Goal: Task Accomplishment & Management: Manage account settings

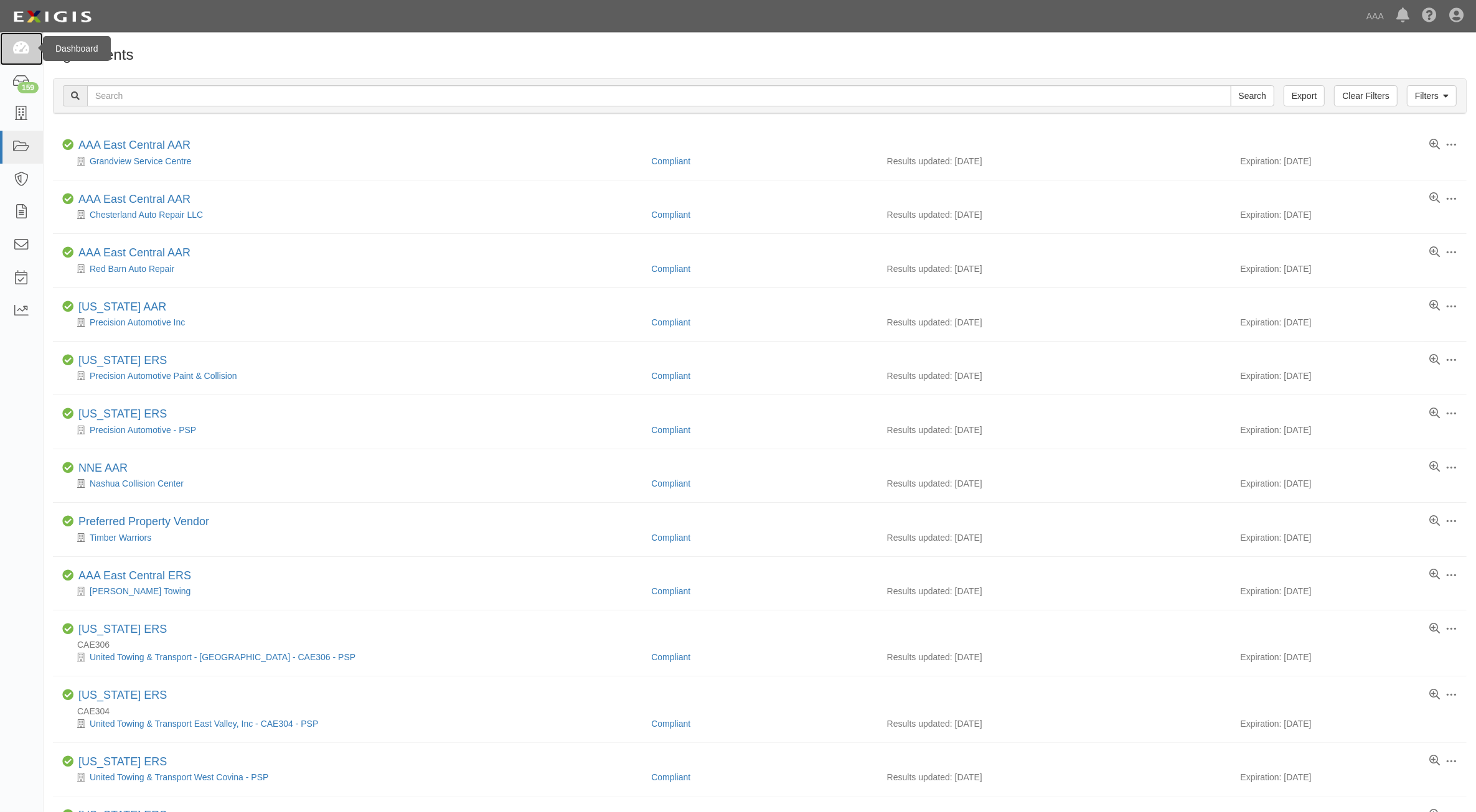
click at [10, 41] on link at bounding box center [21, 49] width 43 height 33
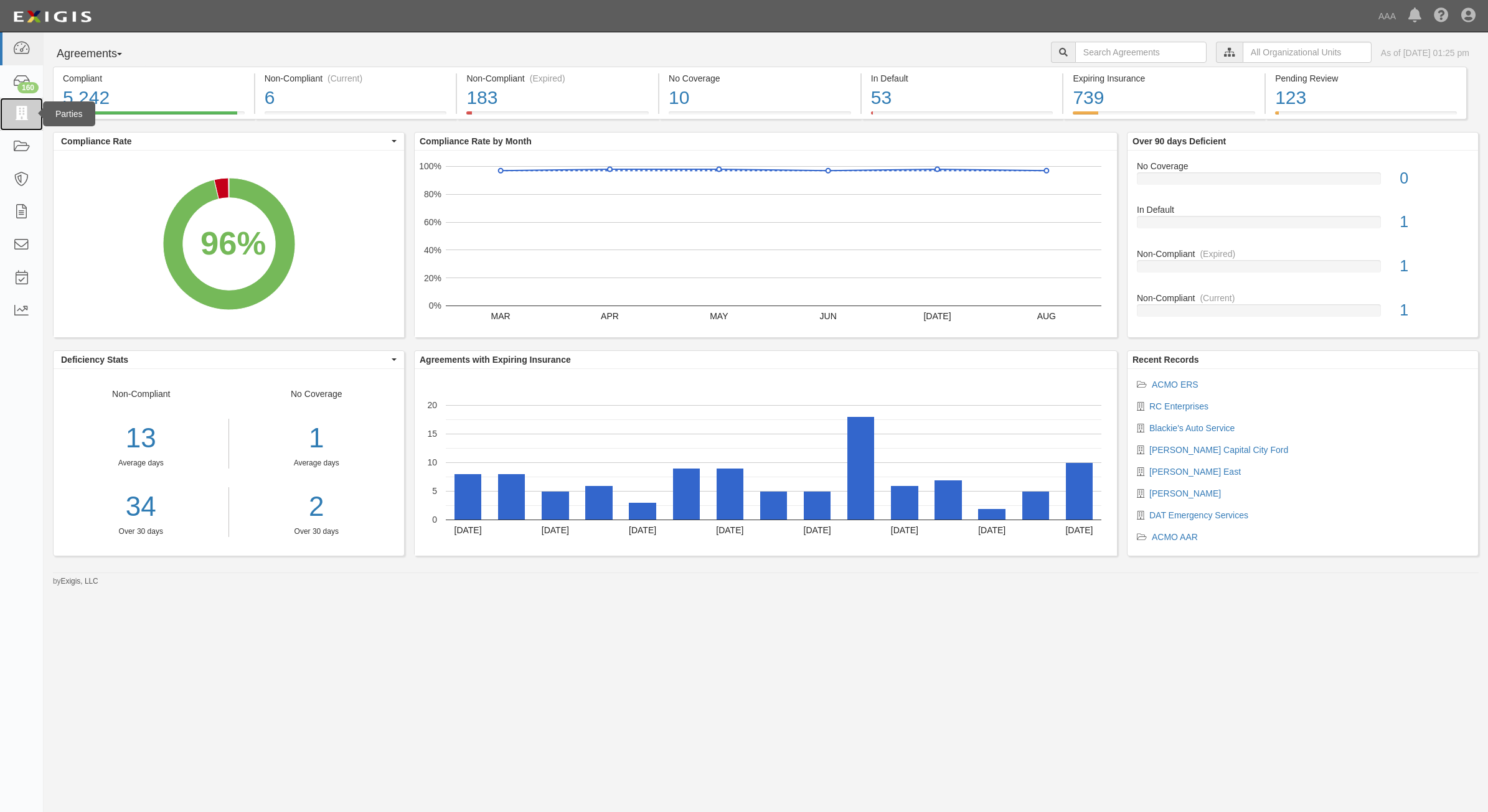
click at [24, 116] on icon at bounding box center [21, 114] width 18 height 14
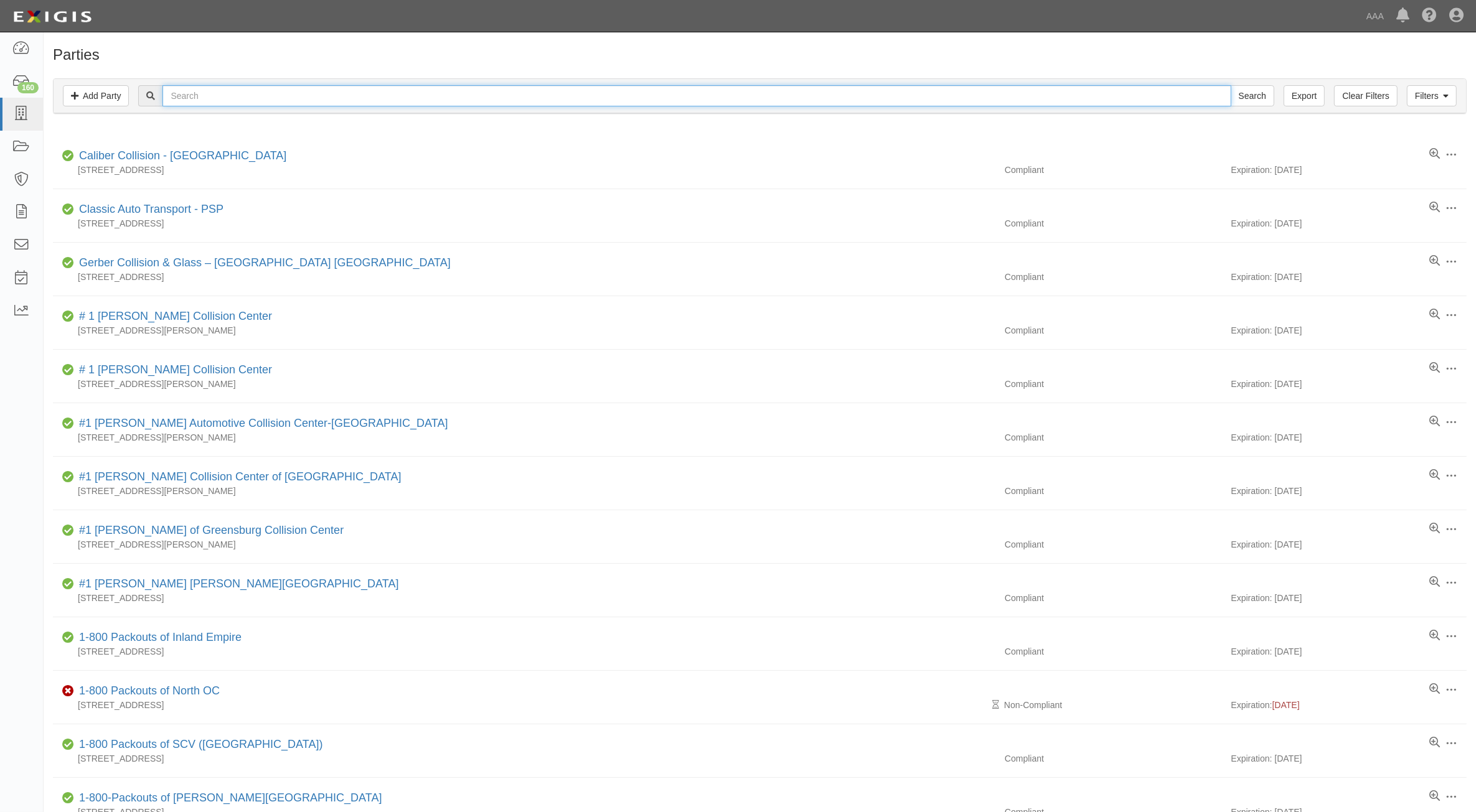
click at [200, 103] on input "text" at bounding box center [696, 95] width 1068 height 21
type input "CC2123593"
click at [1231, 85] on input "Search" at bounding box center [1252, 95] width 44 height 21
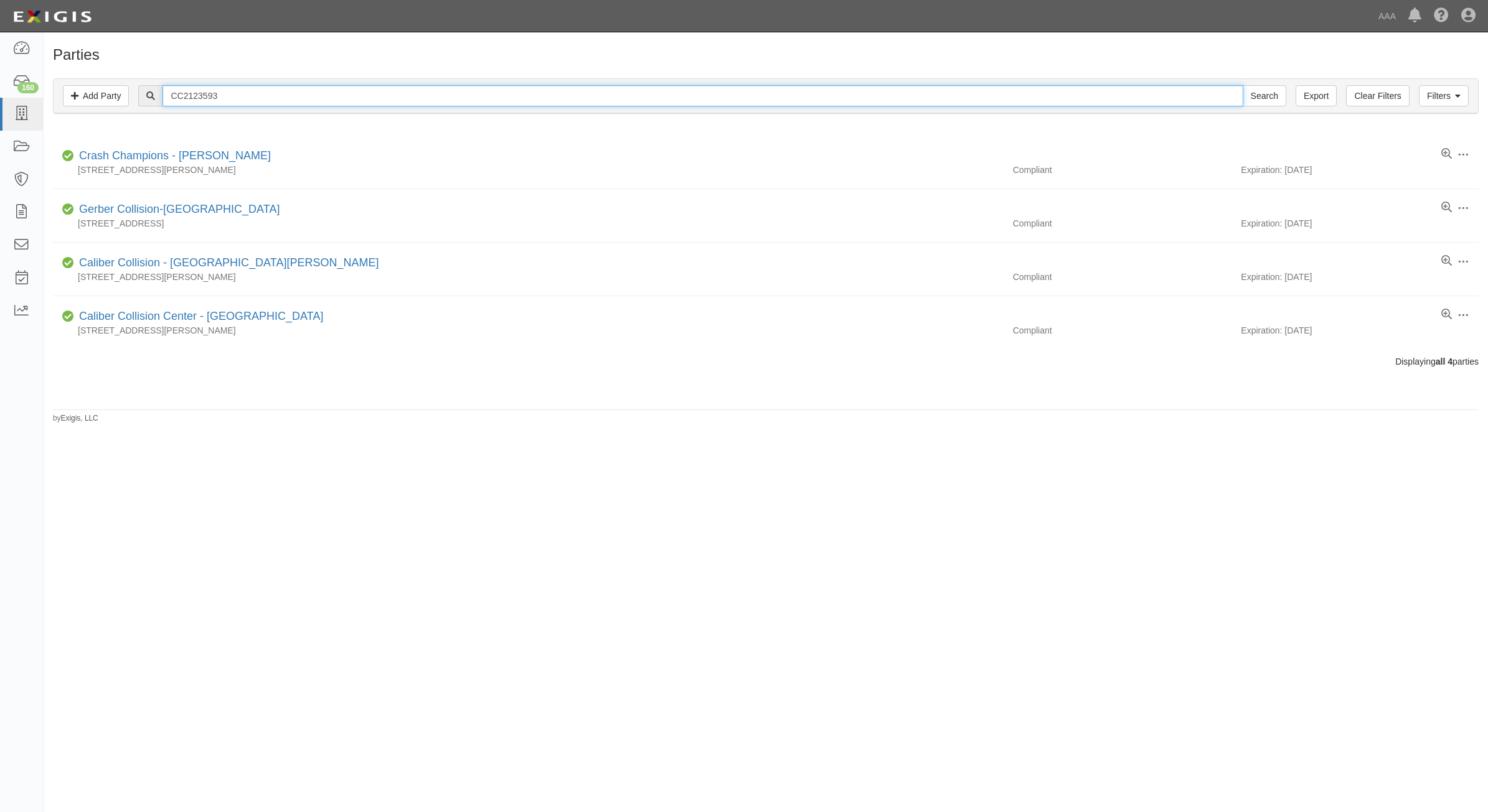
click at [240, 101] on input "CC2123593" at bounding box center [702, 95] width 1080 height 21
type input "CC2123593"
click at [1243, 85] on input "Search" at bounding box center [1264, 95] width 44 height 21
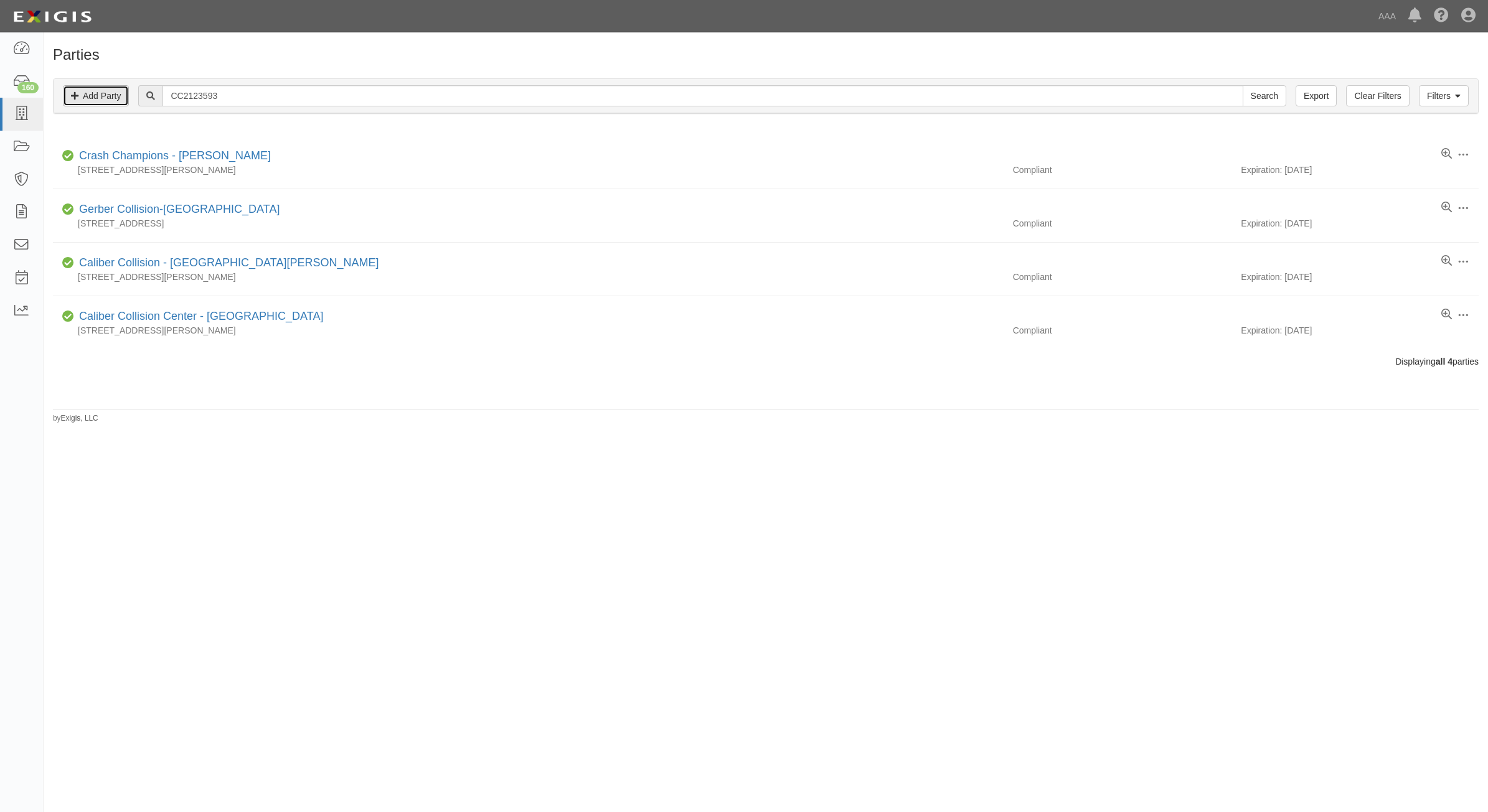
click at [103, 94] on link "Add Party" at bounding box center [95, 95] width 66 height 21
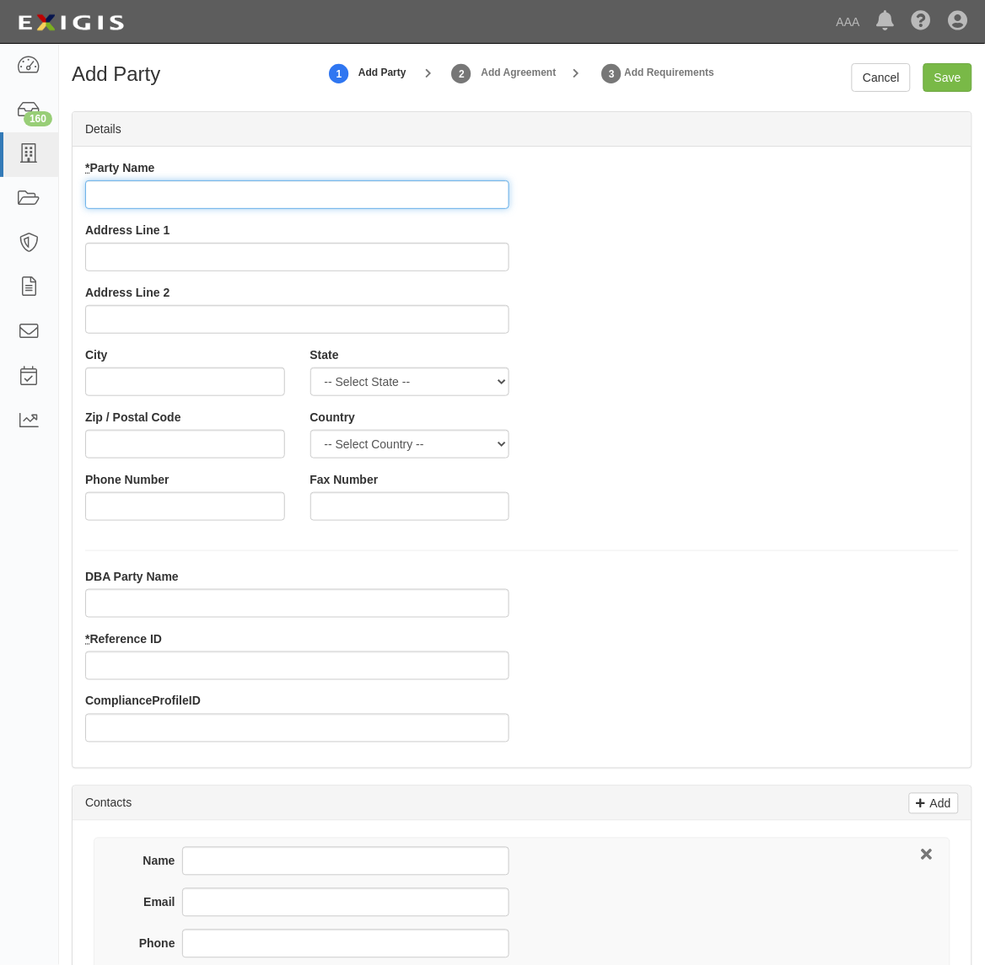
click at [208, 196] on input "* Party Name" at bounding box center [297, 194] width 424 height 29
type input "CC2123593"
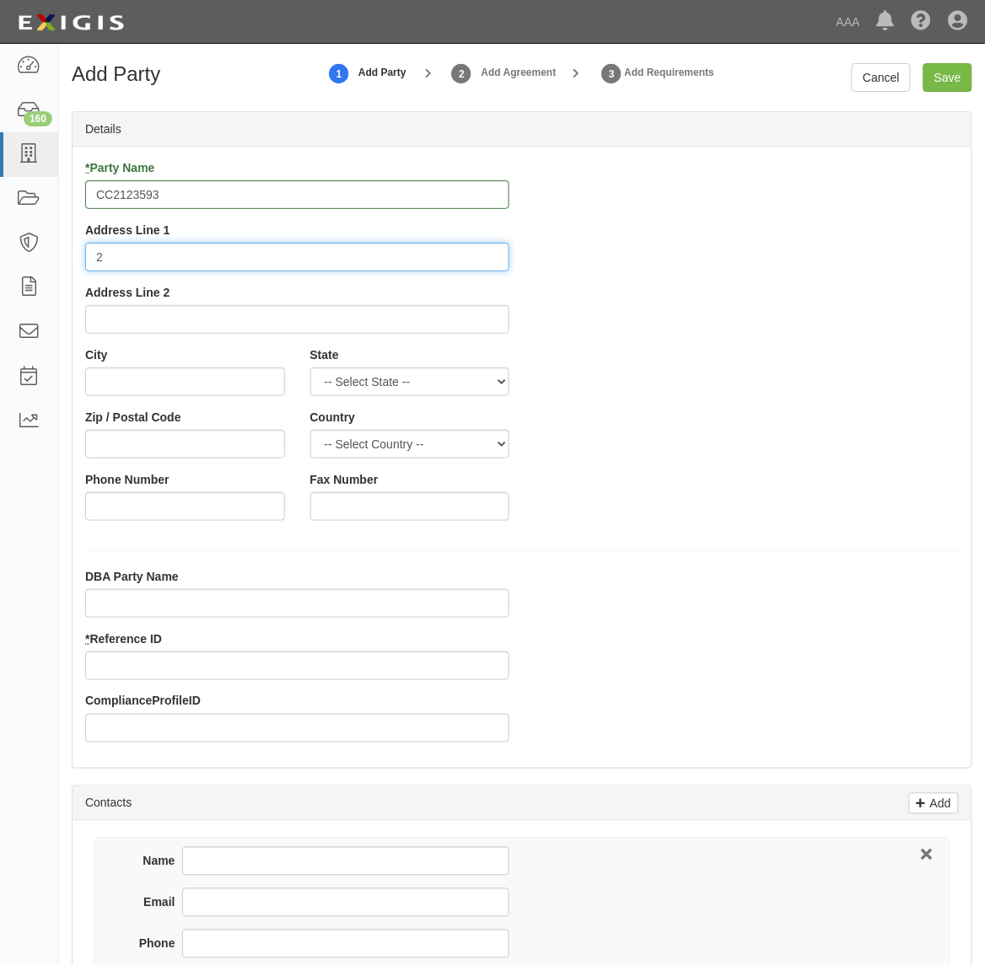
type input "2"
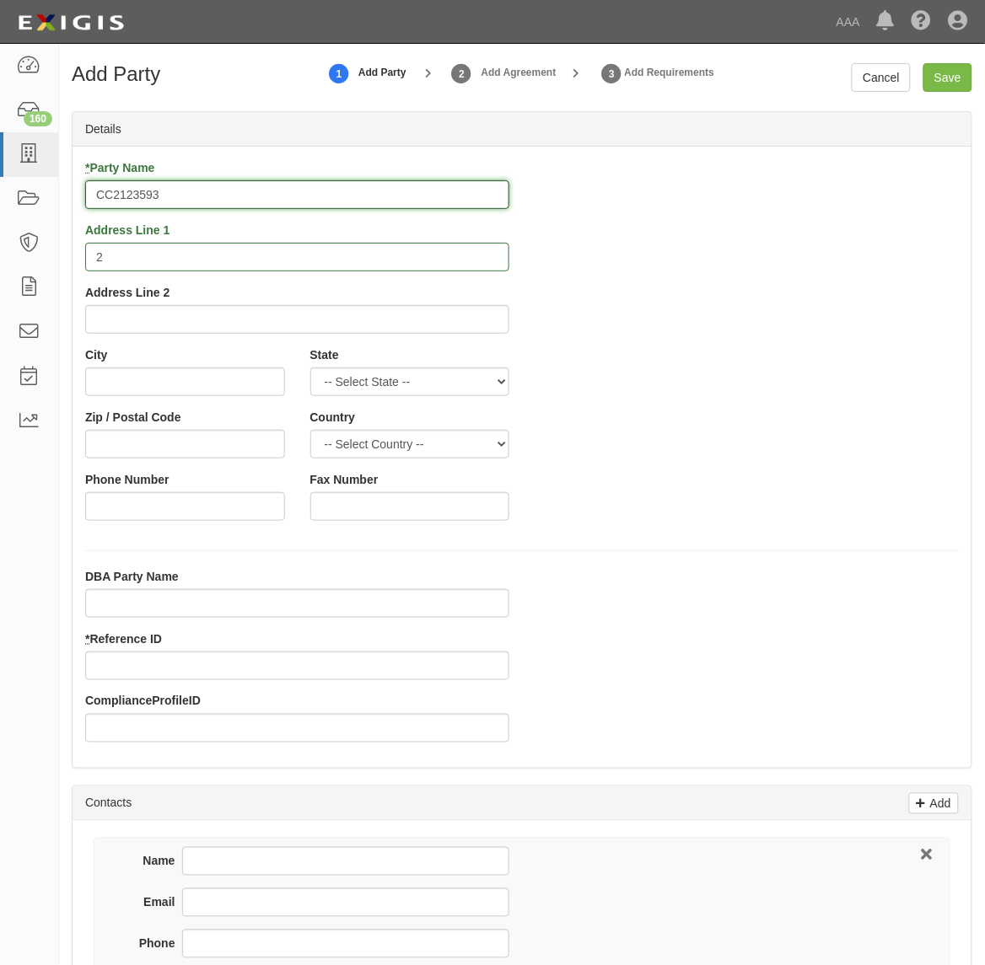
click at [212, 191] on input "CC2123593" at bounding box center [297, 194] width 424 height 29
type input "Gerber Collision & Glass - Chesapeake"
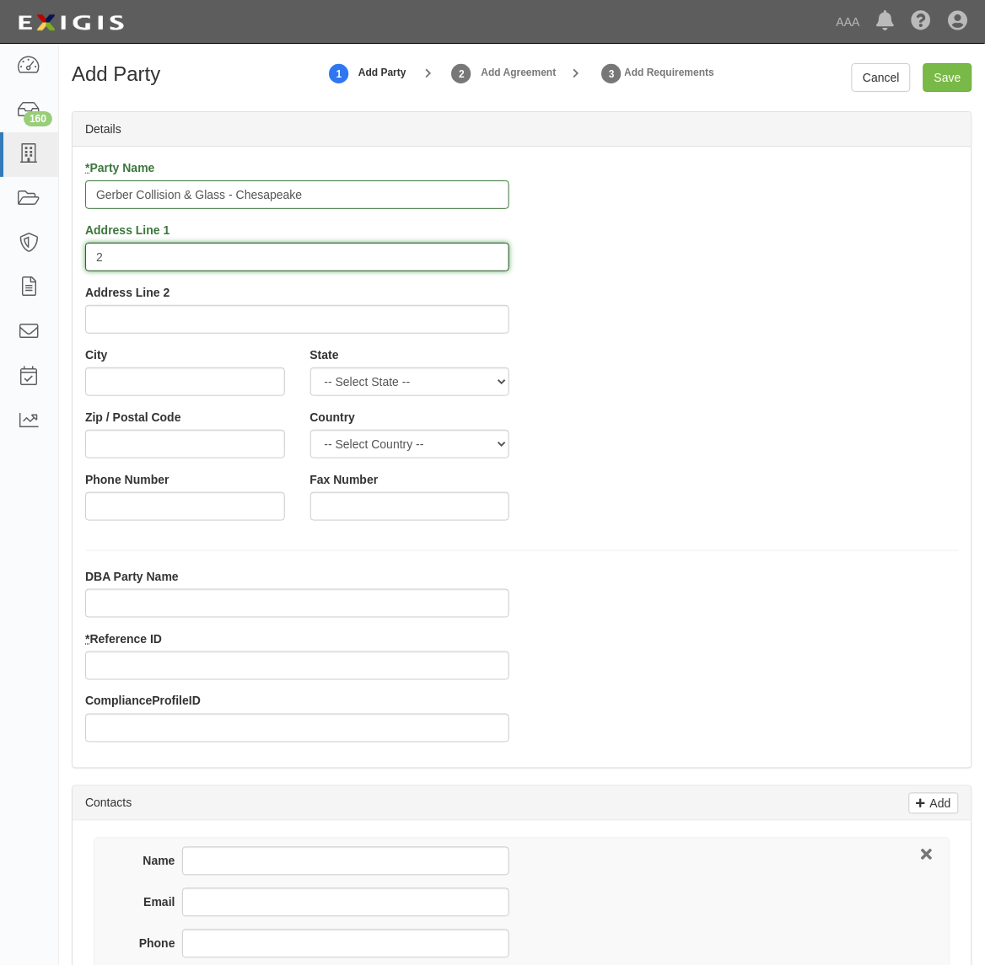
type input "3"
type input "2153 Old Greenbrier Rd"
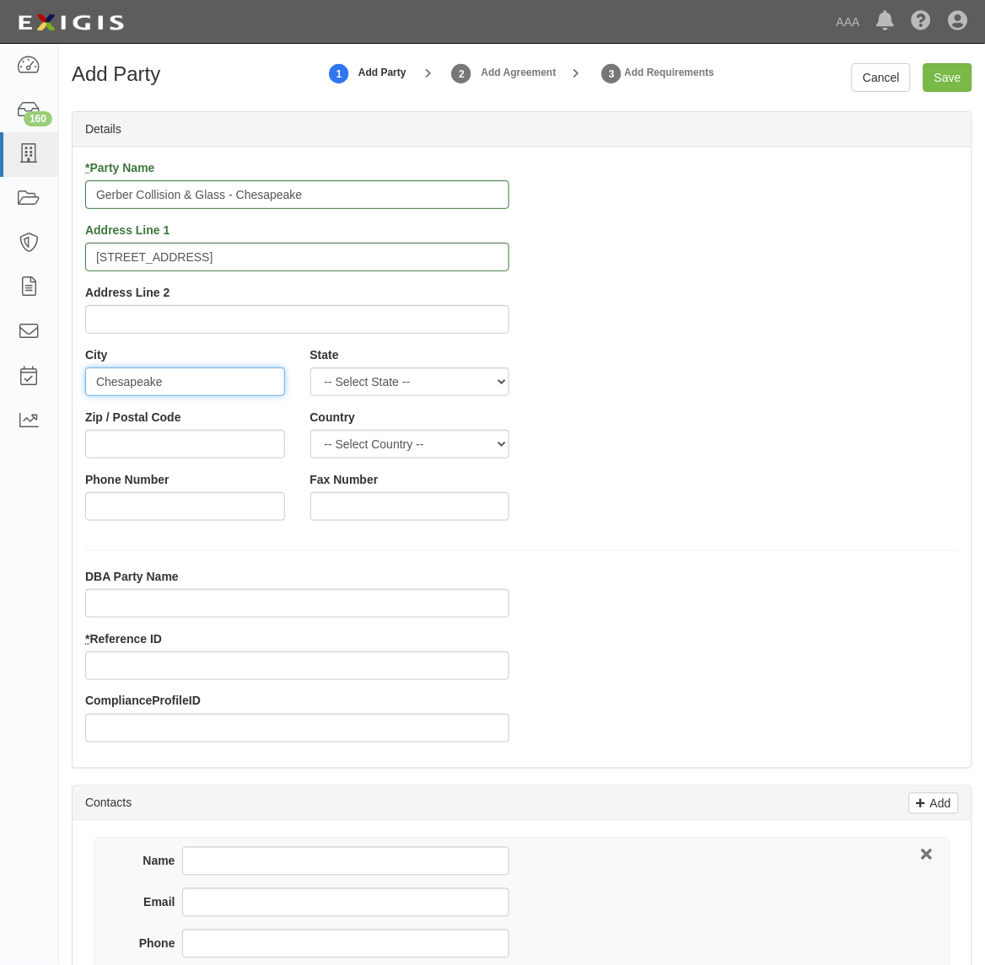
type input "Chesapeake"
select select "VA"
type input "23320"
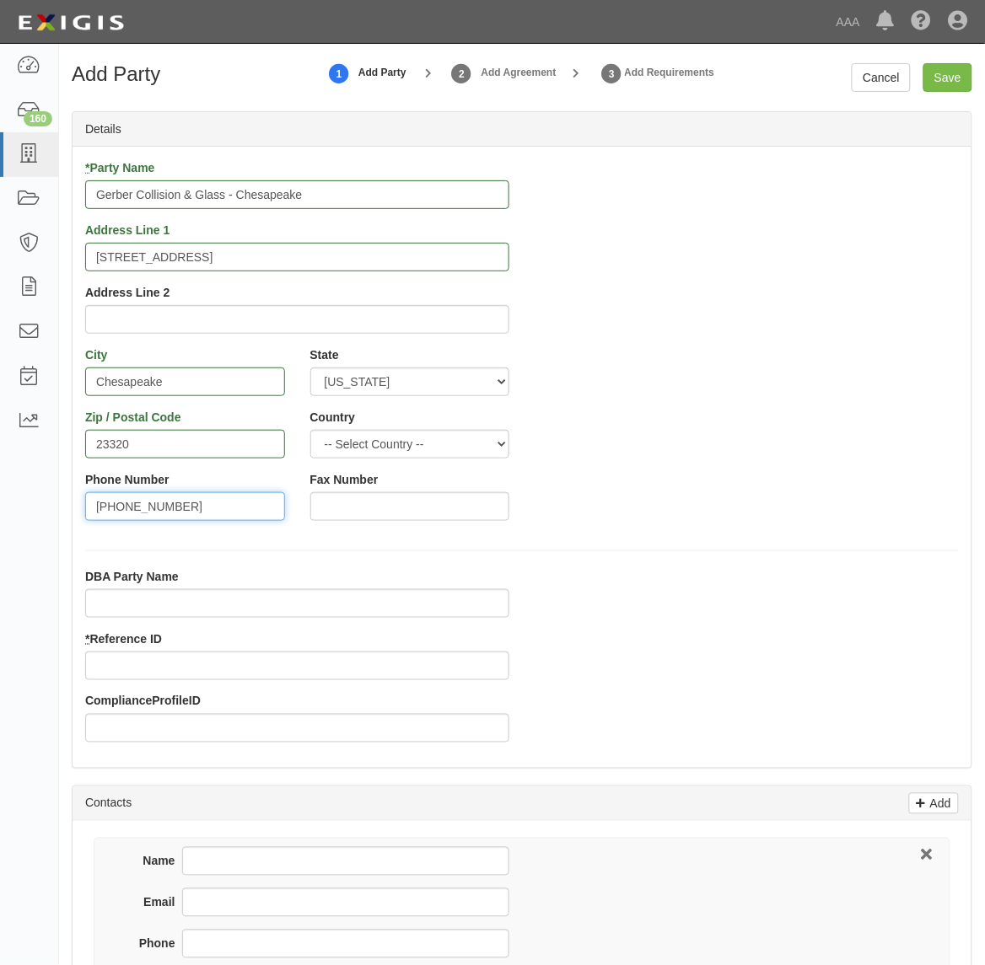
type input "757-227-5640"
click at [251, 667] on input "* Reference ID" at bounding box center [297, 666] width 424 height 29
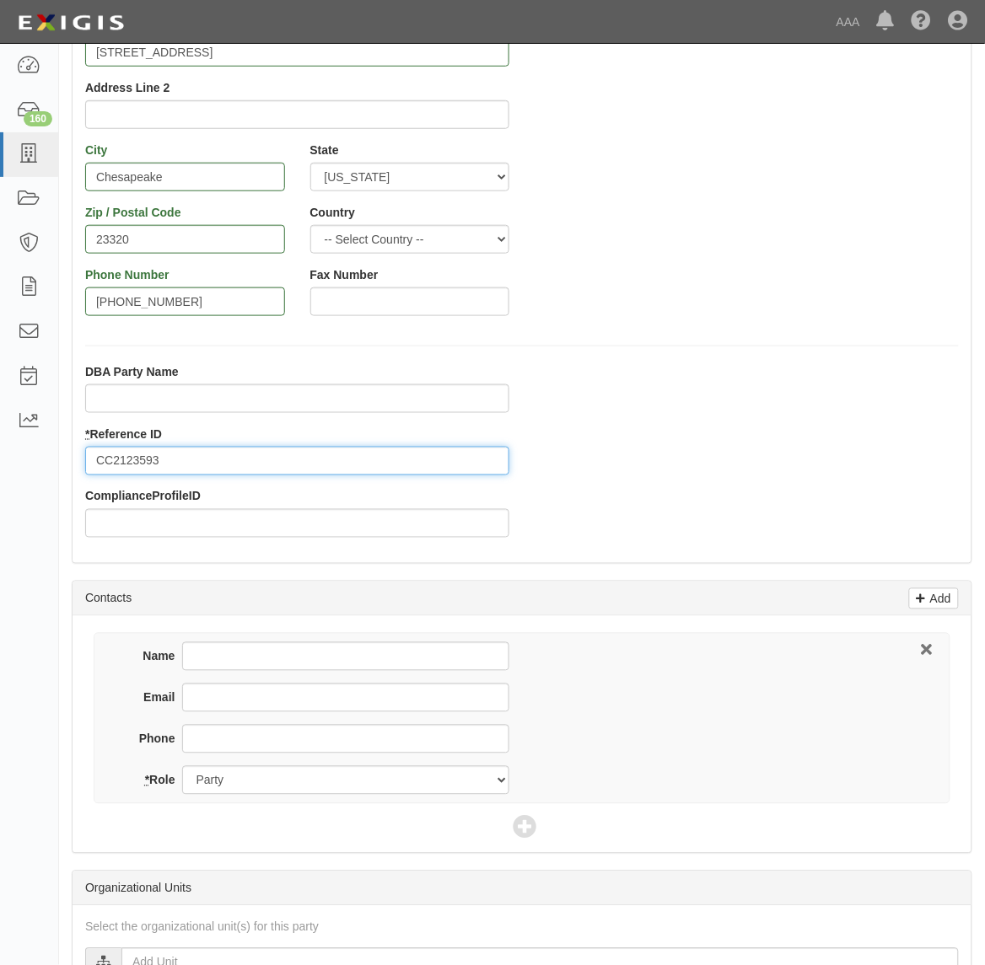
scroll to position [211, 0]
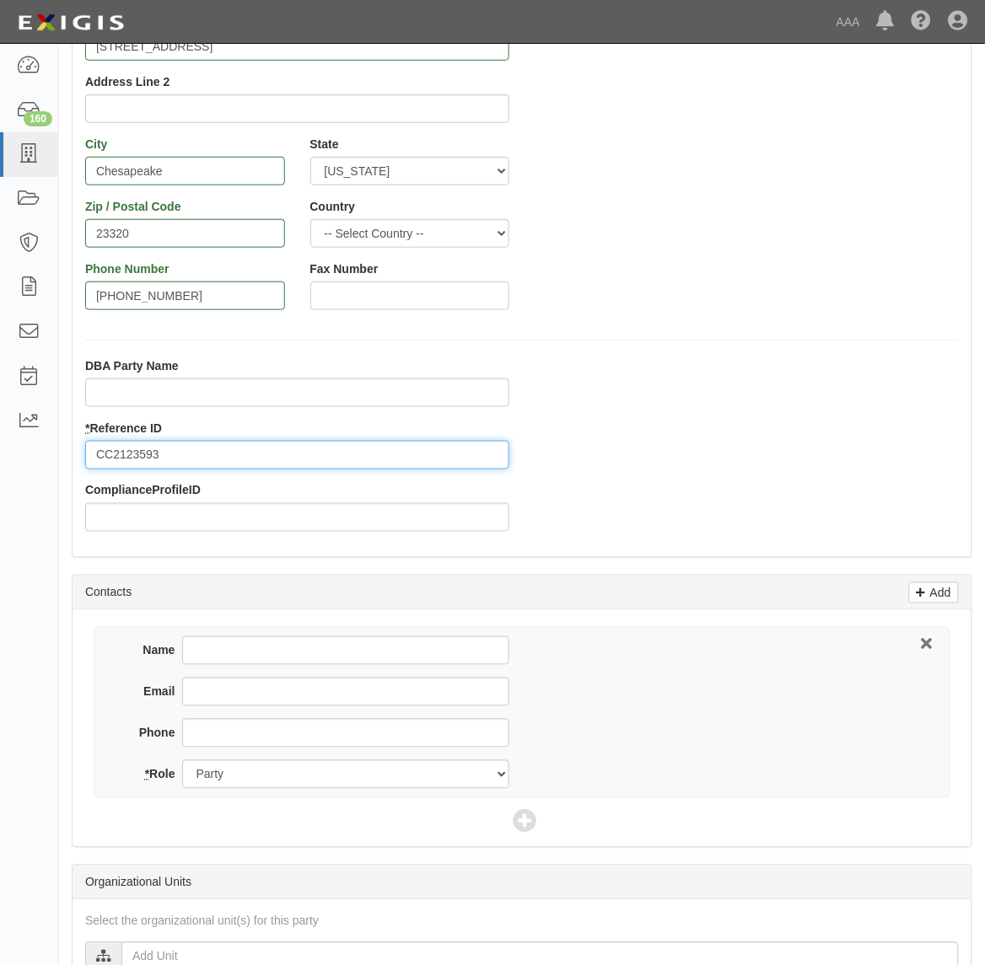
type input "CC2123593"
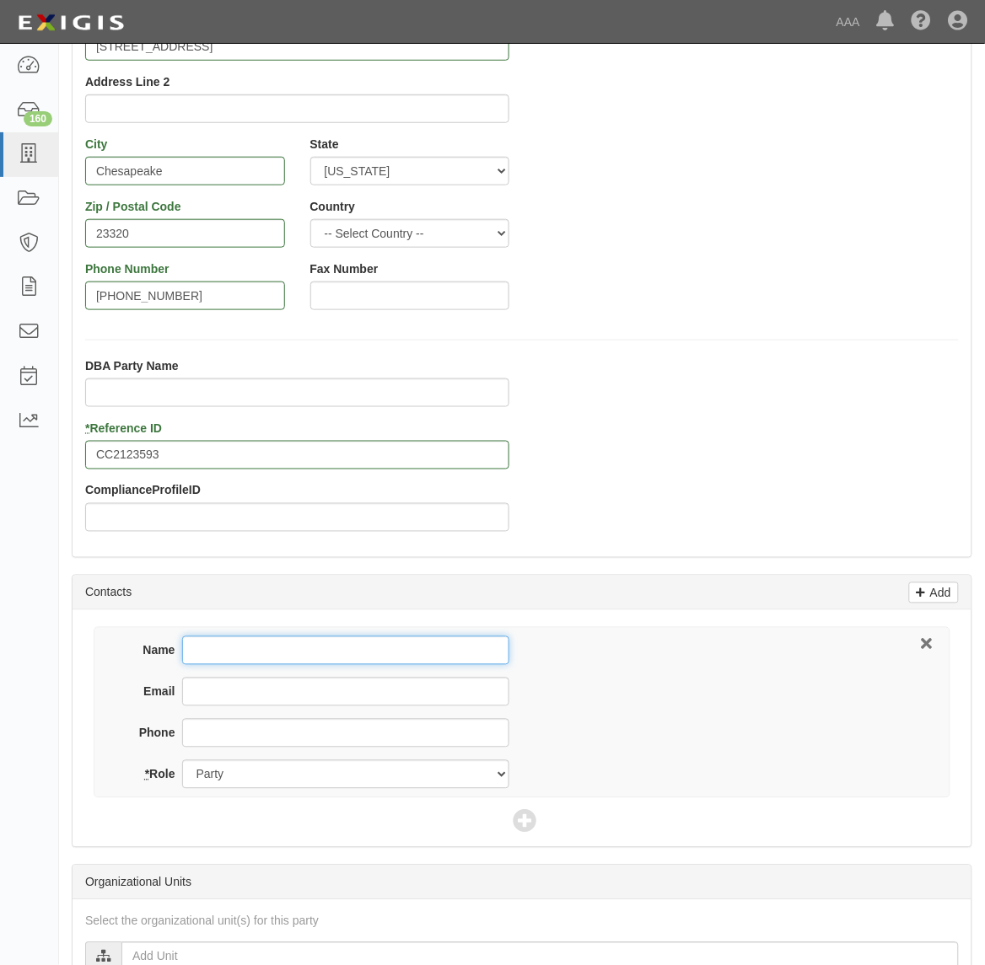
click at [281, 658] on input "Name" at bounding box center [345, 650] width 327 height 29
type input "Mike Kellman"
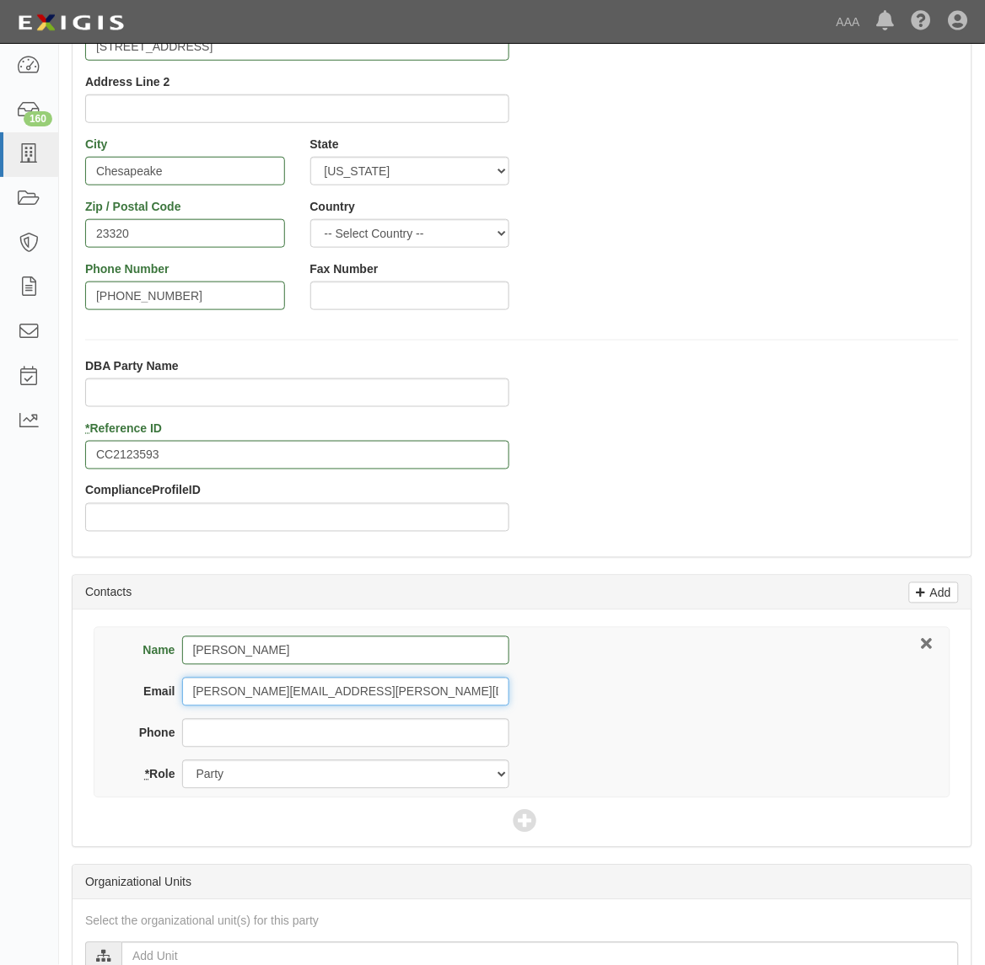
type input "mike.kellman@gerbercollision.com"
type input "757-227-5640"
click at [520, 823] on icon at bounding box center [525, 823] width 24 height 24
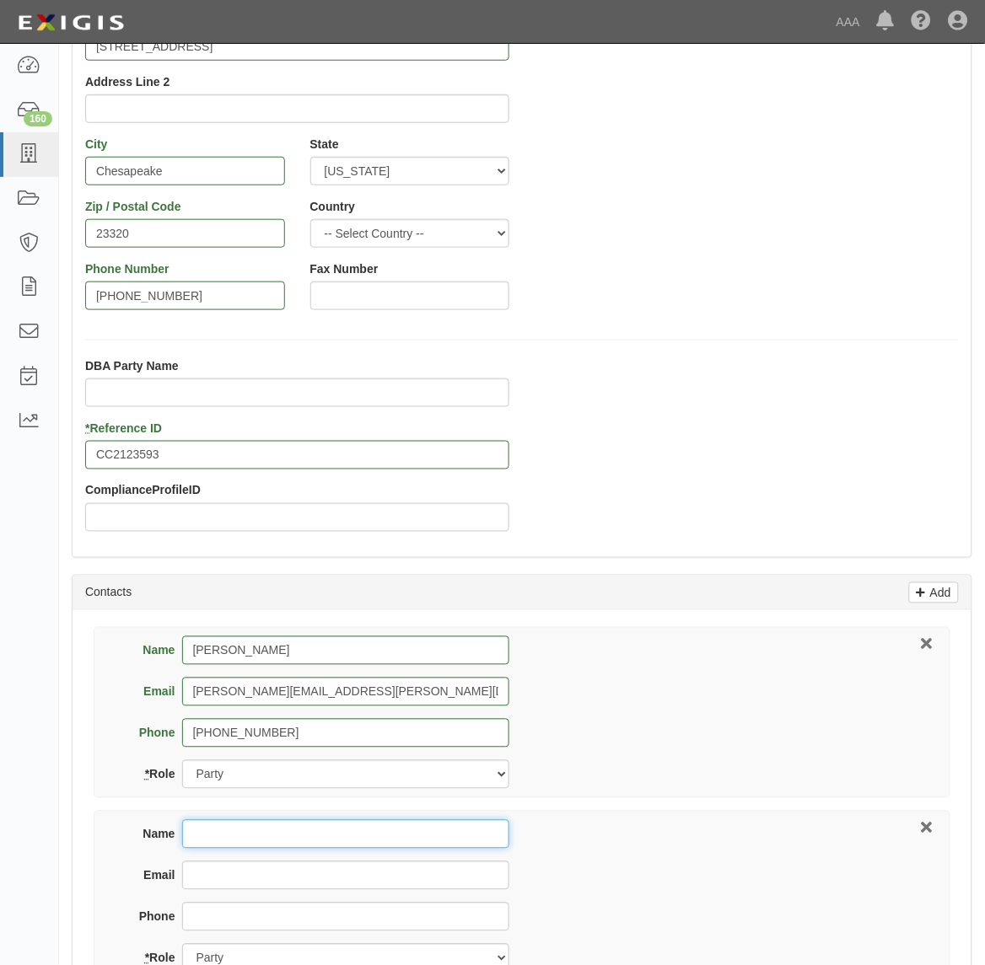
click at [378, 832] on input "Name" at bounding box center [345, 834] width 327 height 29
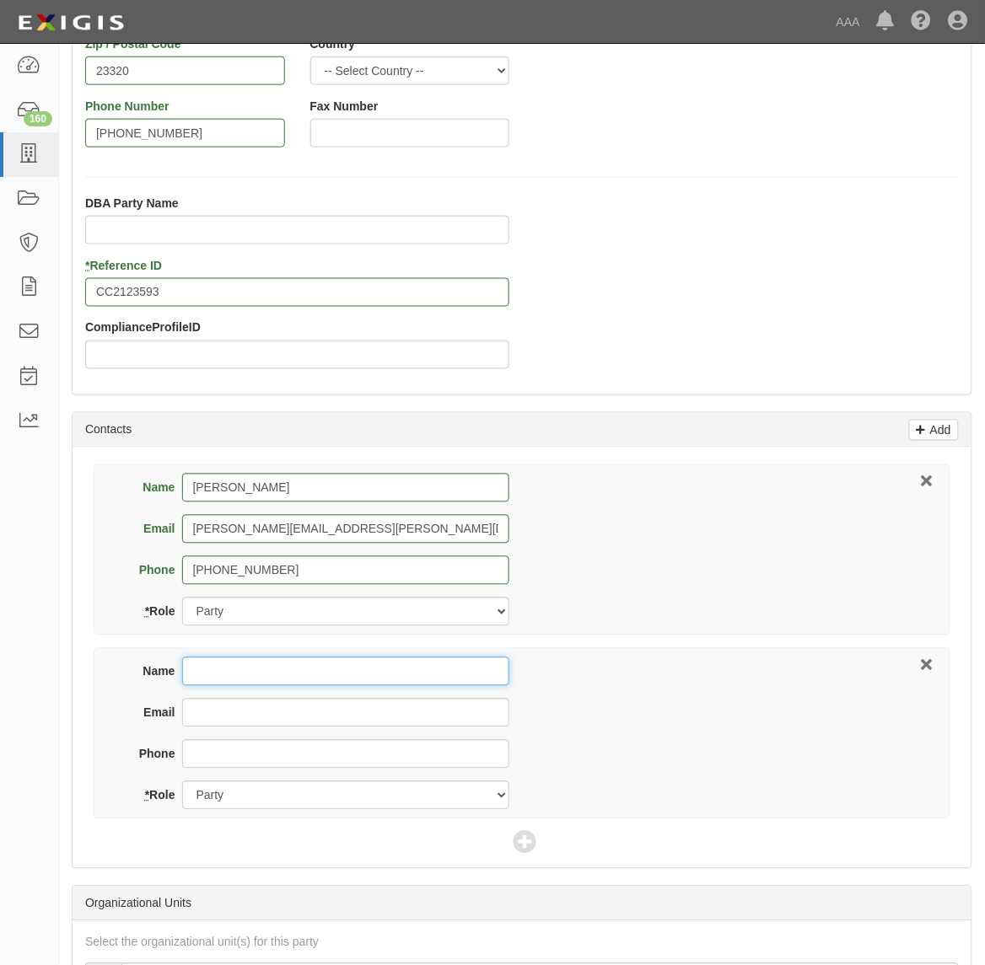
scroll to position [422, 0]
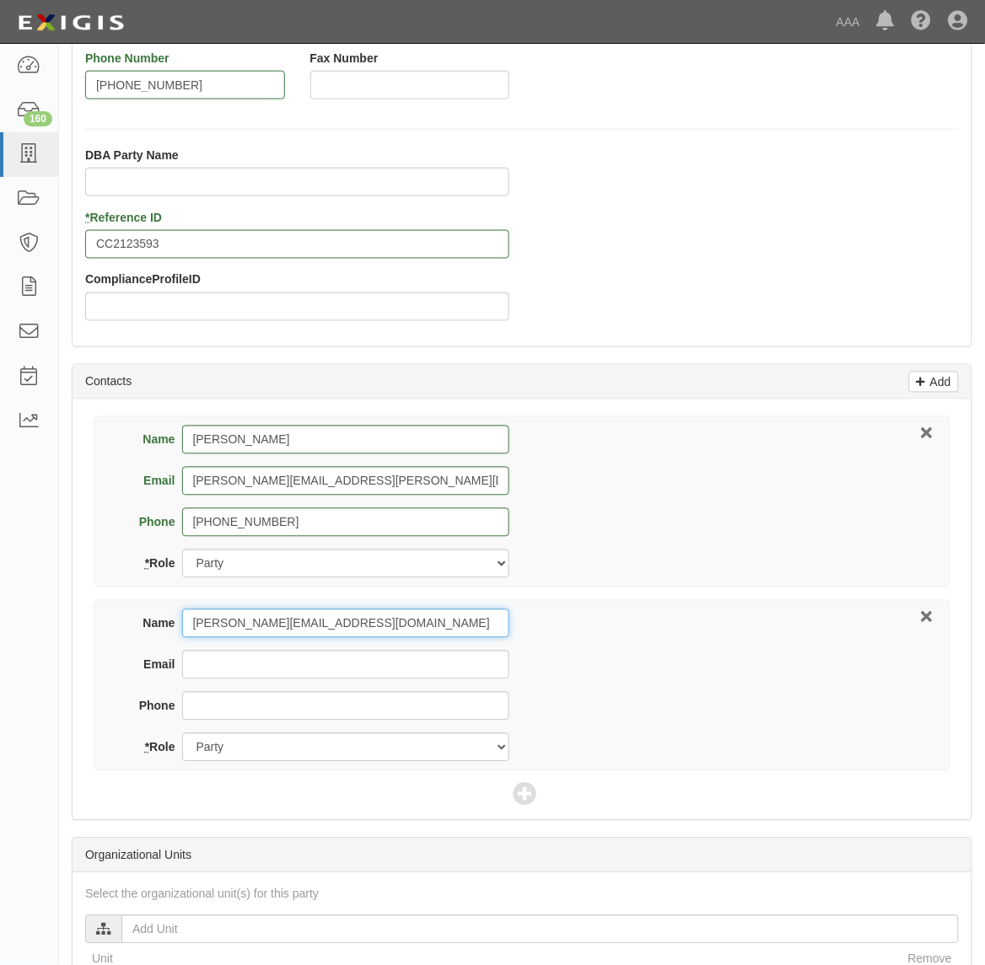
type input "[PERSON_NAME][EMAIL_ADDRESS][DOMAIN_NAME]"
drag, startPoint x: 356, startPoint y: 626, endPoint x: 85, endPoint y: 620, distance: 270.7
click at [63, 607] on div "Add Party 1 Add Party 2 Add Agreement 3 Add Requirements Cancel Save Details * …" at bounding box center [522, 443] width 926 height 1602
click at [196, 667] on input "Email" at bounding box center [345, 665] width 327 height 29
paste input "[PERSON_NAME][EMAIL_ADDRESS][DOMAIN_NAME]"
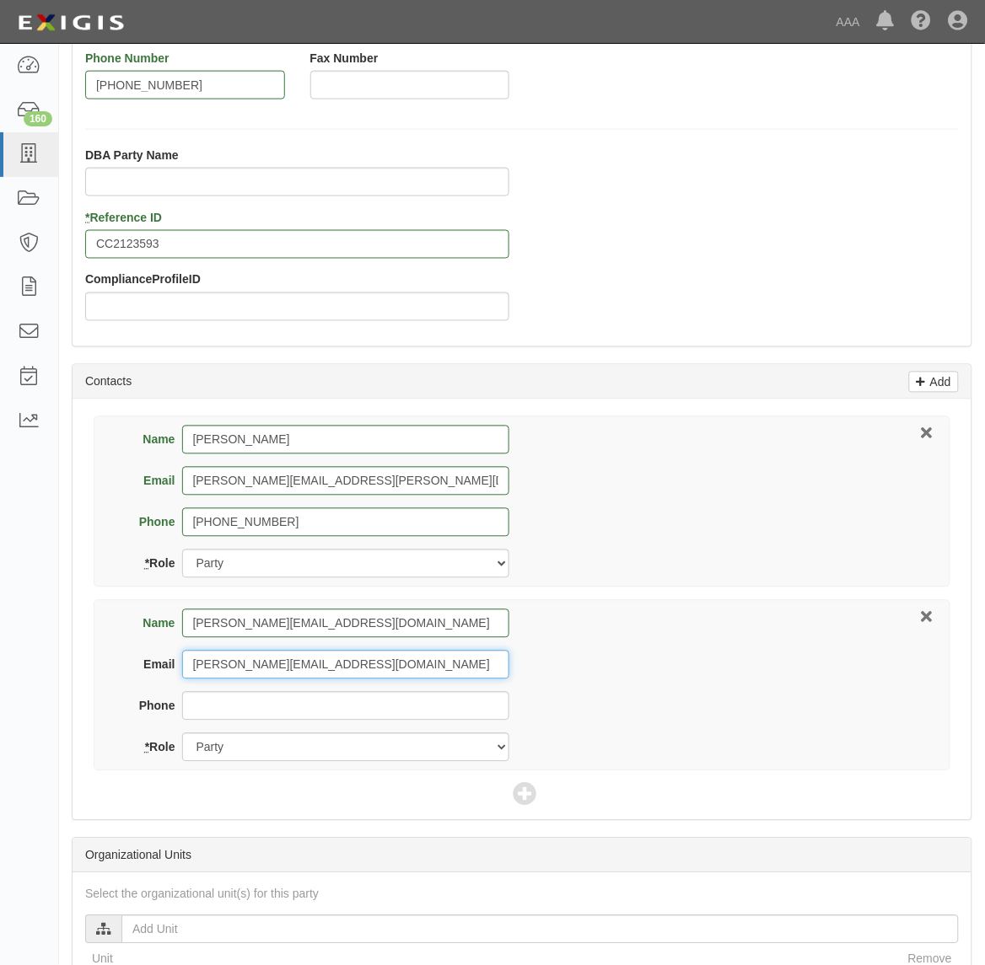
type input "Blake_bickley@ajg.com"
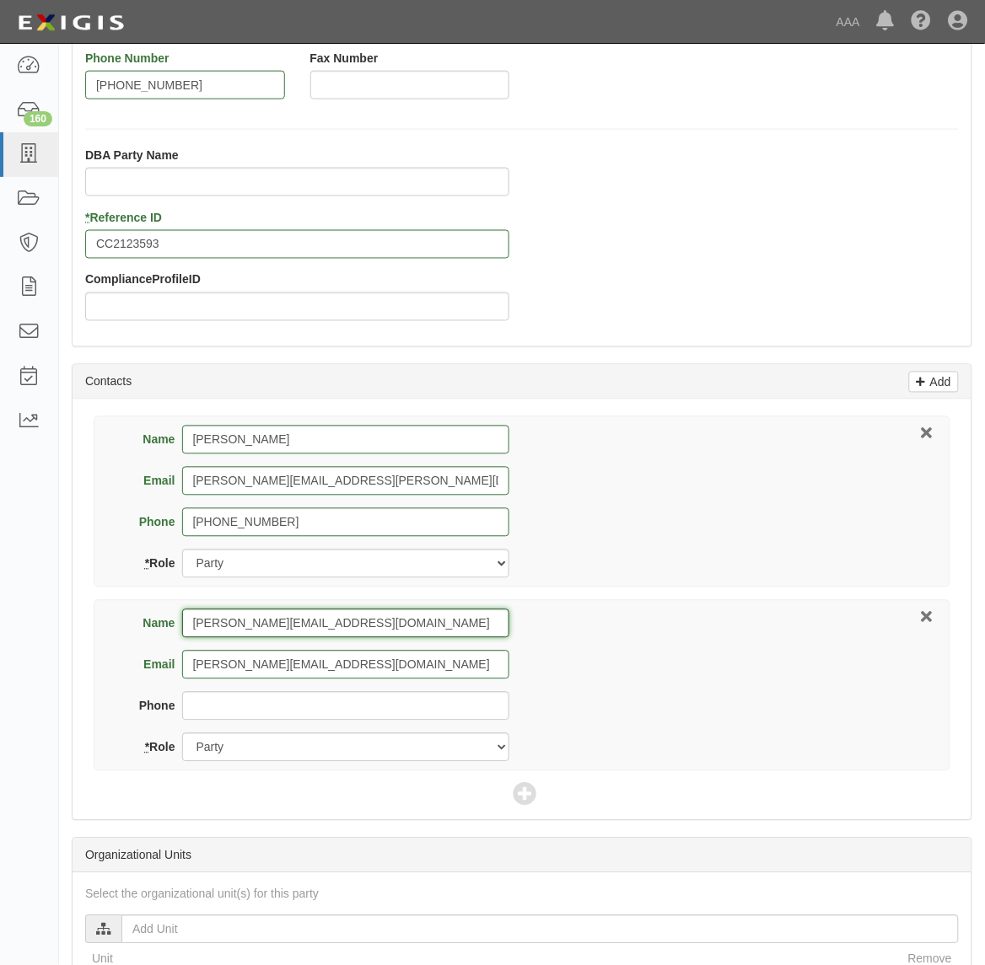
drag, startPoint x: 343, startPoint y: 631, endPoint x: -44, endPoint y: 618, distance: 387.1
click at [0, 618] on html "Toggle navigation Dashboard 160 Inbox Parties Agreements Coverages Documents Me…" at bounding box center [492, 410] width 985 height 1665
type input "Blake Bickley"
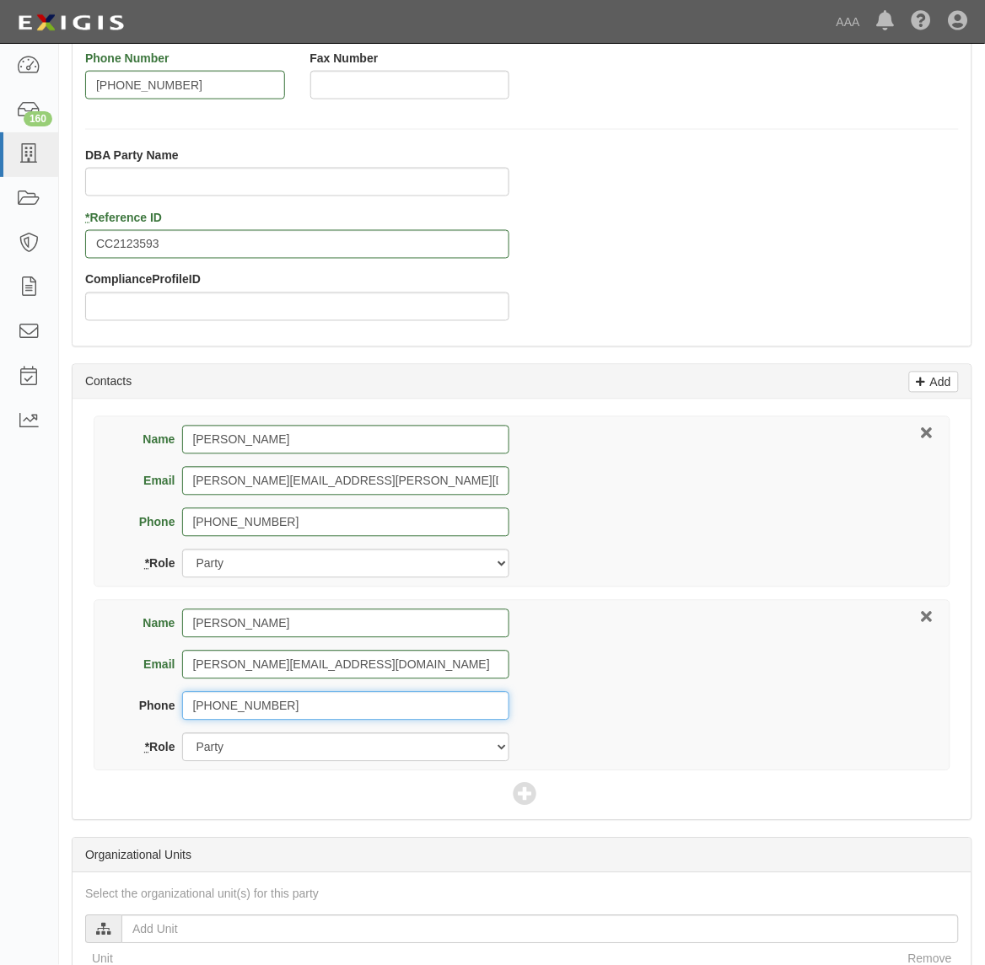
type input "630-773-3800"
drag, startPoint x: 346, startPoint y: 751, endPoint x: 342, endPoint y: 760, distance: 9.4
click at [346, 751] on select "Party Broker Other" at bounding box center [345, 747] width 327 height 29
select select "Broker"
click at [182, 735] on select "Party Broker Other" at bounding box center [345, 747] width 327 height 29
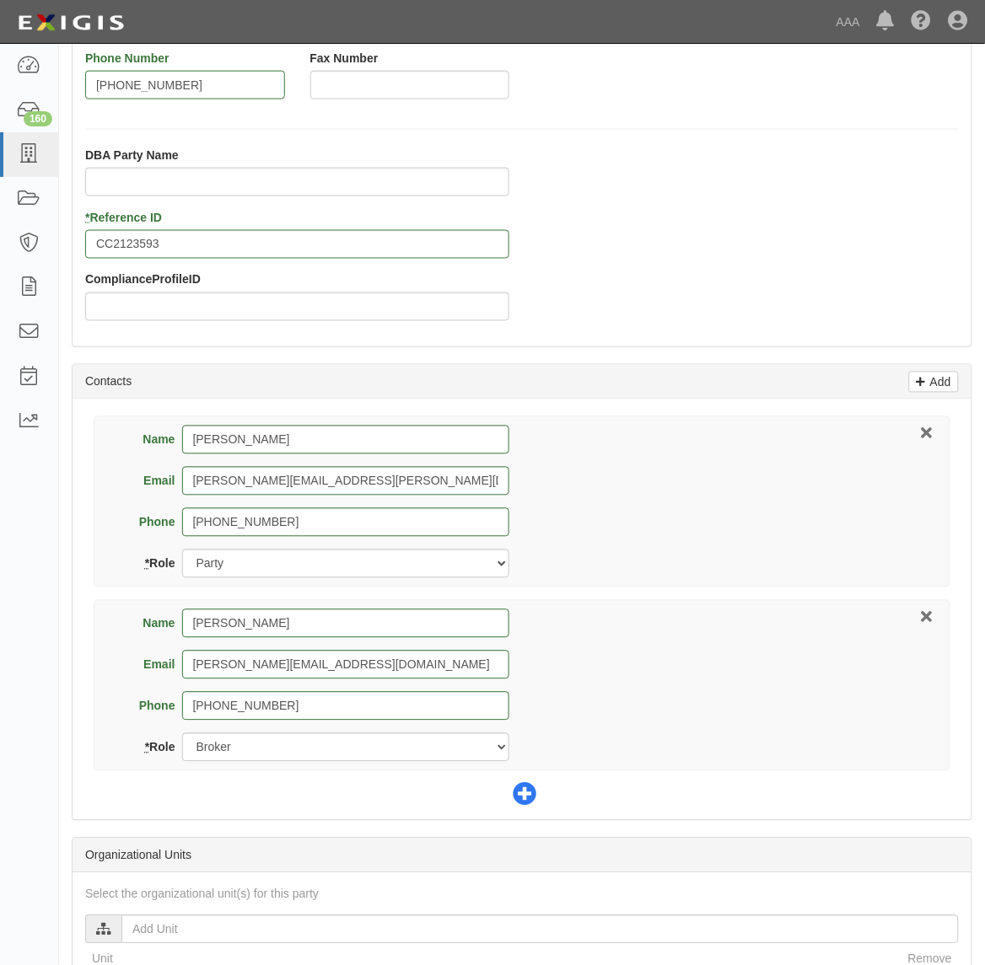
click at [517, 790] on icon at bounding box center [525, 796] width 24 height 24
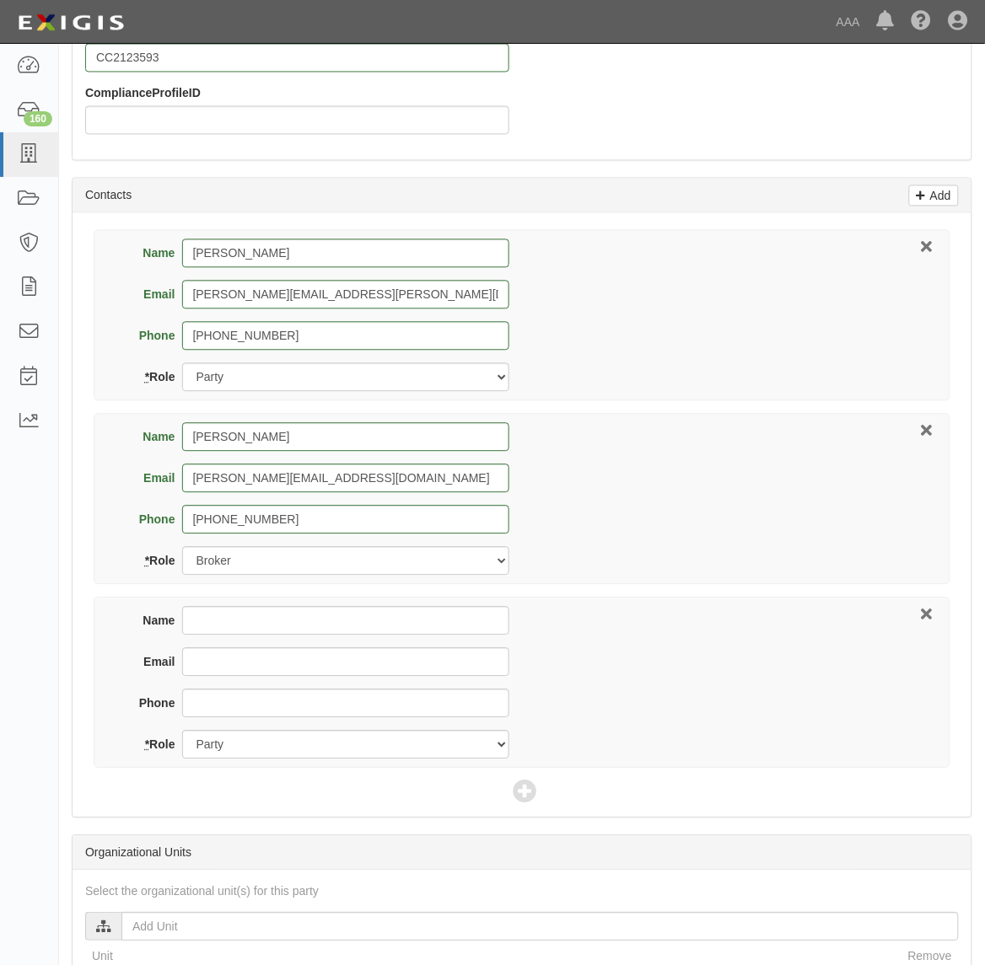
scroll to position [632, 0]
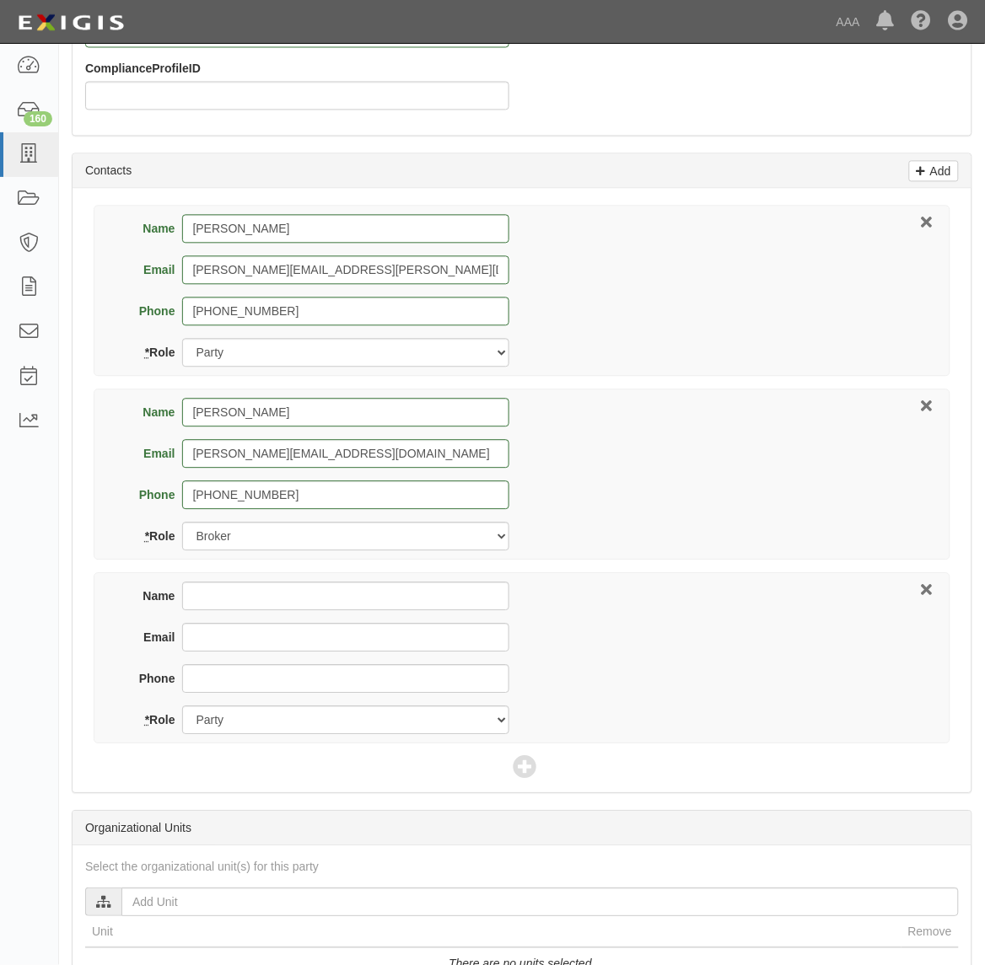
drag, startPoint x: 351, startPoint y: 567, endPoint x: 365, endPoint y: 615, distance: 50.1
click at [352, 578] on div "Name Mike Kellman Email mike.kellman@gerbercollision.com Phone 757-227-5640 * R…" at bounding box center [521, 475] width 873 height 539
click at [373, 609] on input "Name" at bounding box center [345, 597] width 327 height 29
type input "Brian Nikkel"
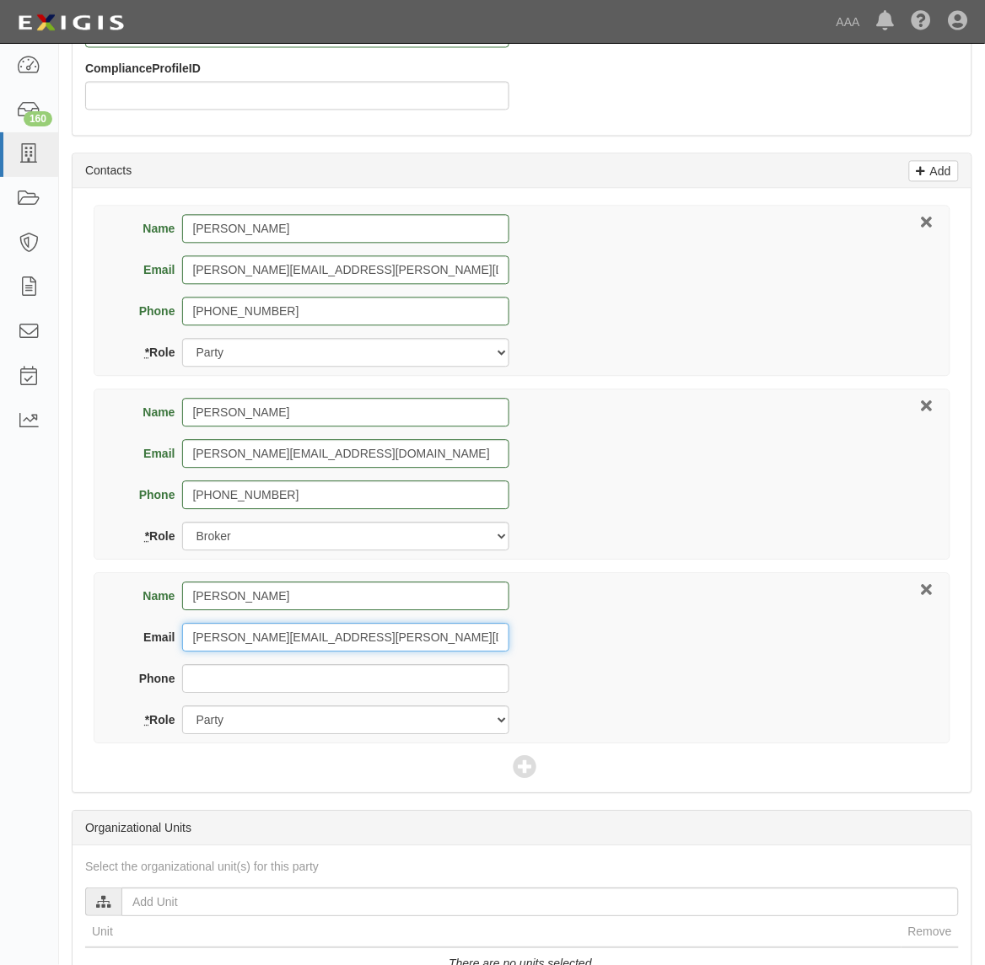
type input "nikkel.brian@ace.aaa.com"
click at [330, 722] on select "Party Broker Other" at bounding box center [345, 720] width 327 height 29
select select "Other"
click at [182, 708] on select "Party Broker Other" at bounding box center [345, 720] width 327 height 29
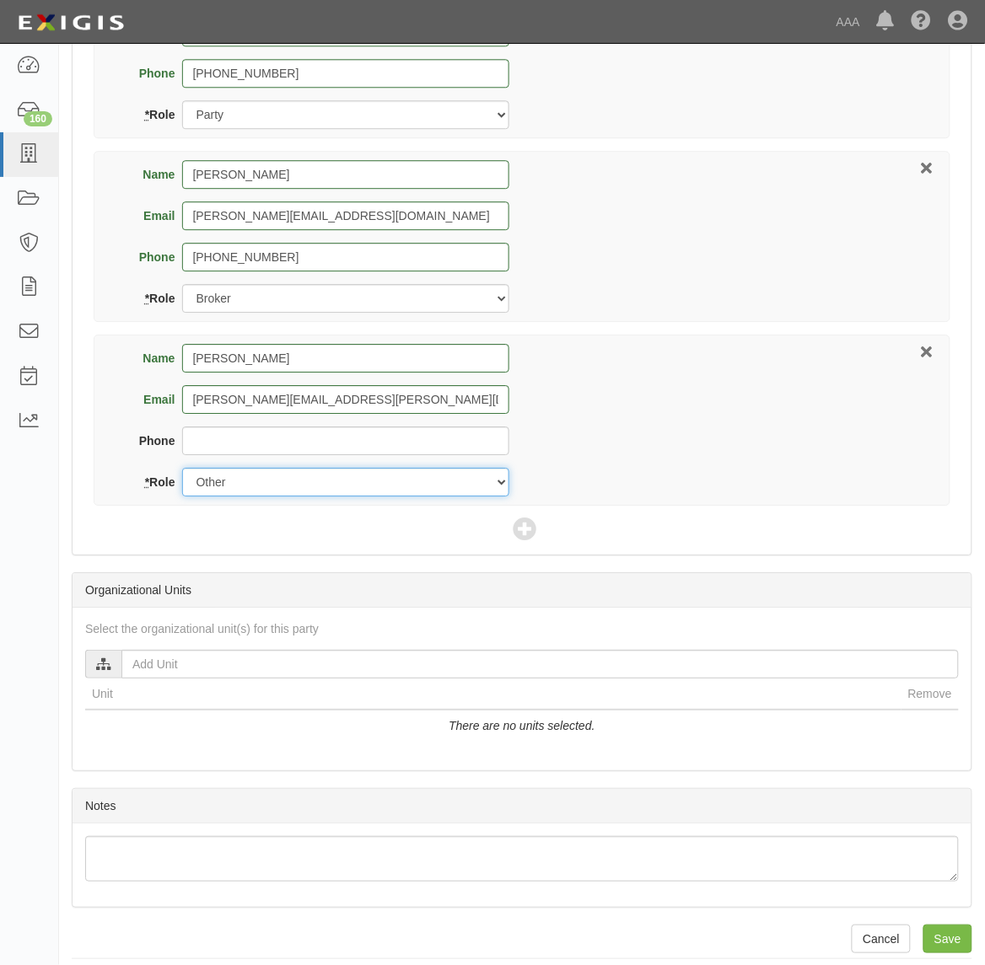
scroll to position [887, 0]
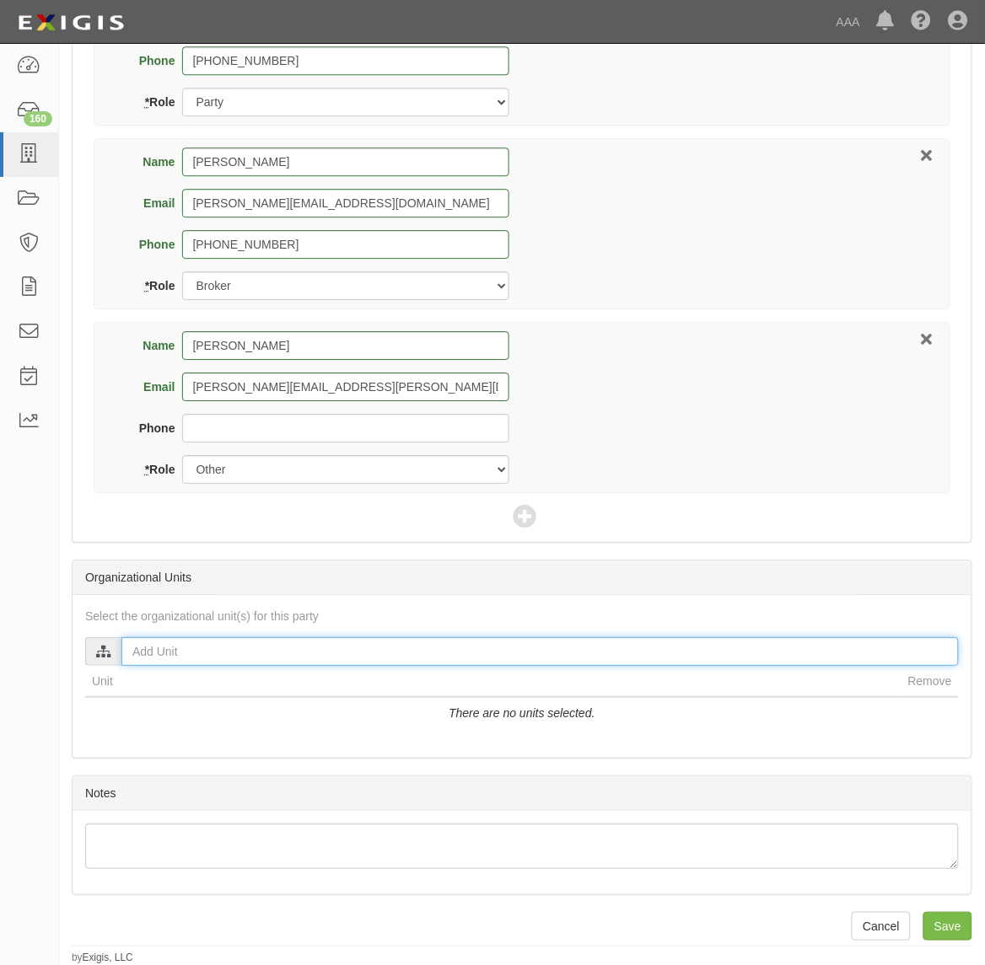
click at [368, 643] on input "text" at bounding box center [539, 651] width 837 height 29
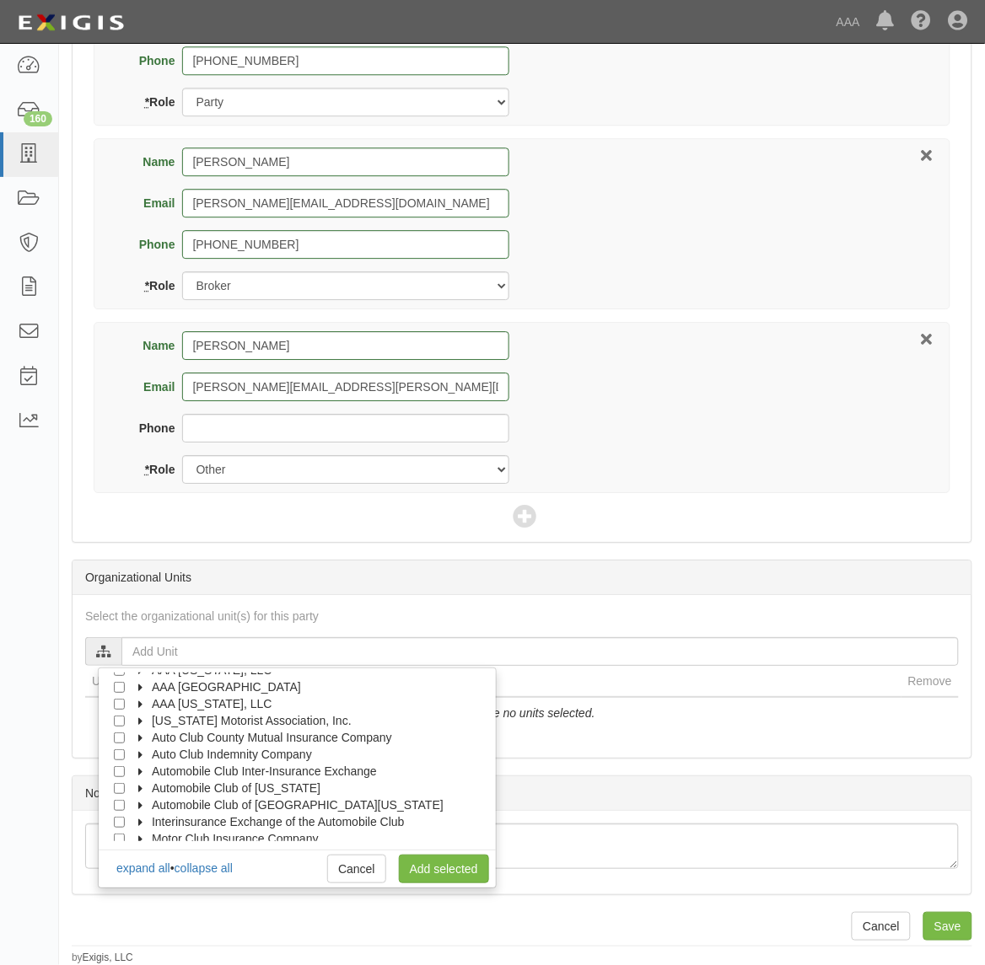
scroll to position [67, 0]
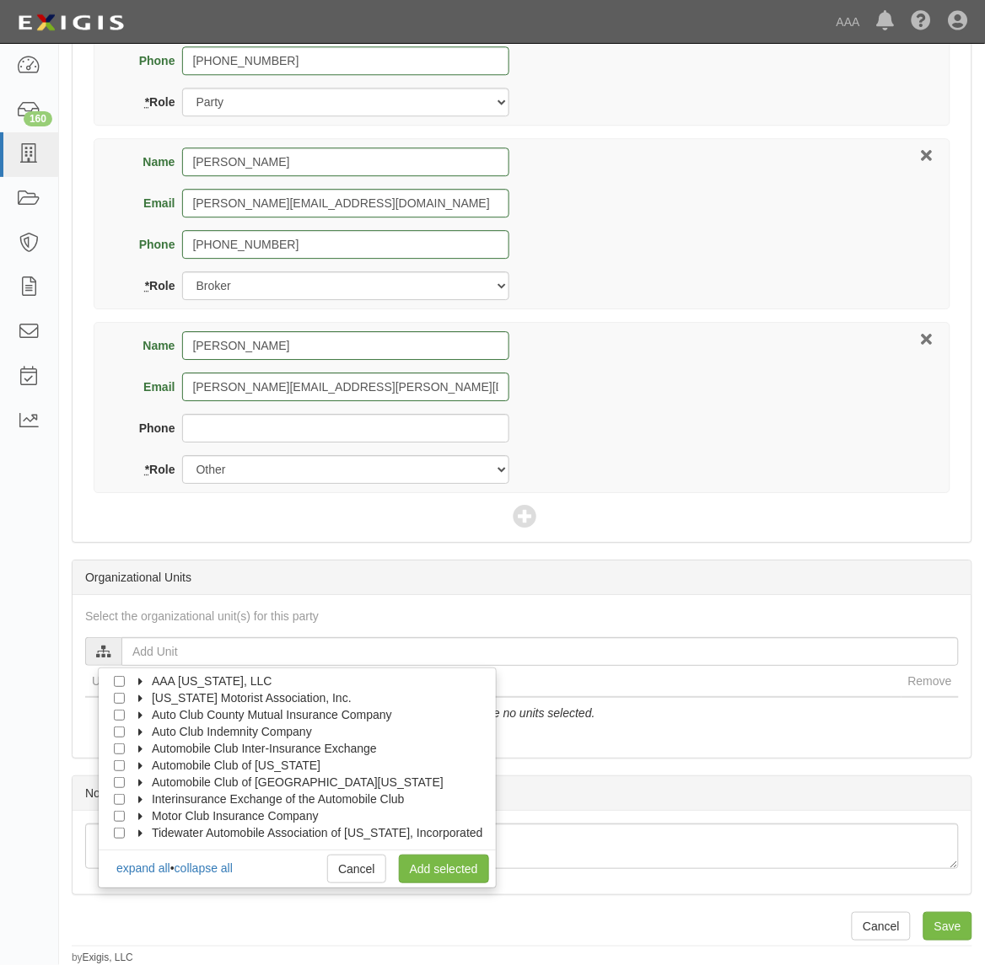
click at [146, 797] on icon at bounding box center [142, 801] width 12 height 8
click at [163, 812] on label "Claims" at bounding box center [174, 816] width 57 height 17
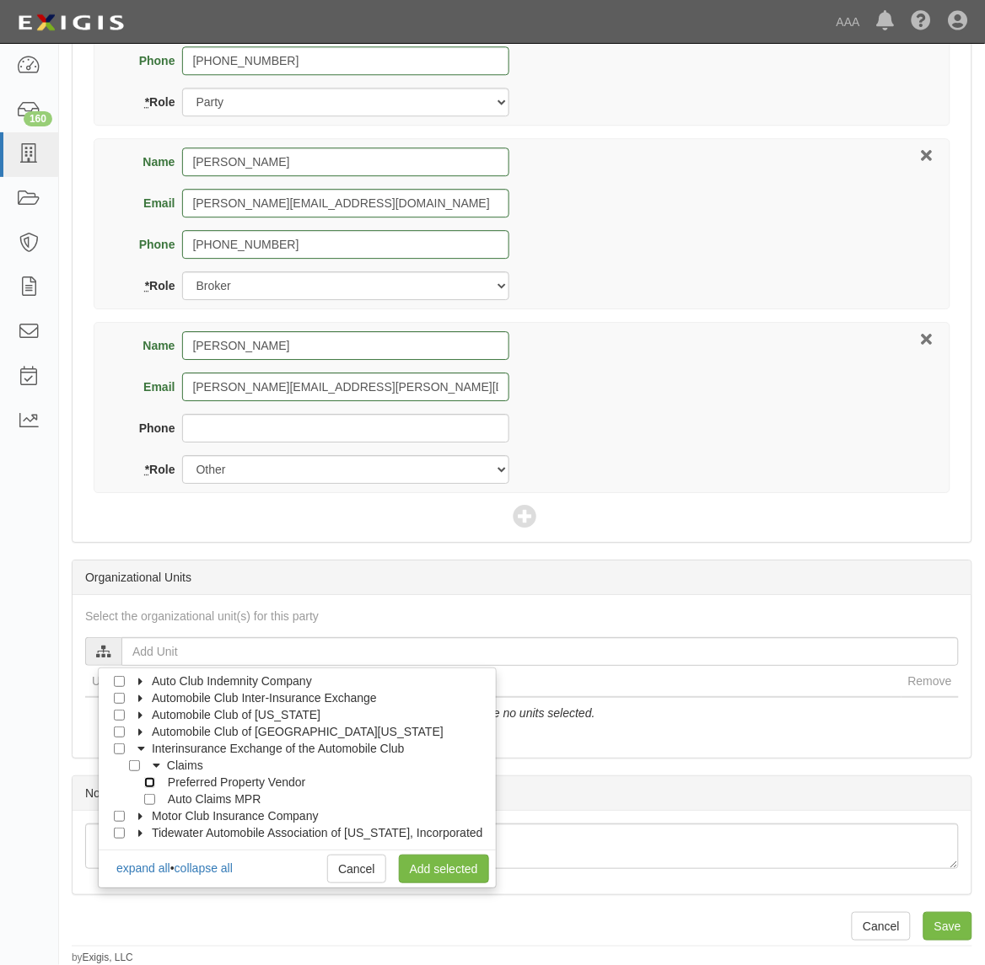
click at [150, 780] on input "Preferred Property Vendor" at bounding box center [149, 782] width 11 height 11
checkbox input "true"
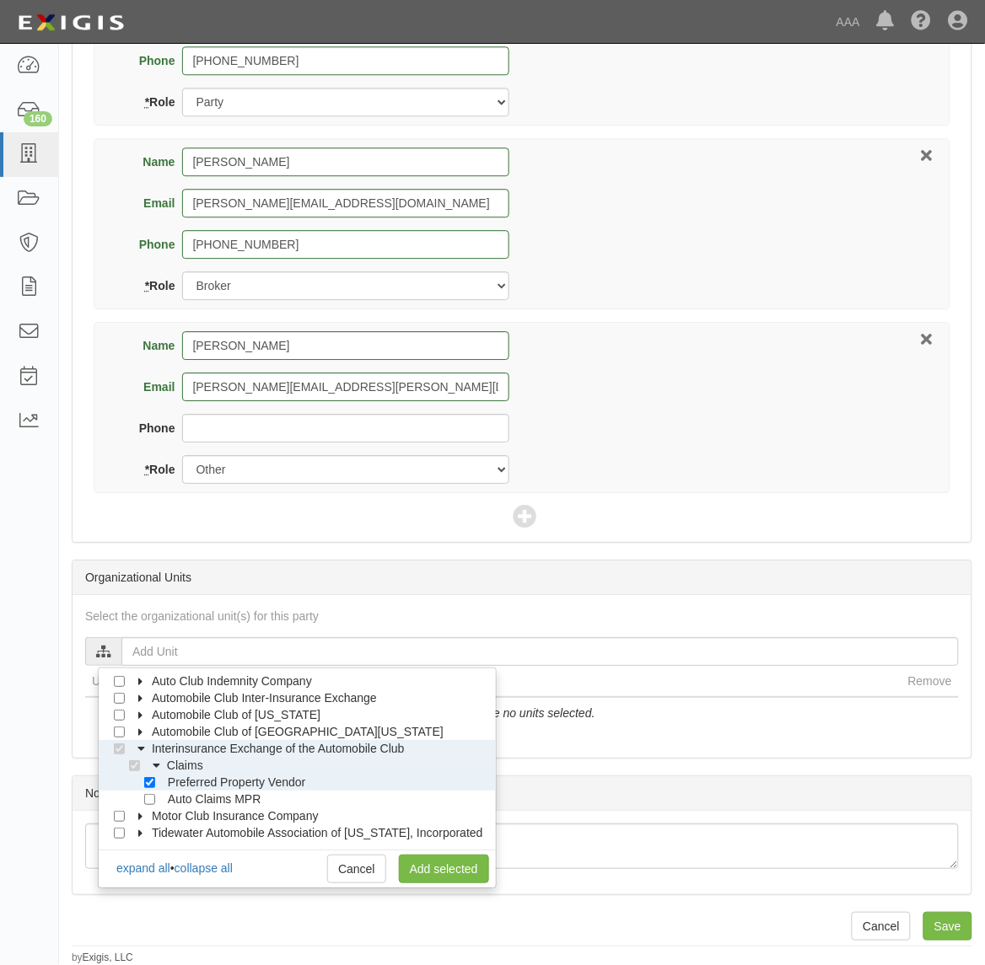
click at [153, 780] on div "Preferred Property Vendor" at bounding box center [218, 782] width 175 height 17
click at [146, 780] on input "Preferred Property Vendor" at bounding box center [149, 782] width 11 height 11
checkbox input "false"
click at [153, 806] on div "Auto Claims MPR" at bounding box center [196, 799] width 130 height 17
click at [149, 799] on input "Auto Claims MPR" at bounding box center [149, 799] width 11 height 11
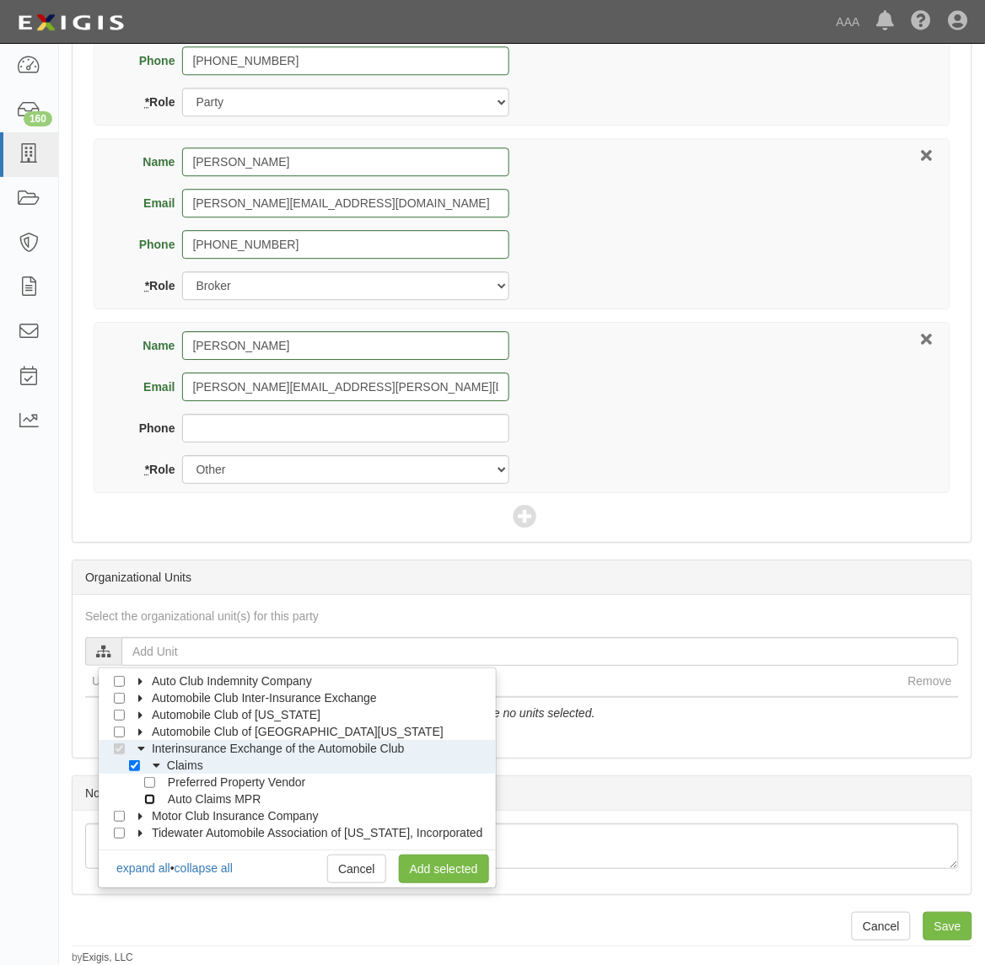
checkbox input "true"
click at [451, 866] on link "Add selected" at bounding box center [444, 869] width 90 height 29
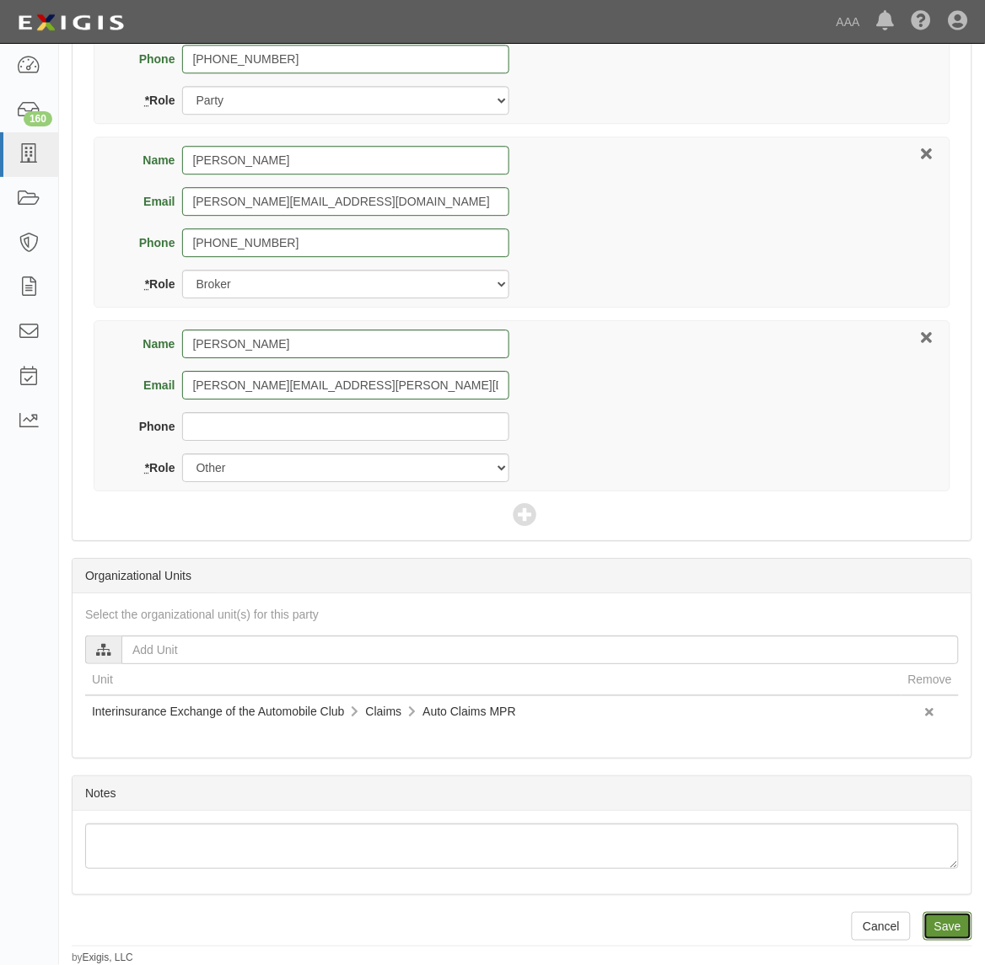
click at [953, 930] on input "Save" at bounding box center [947, 926] width 49 height 29
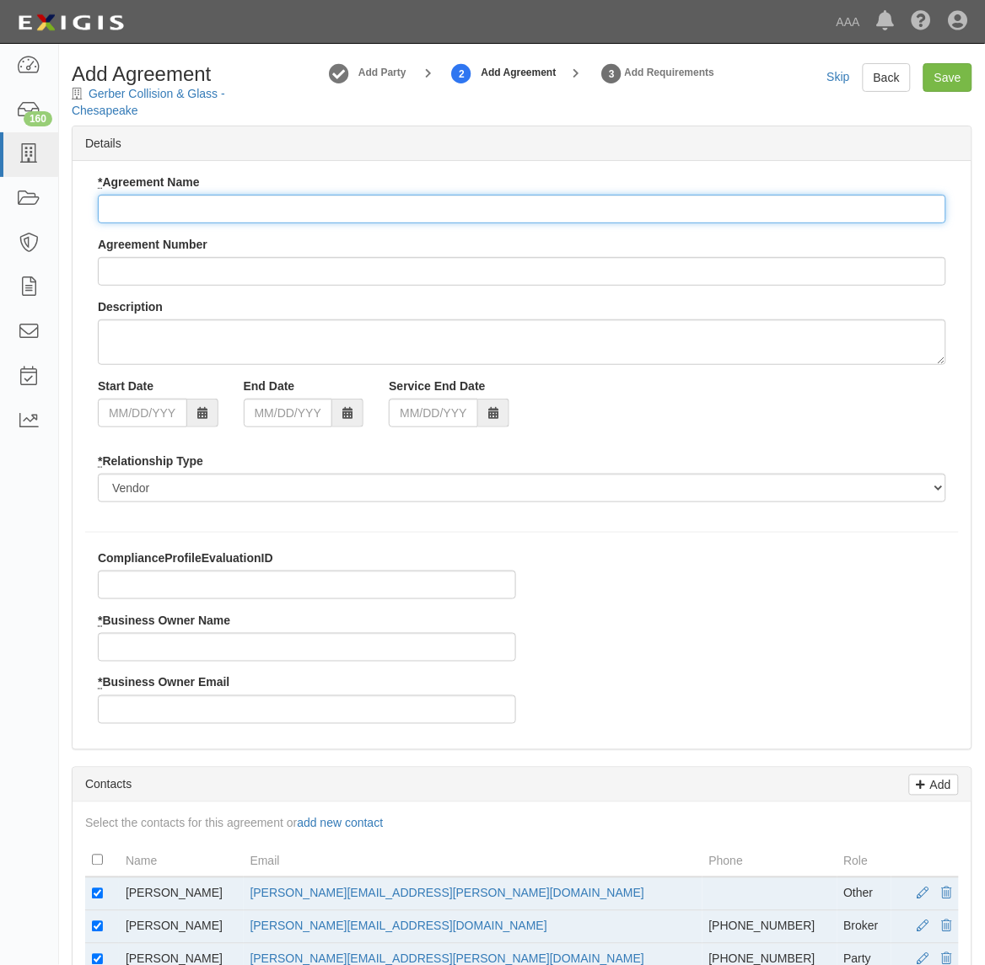
click at [266, 203] on input "* Agreement Name" at bounding box center [522, 209] width 848 height 29
paste input "Interinsurance Exchange of the Automobile Club - MPR Auto"
type input "Interinsurance Exchange of the Automobile Club - MPR Auto"
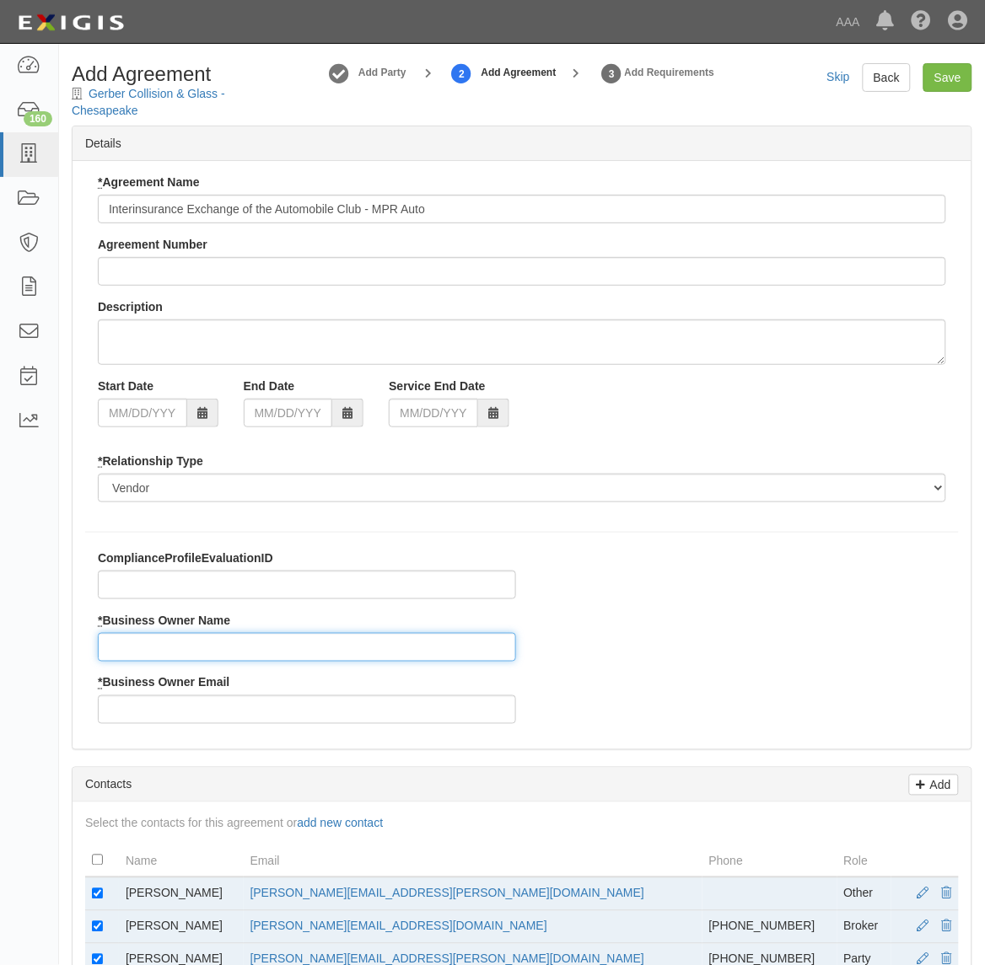
drag, startPoint x: 191, startPoint y: 637, endPoint x: 200, endPoint y: 639, distance: 9.4
click at [194, 639] on input "* Business Owner Name" at bounding box center [307, 647] width 418 height 29
type input "[PERSON_NAME]"
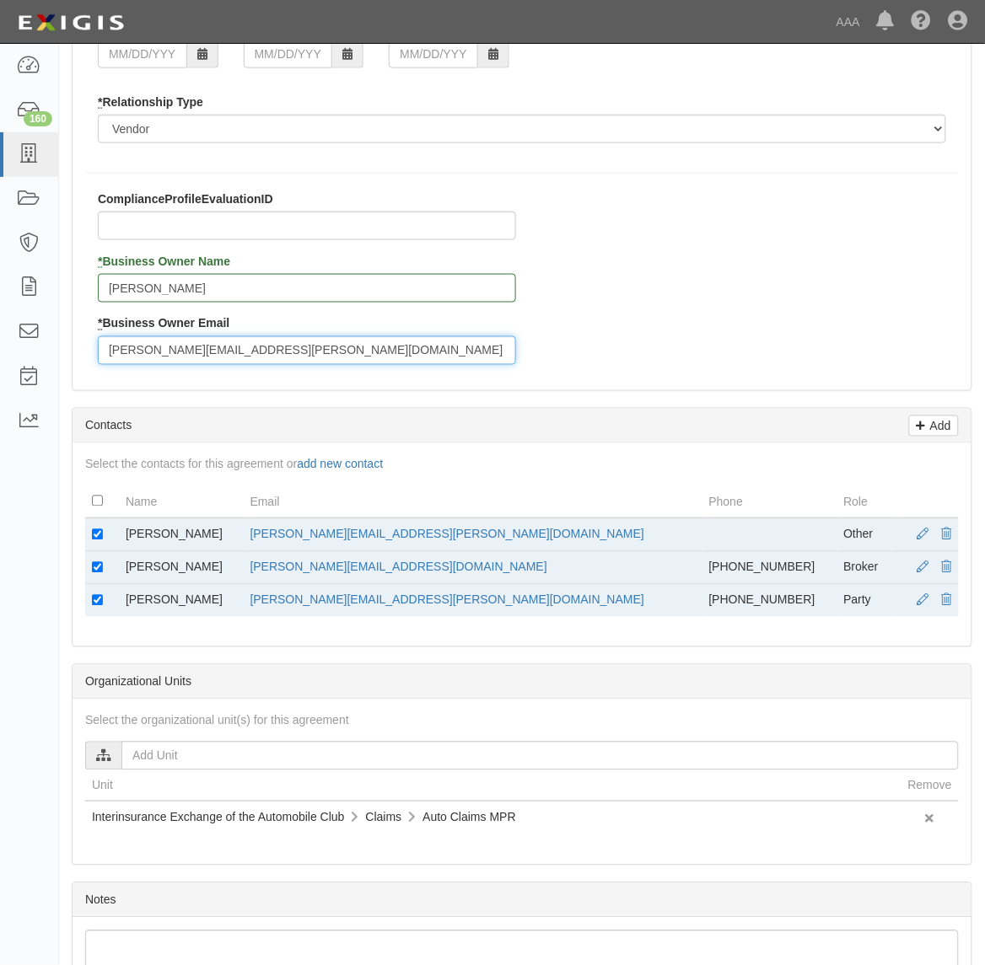
scroll to position [422, 0]
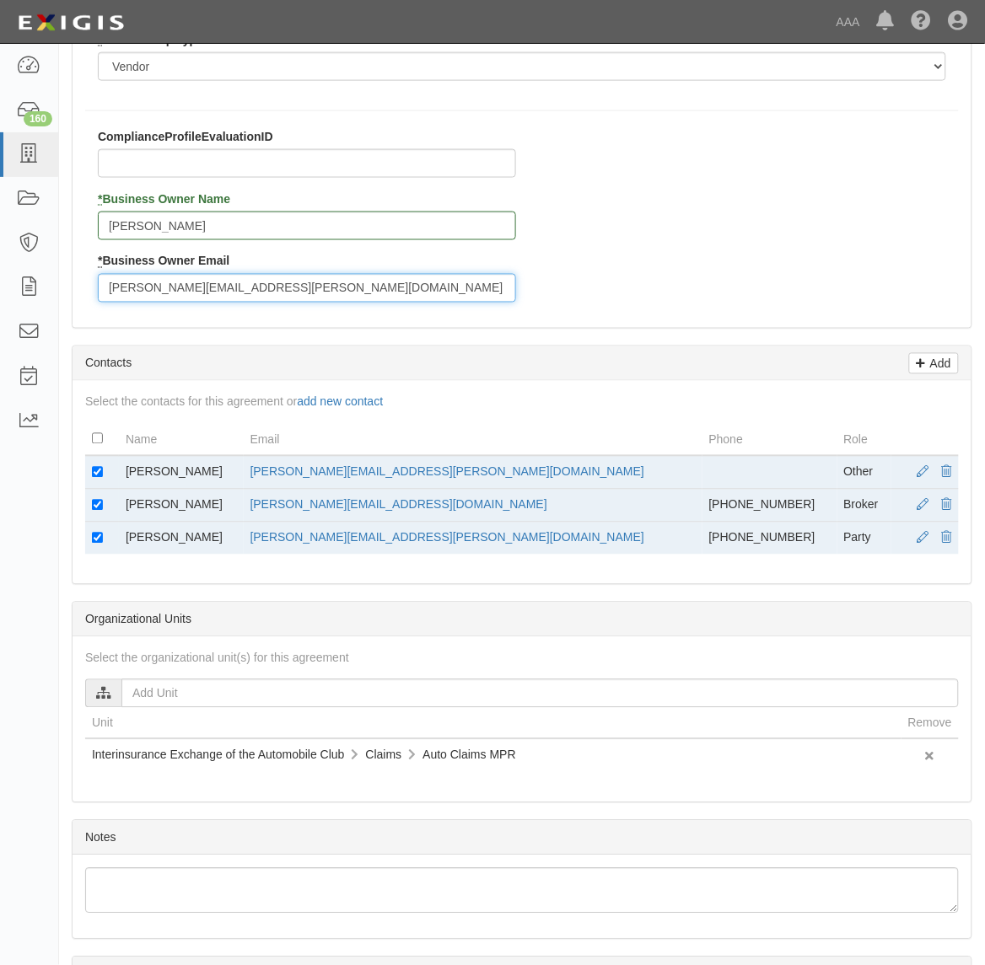
type input "[PERSON_NAME][EMAIL_ADDRESS][PERSON_NAME][DOMAIN_NAME]"
drag, startPoint x: 97, startPoint y: 473, endPoint x: 94, endPoint y: 461, distance: 12.1
click at [94, 461] on td at bounding box center [102, 473] width 34 height 34
click at [95, 465] on td at bounding box center [102, 473] width 34 height 34
click at [98, 473] on input "checkbox" at bounding box center [97, 472] width 11 height 11
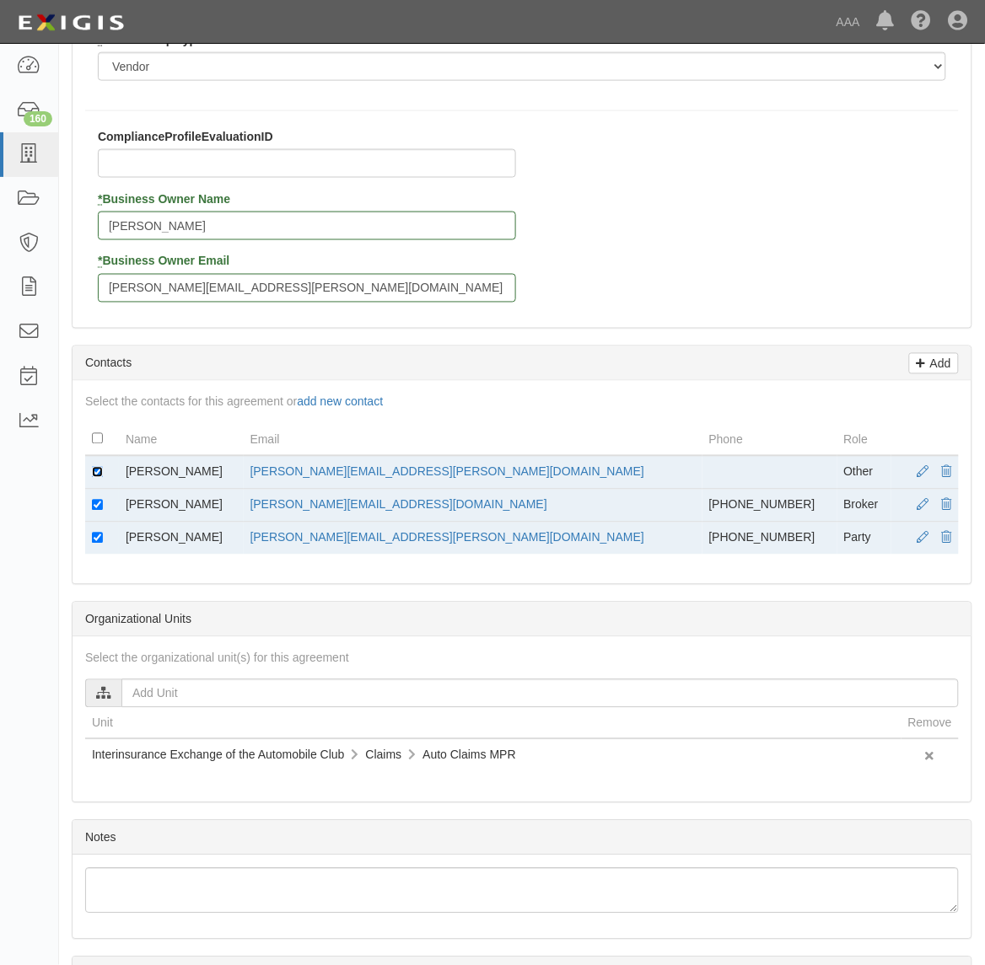
checkbox input "false"
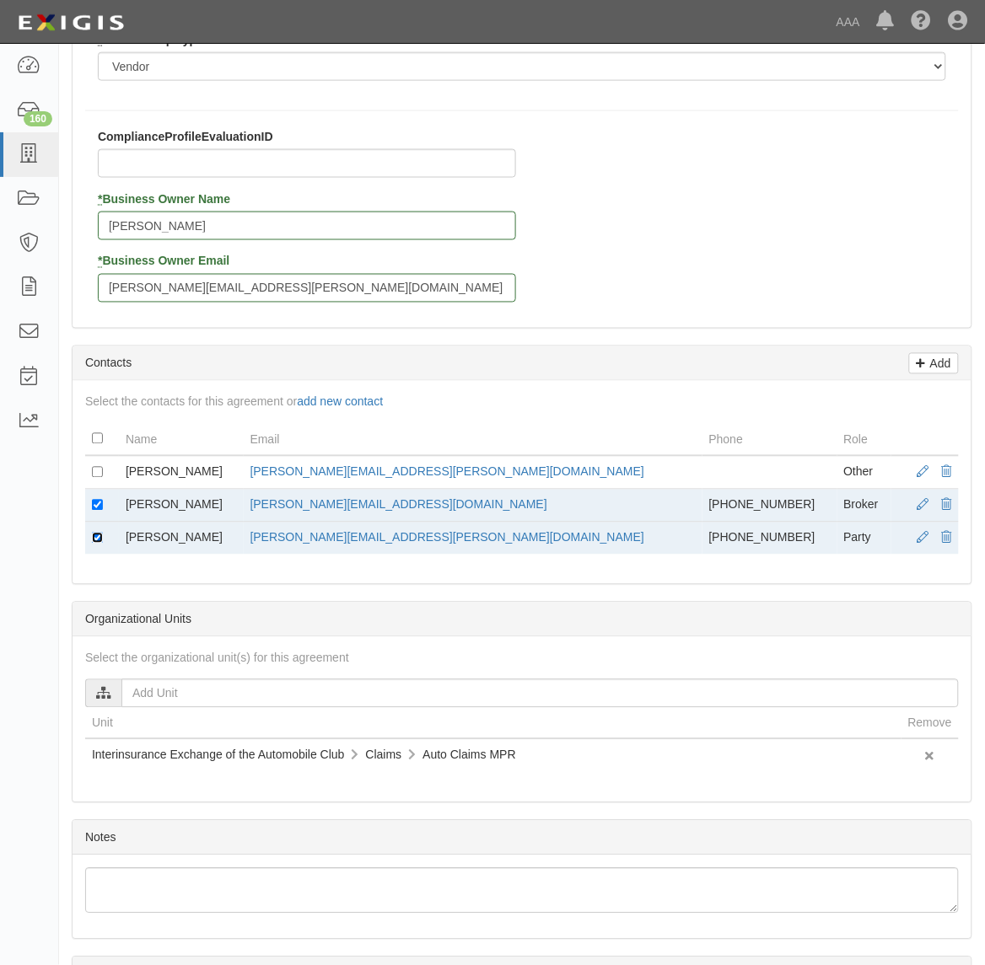
click at [101, 542] on input "checkbox" at bounding box center [97, 538] width 11 height 11
checkbox input "false"
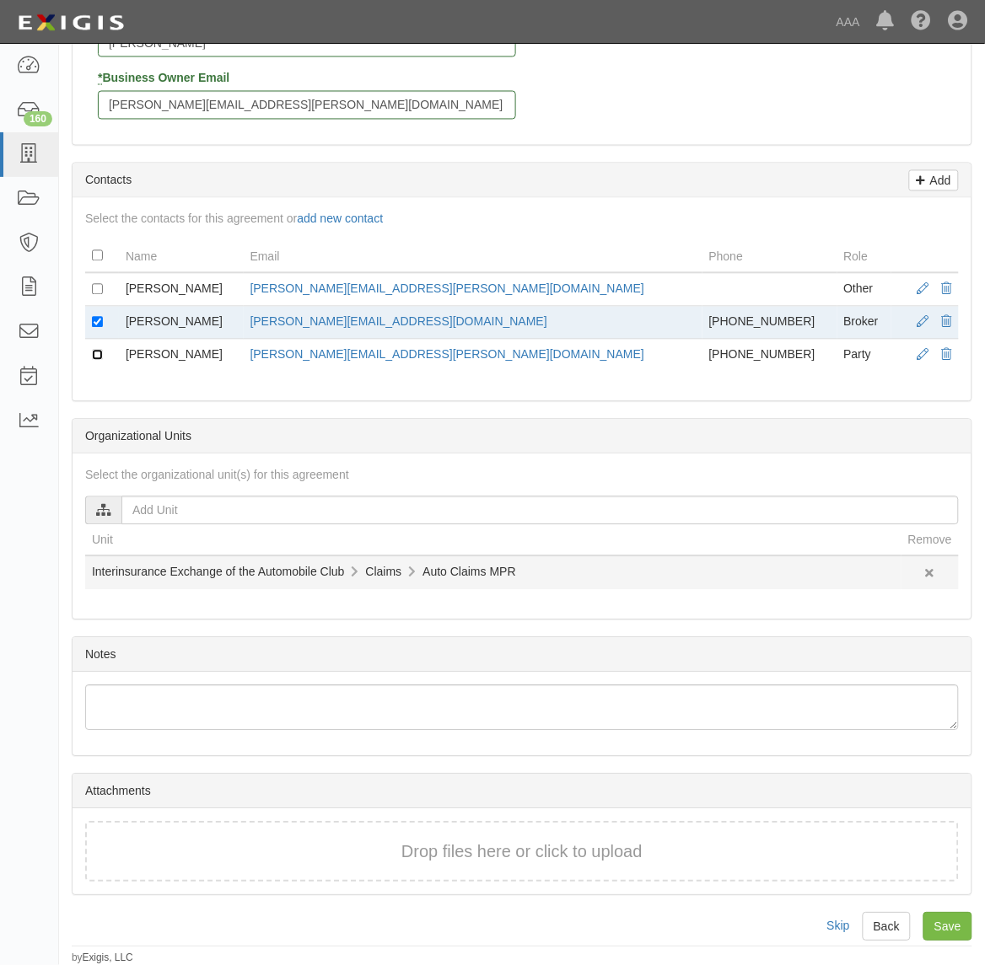
scroll to position [608, 0]
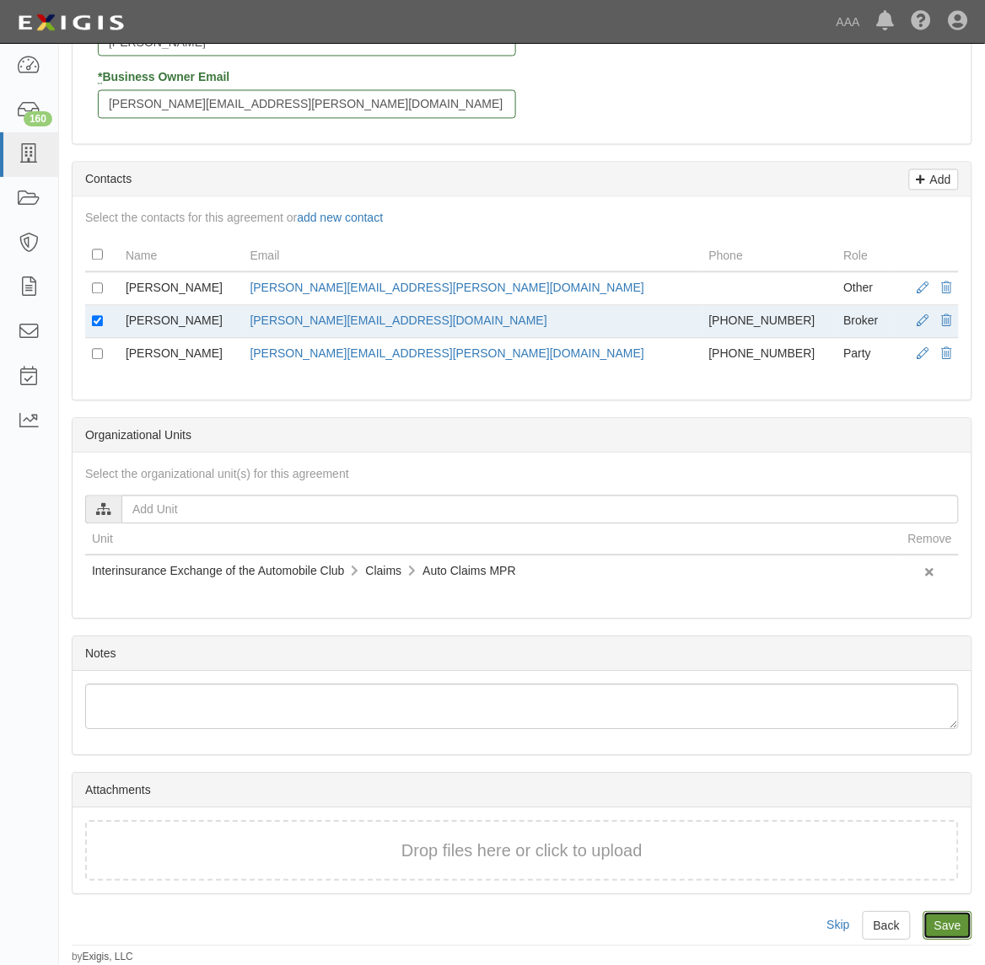
click at [950, 923] on input "Save" at bounding box center [947, 926] width 49 height 29
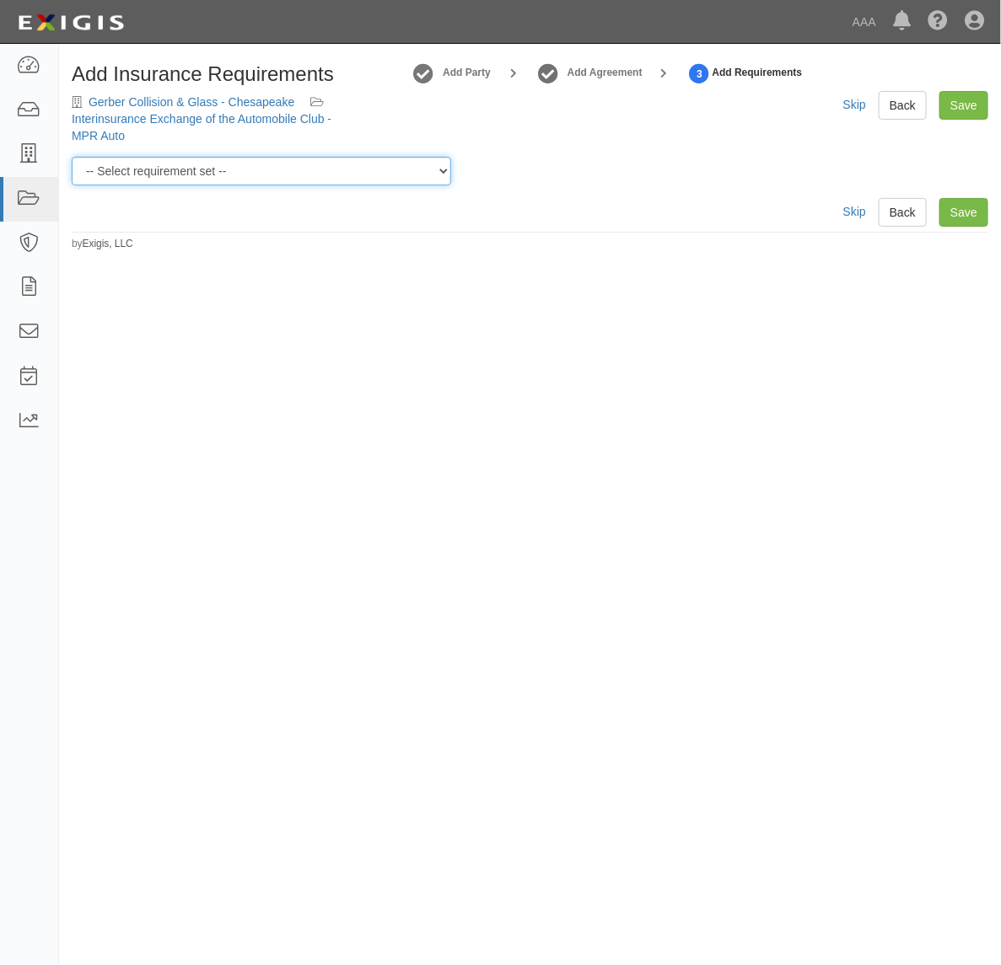
click at [275, 169] on select "-- Select requirement set -- AAA East Central AAR AAA East Central ERS AAA East…" at bounding box center [261, 171] width 379 height 29
select select "16701"
click at [72, 157] on select "-- Select requirement set -- AAA East Central AAR AAA East Central ERS AAA East…" at bounding box center [261, 171] width 379 height 29
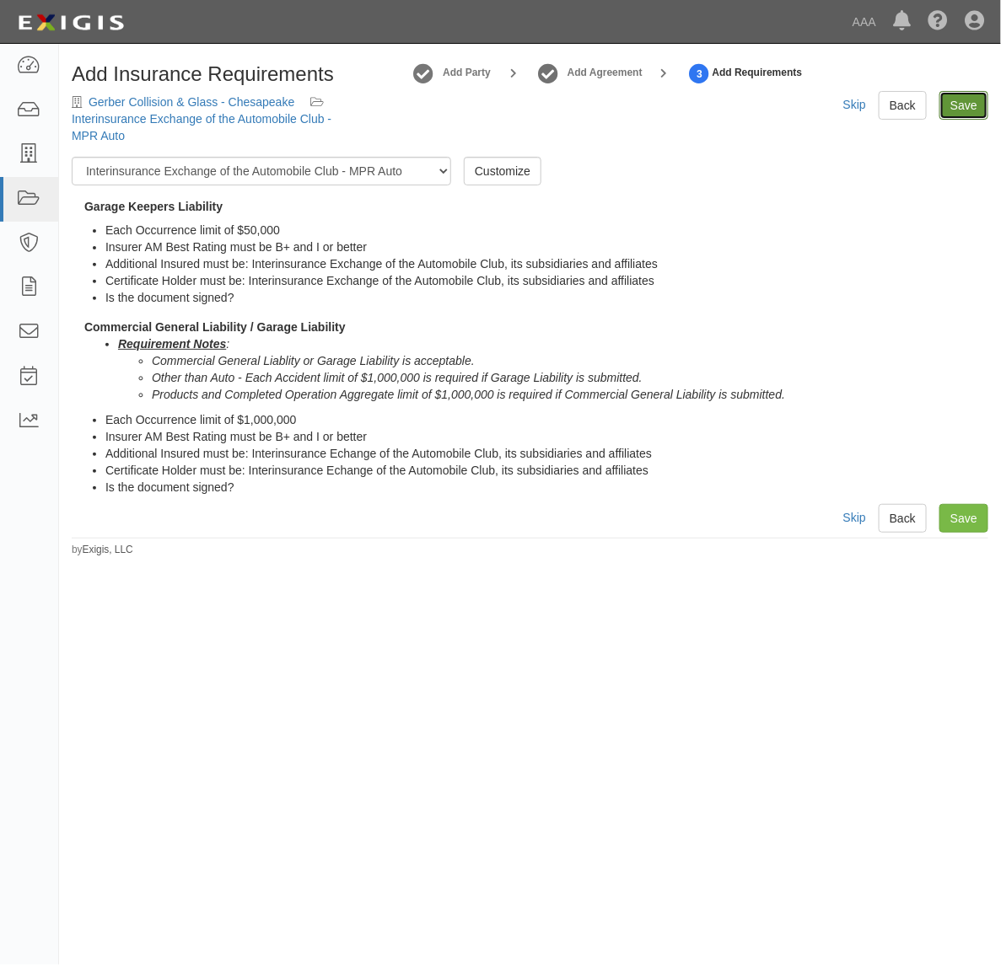
click at [961, 111] on link "Save" at bounding box center [963, 105] width 49 height 29
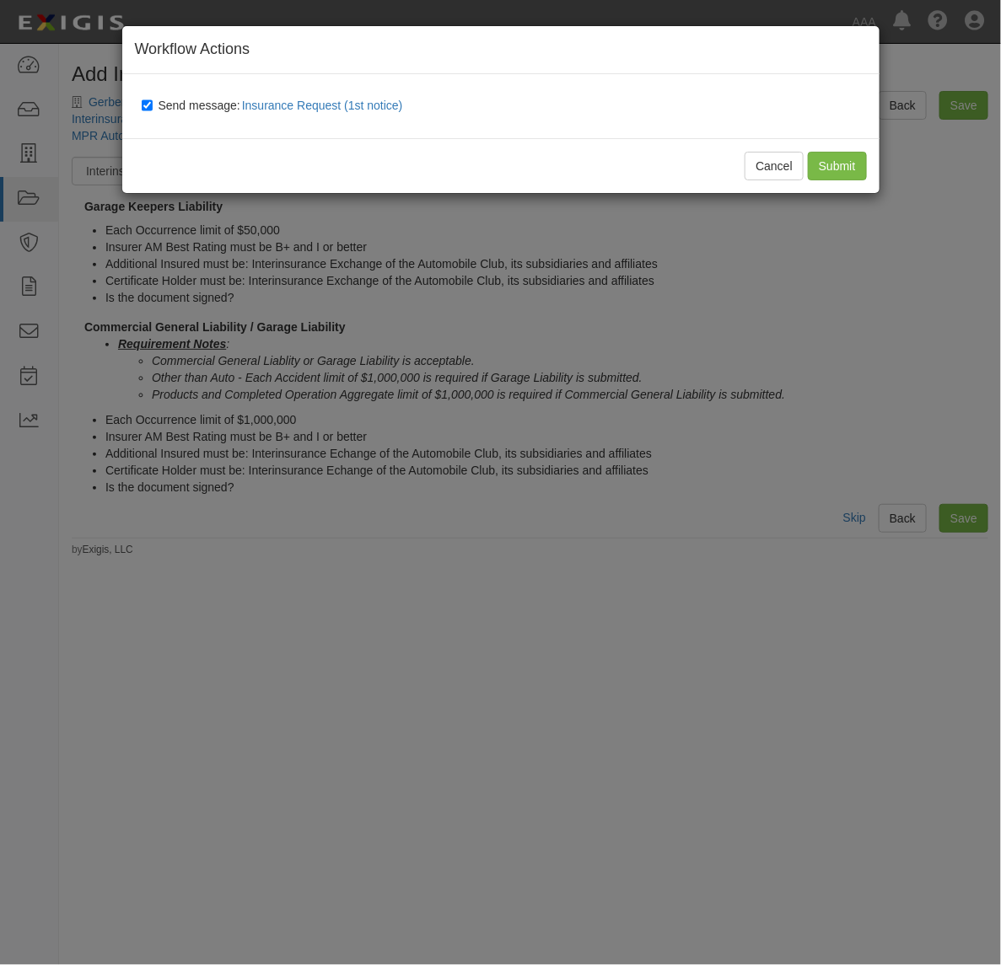
click at [183, 107] on span "Send message: Insurance Request (1st notice)" at bounding box center [283, 105] width 251 height 13
click at [153, 107] on input "Send message: Insurance Request (1st notice)" at bounding box center [147, 105] width 11 height 13
checkbox input "false"
click at [829, 169] on input "Submit" at bounding box center [837, 166] width 59 height 29
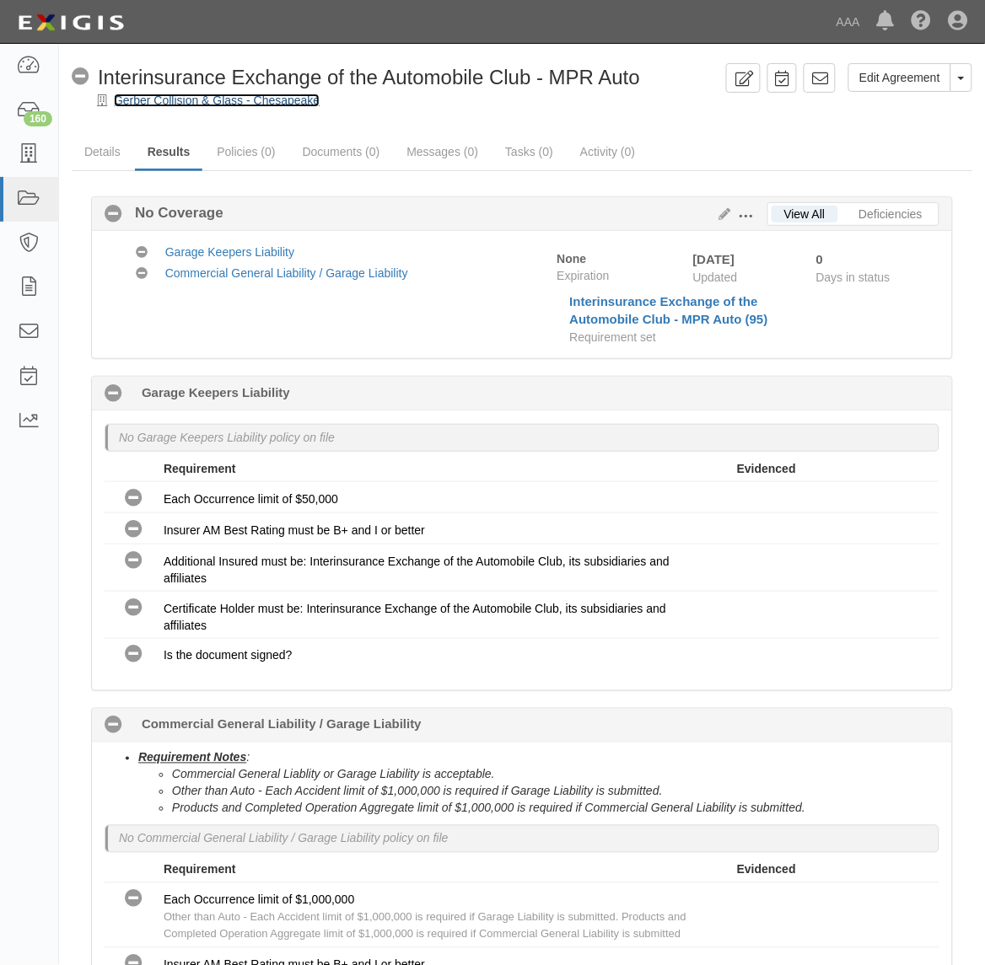
click at [212, 103] on link "Gerber Collision & Glass - Chesapeake" at bounding box center [217, 100] width 206 height 13
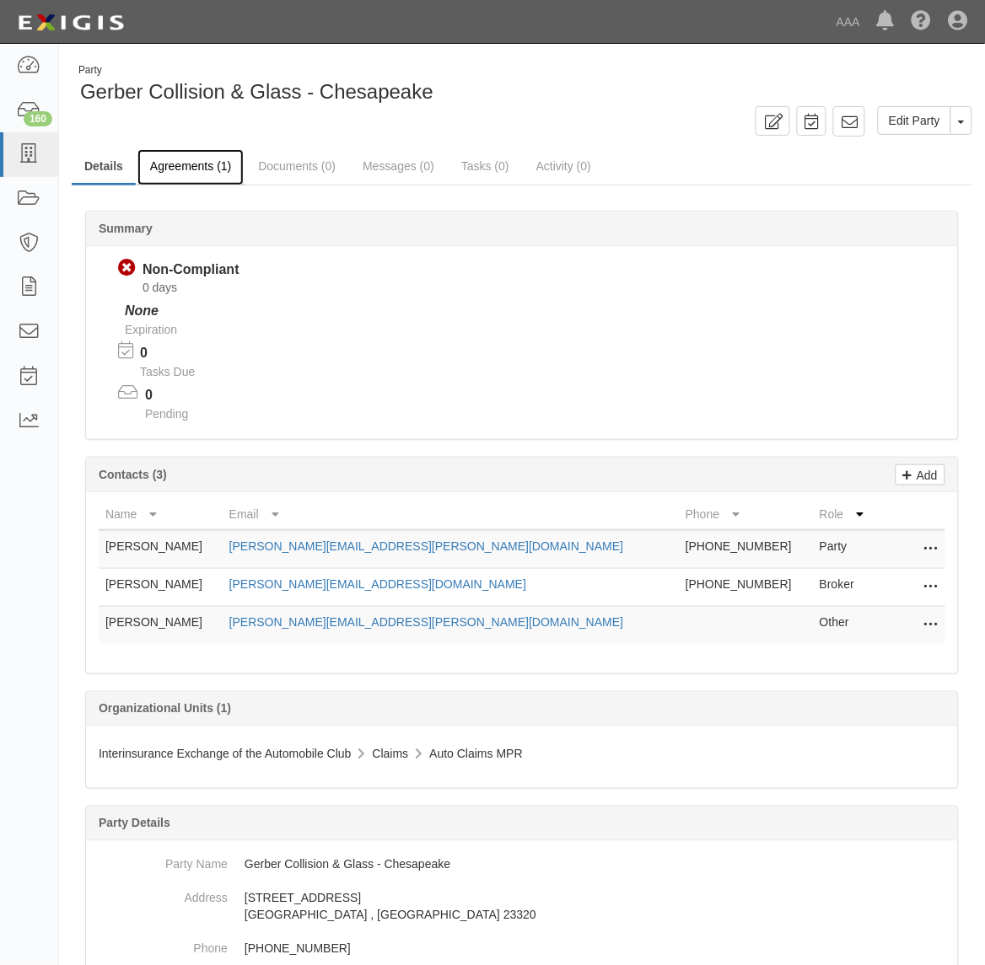
click at [203, 169] on link "Agreements (1)" at bounding box center [190, 167] width 106 height 36
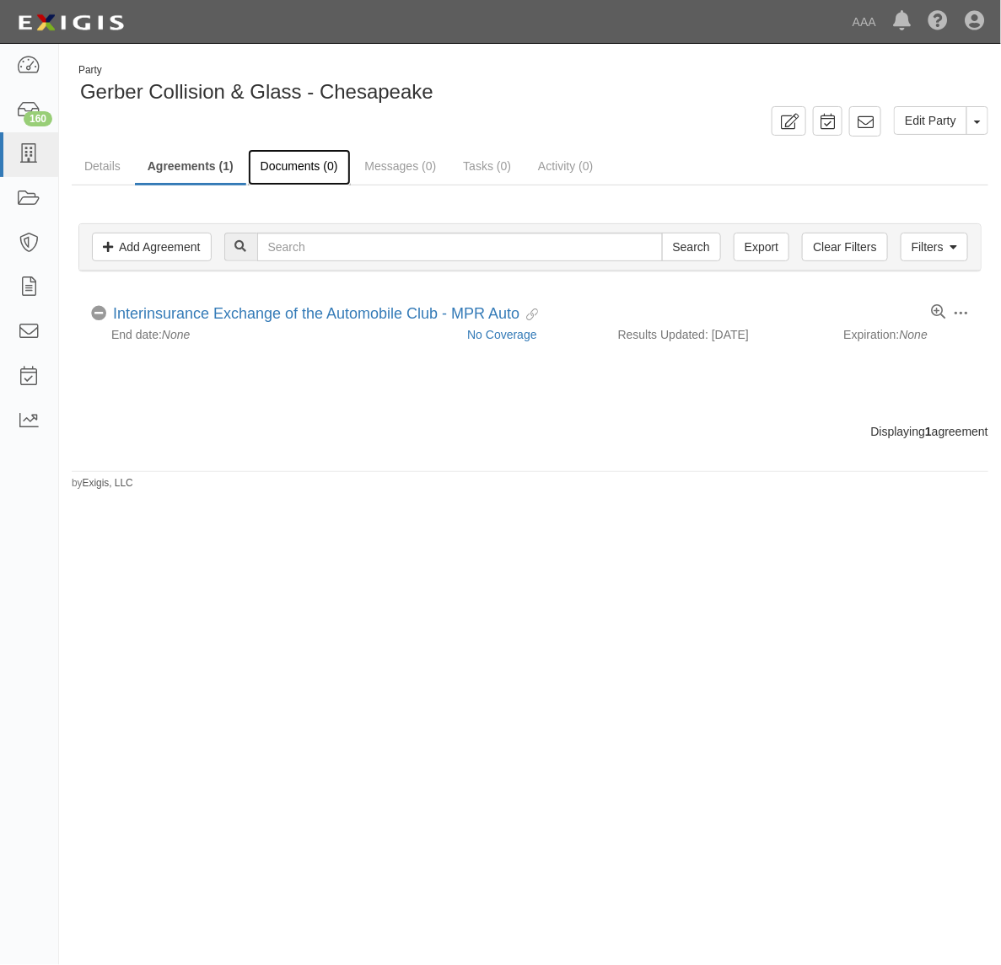
click at [288, 170] on link "Documents (0)" at bounding box center [299, 167] width 103 height 36
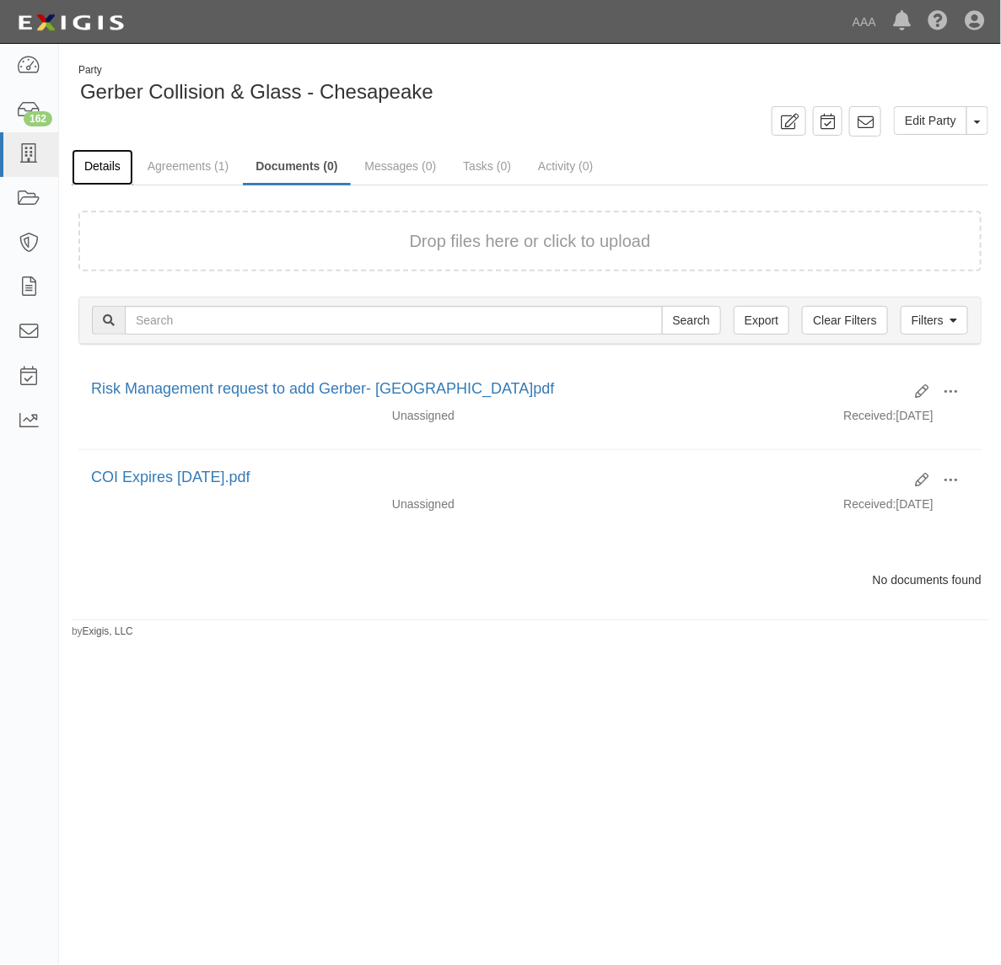
click at [115, 167] on link "Details" at bounding box center [103, 167] width 62 height 36
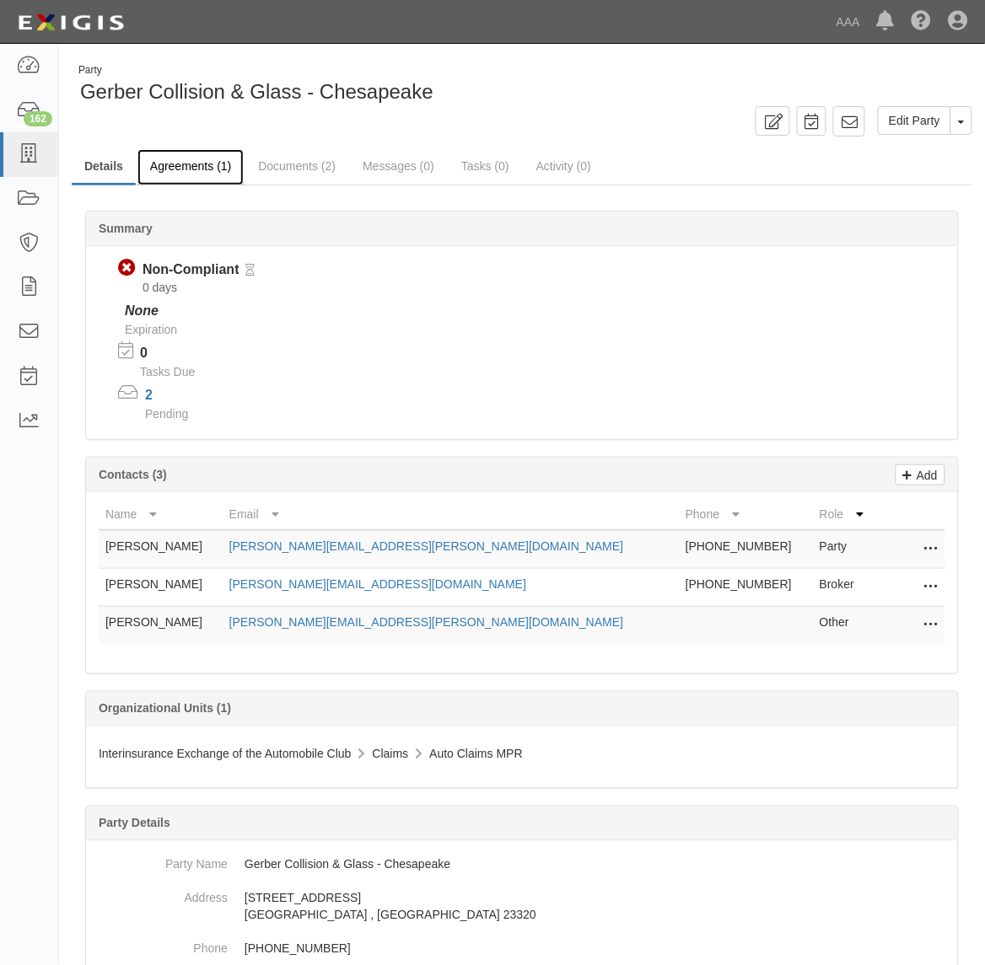
click at [201, 169] on link "Agreements (1)" at bounding box center [190, 167] width 106 height 36
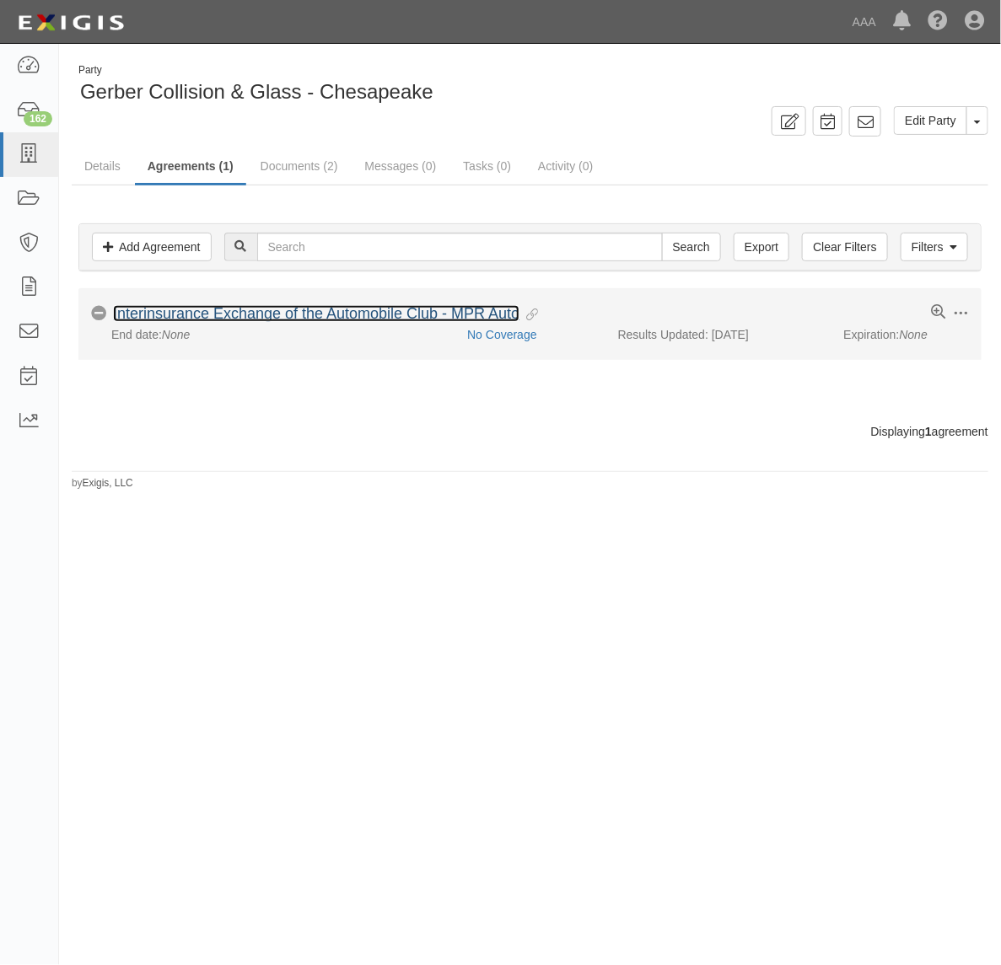
click at [343, 319] on link "Interinsurance Exchange of the Automobile Club - MPR Auto" at bounding box center [316, 313] width 406 height 17
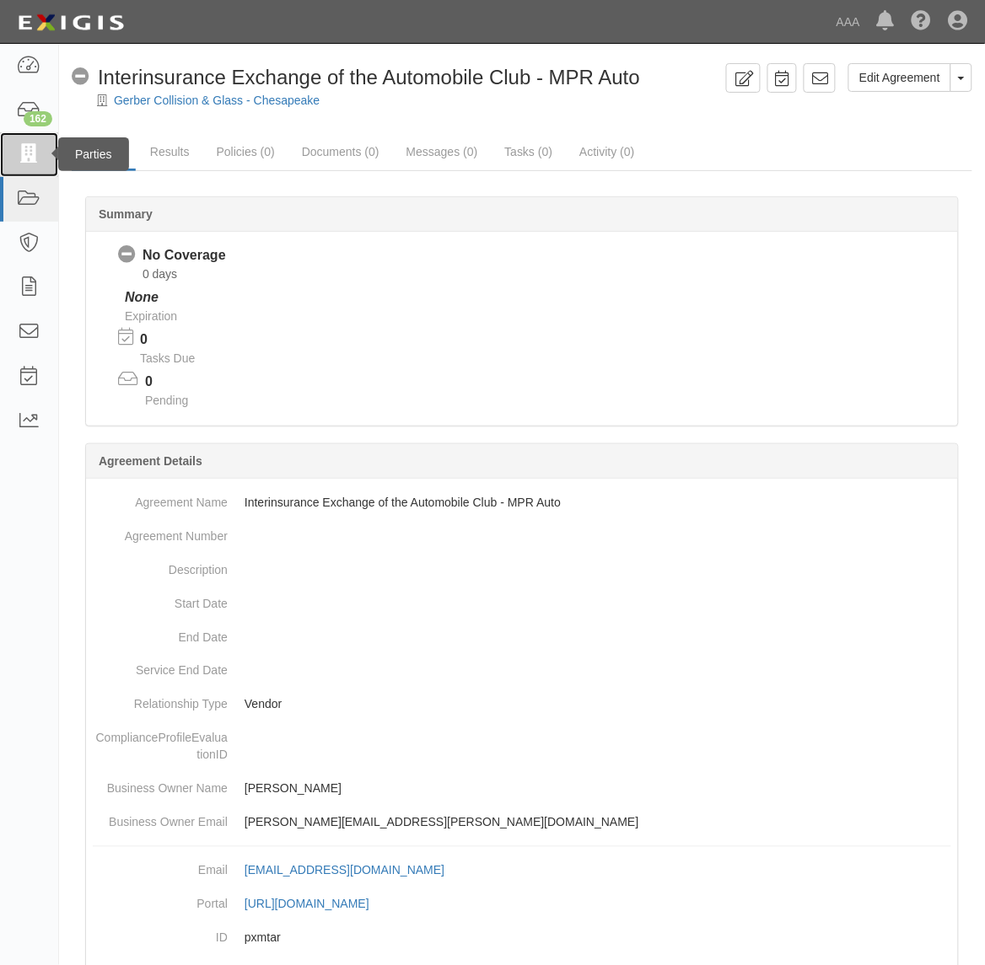
click at [27, 148] on icon at bounding box center [29, 154] width 24 height 19
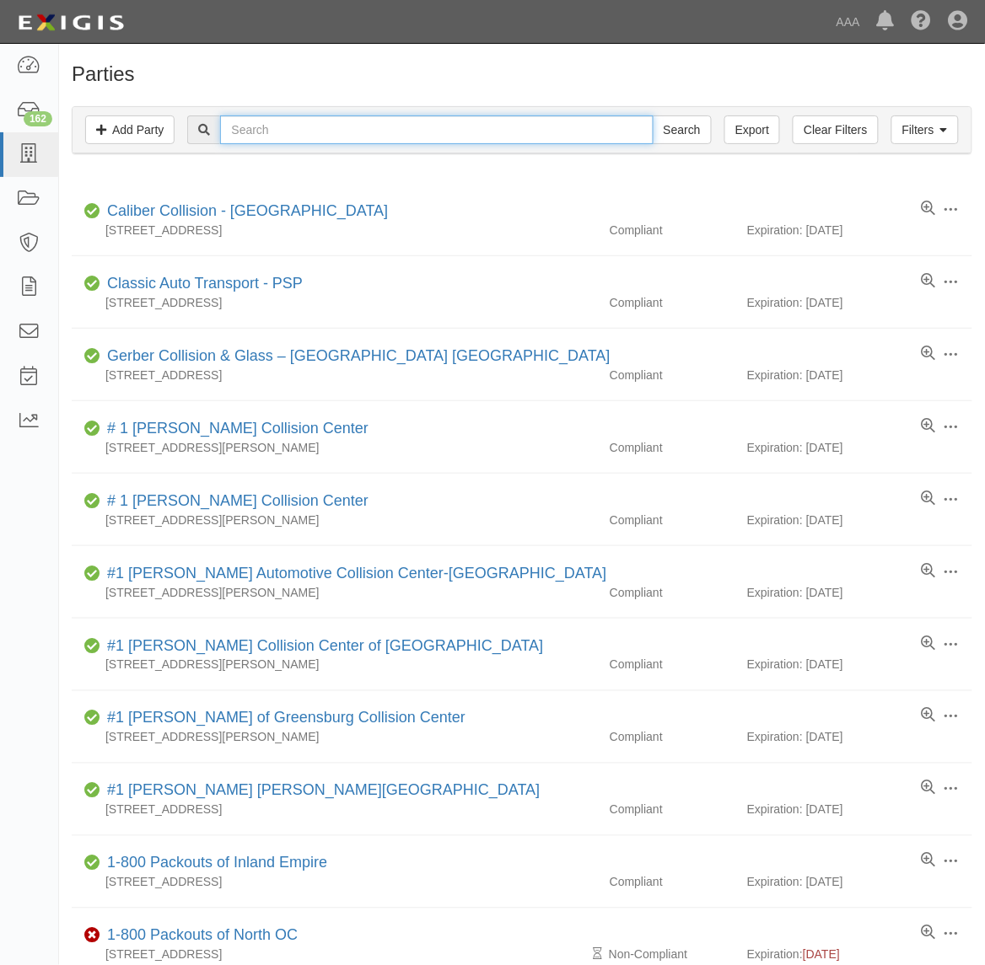
click at [337, 135] on input "text" at bounding box center [436, 129] width 432 height 29
type input "CC173772"
click at [652, 115] on input "Search" at bounding box center [681, 129] width 59 height 29
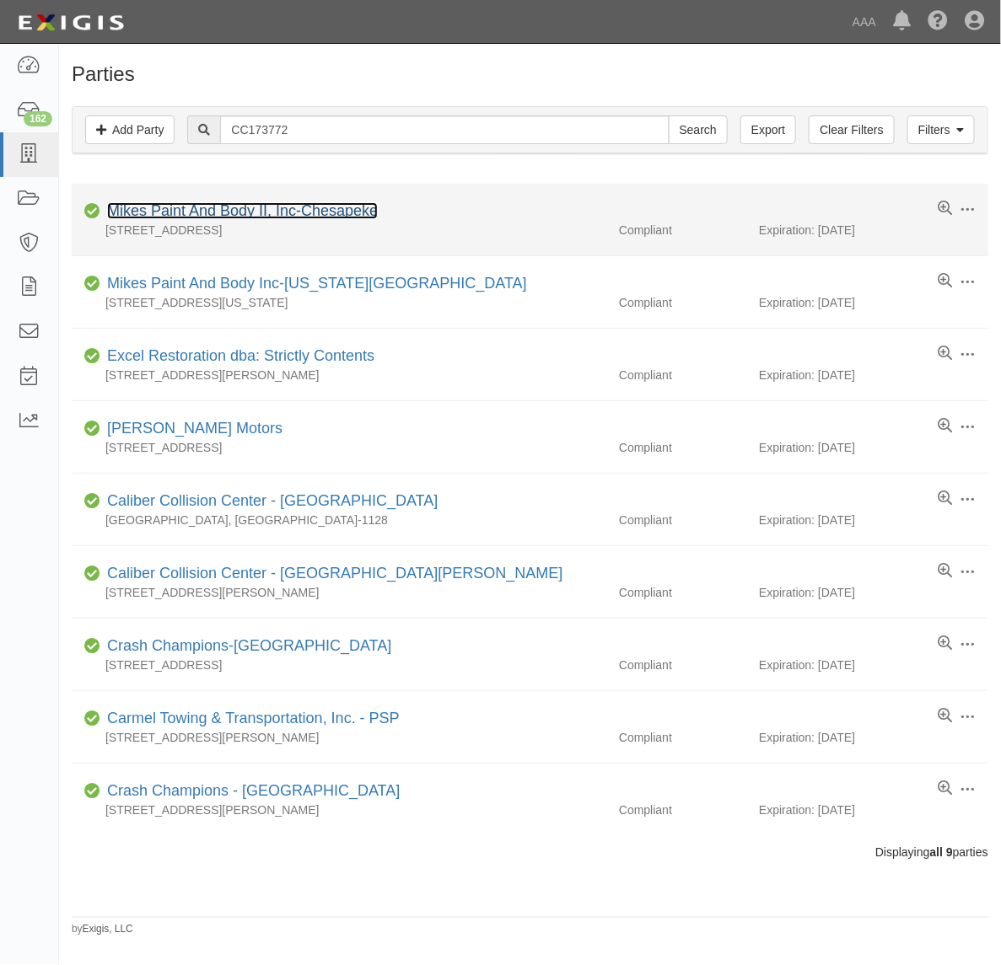
click at [297, 205] on link "Mikes Paint And Body II, Inc-Chesapeke" at bounding box center [242, 210] width 271 height 17
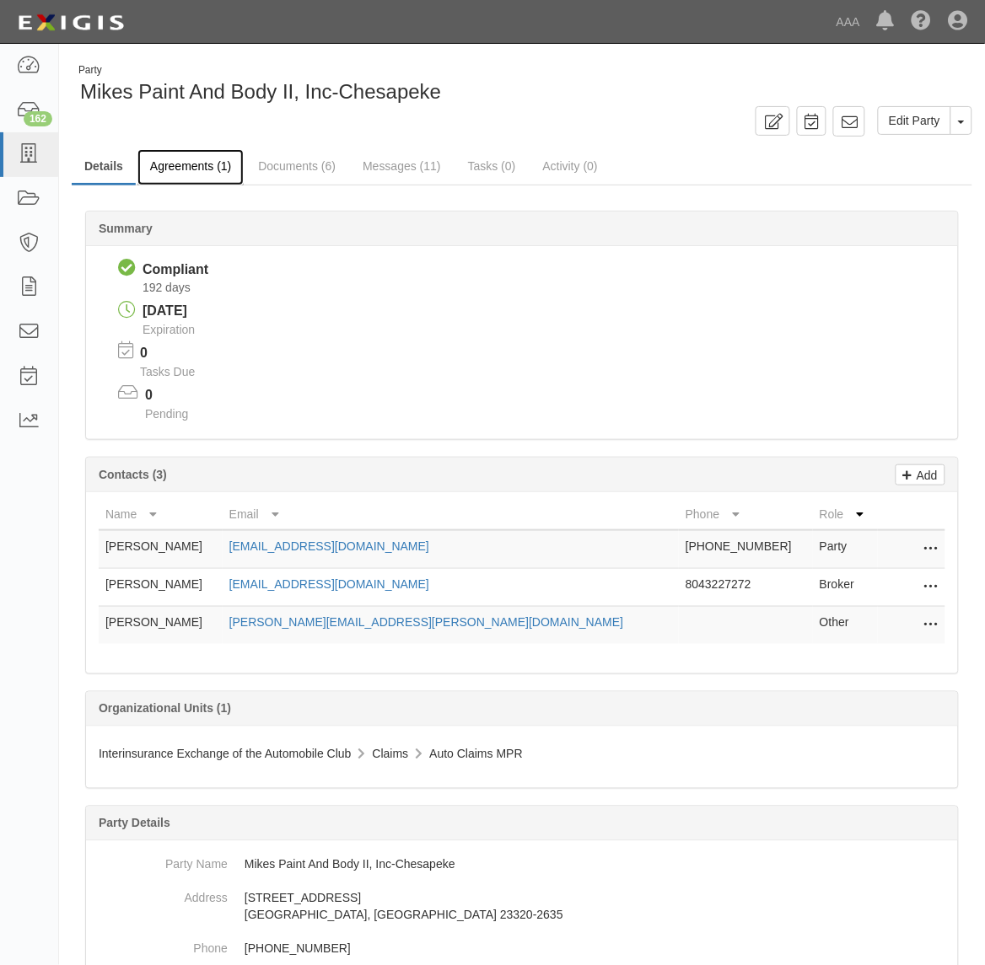
click at [202, 163] on link "Agreements (1)" at bounding box center [190, 167] width 106 height 36
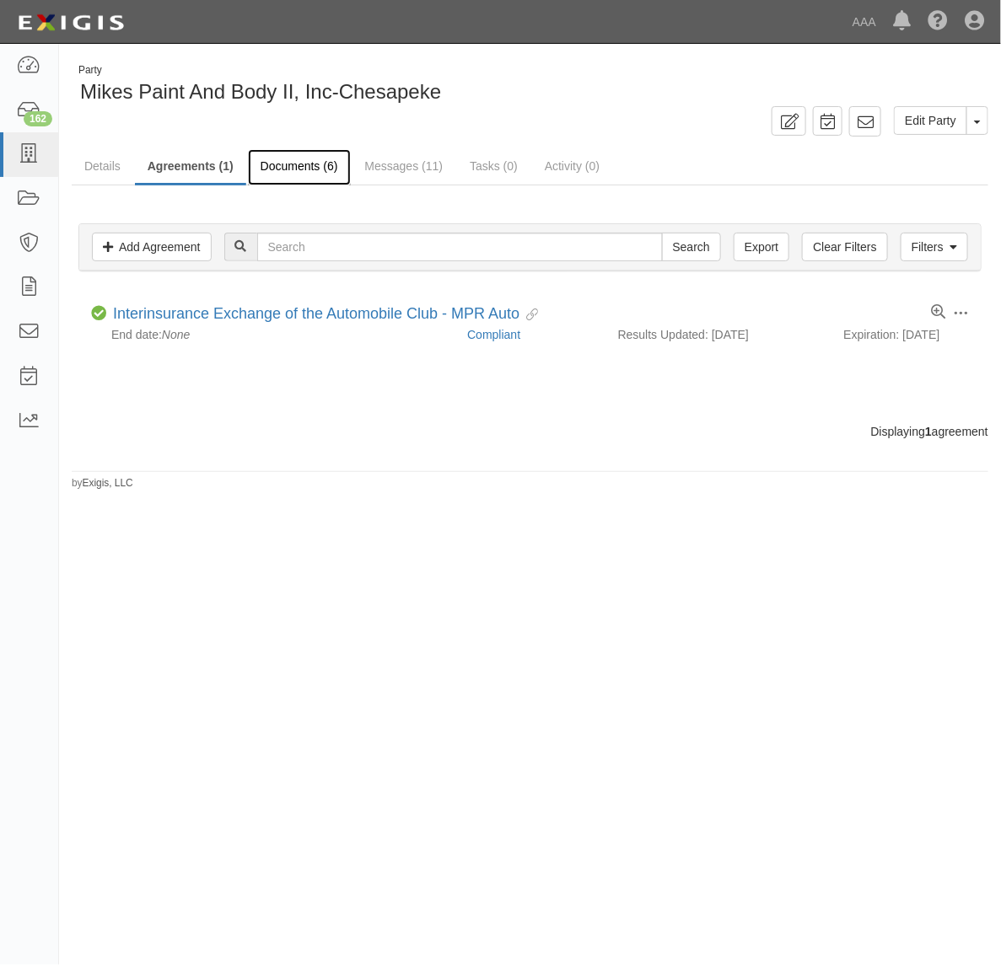
click at [305, 169] on link "Documents (6)" at bounding box center [299, 167] width 103 height 36
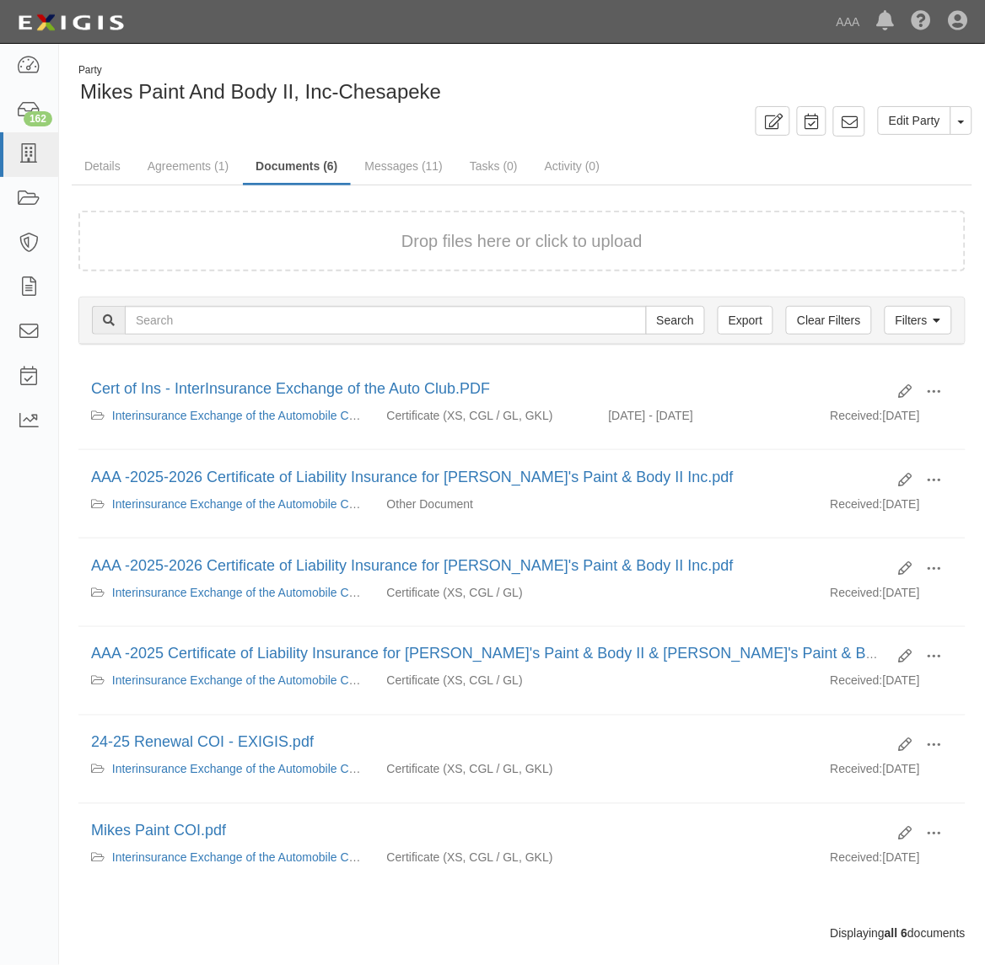
click at [537, 251] on button "Drop files here or click to upload" at bounding box center [521, 241] width 241 height 24
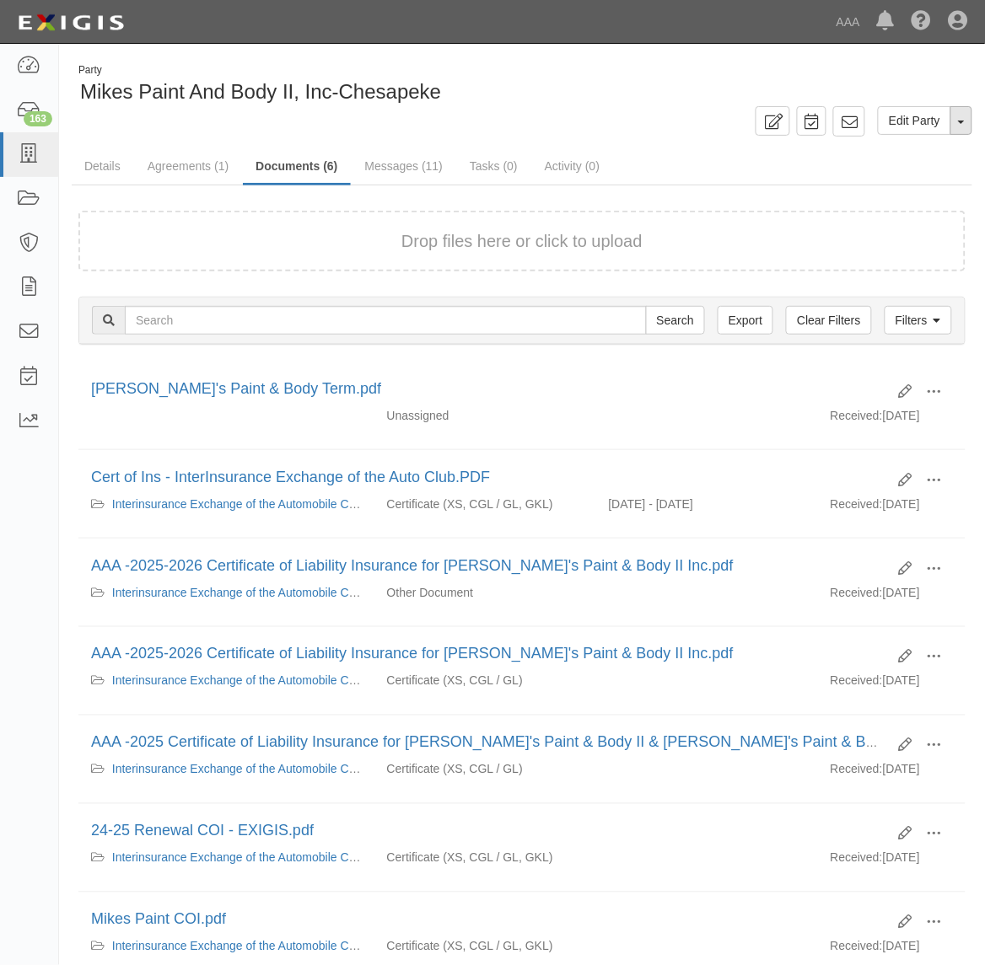
click at [958, 121] on button "Toggle Party Dropdown" at bounding box center [961, 120] width 22 height 29
click at [916, 169] on link "Archive Party" at bounding box center [904, 175] width 133 height 22
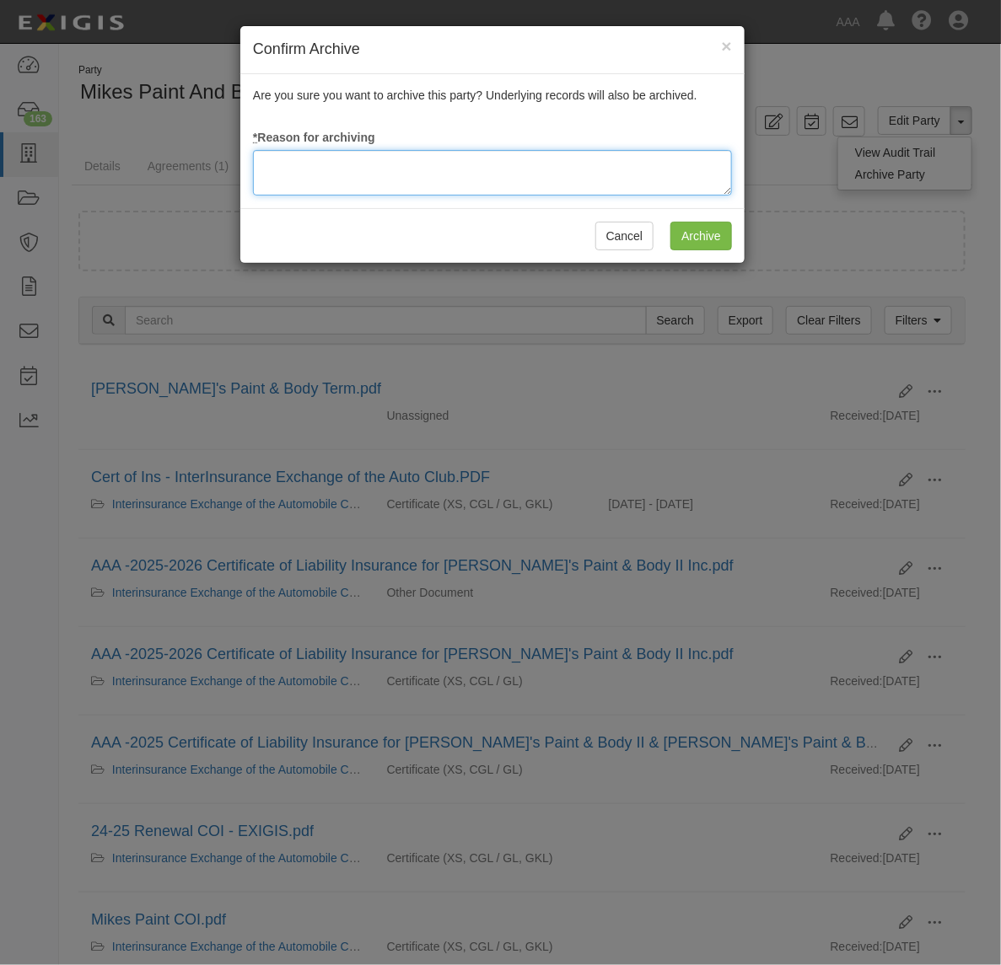
click at [478, 163] on textarea at bounding box center [492, 173] width 479 height 46
type textarea "Station Terminated"
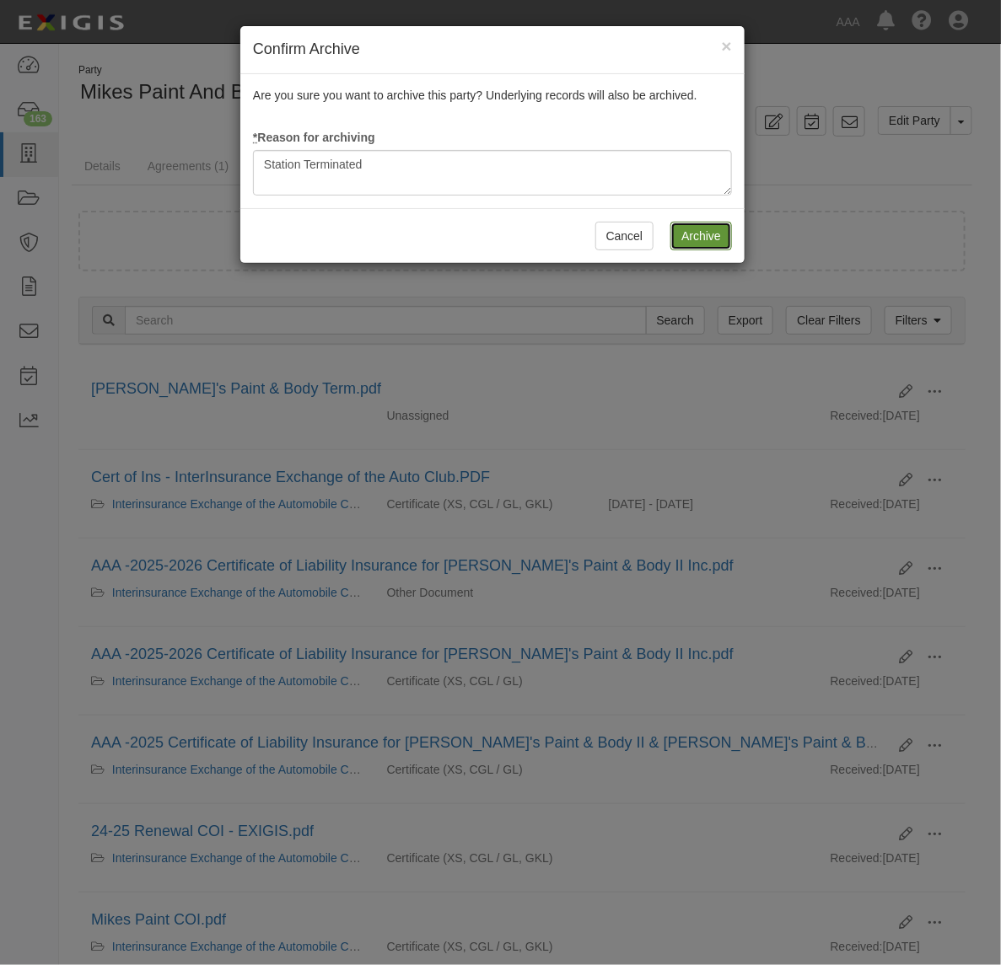
click at [706, 238] on input "Archive" at bounding box center [701, 236] width 62 height 29
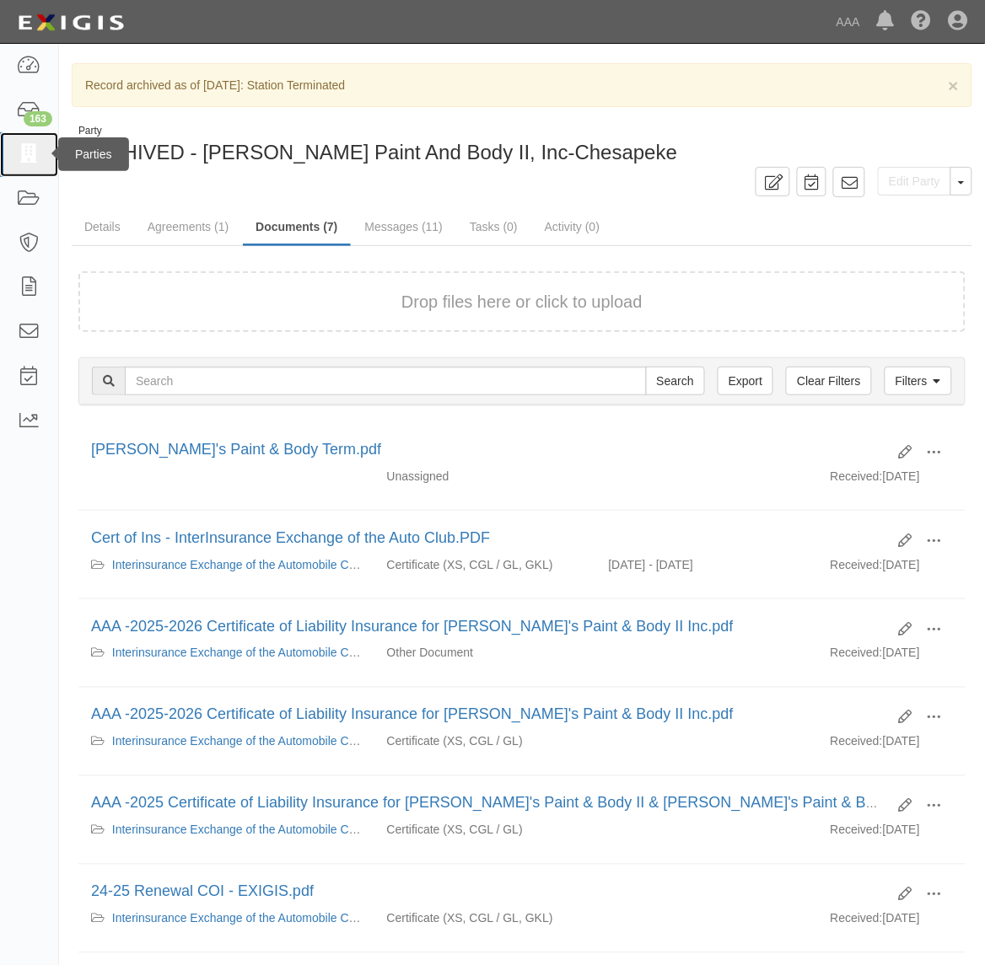
click at [22, 156] on icon at bounding box center [29, 154] width 24 height 19
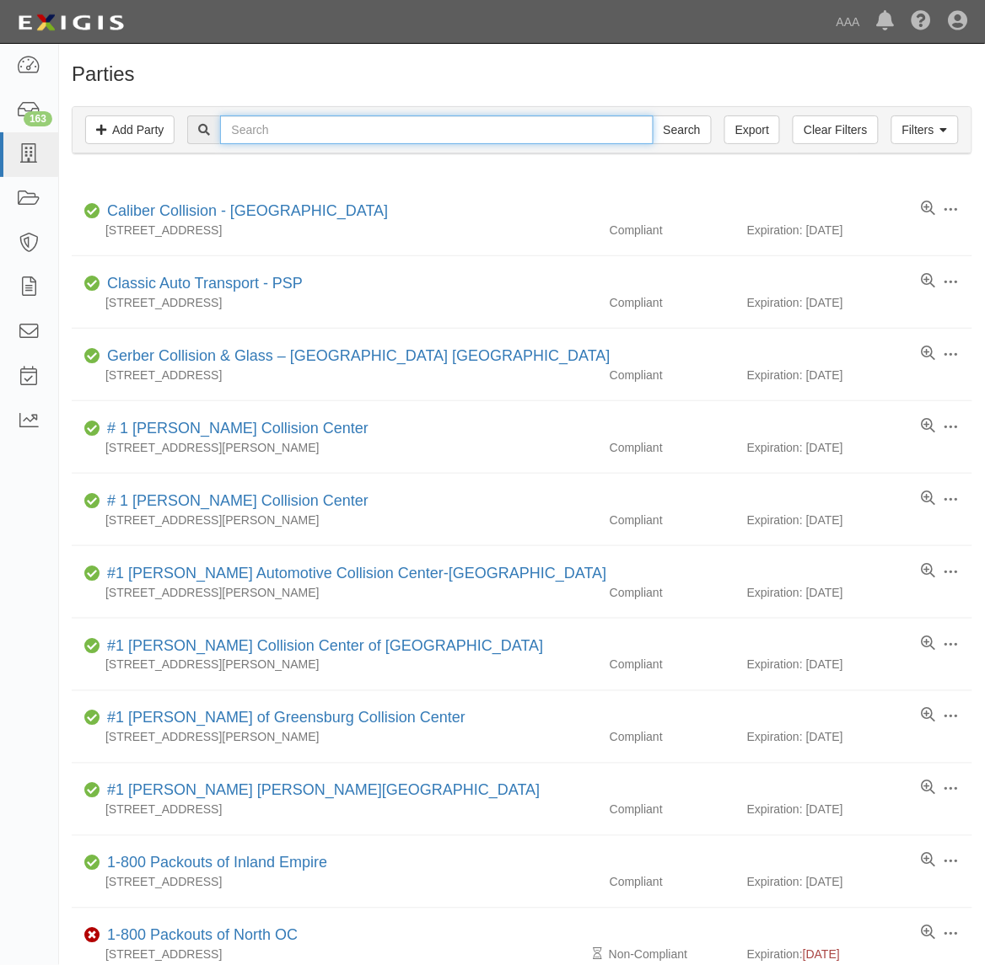
click at [385, 142] on input "text" at bounding box center [436, 129] width 432 height 29
type input "CC173771"
click at [652, 115] on input "Search" at bounding box center [681, 129] width 59 height 29
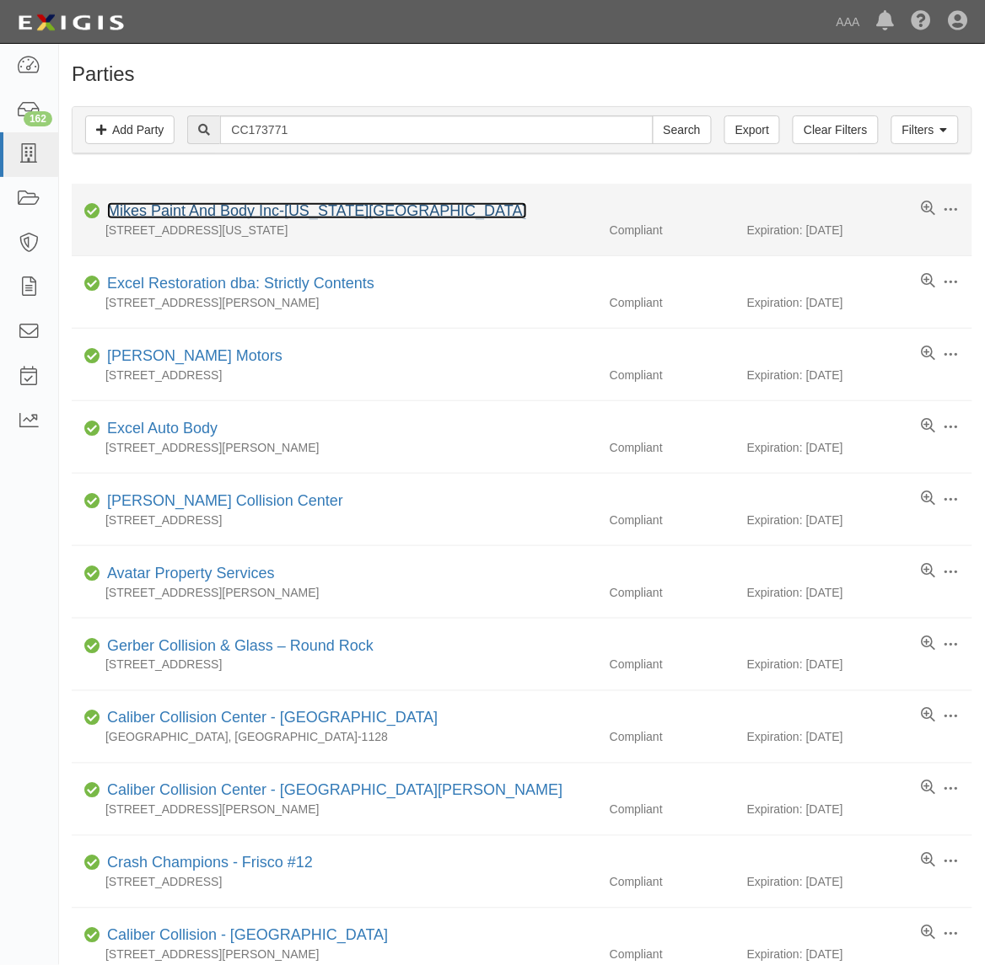
click at [282, 207] on link "Mikes Paint And Body Inc-[US_STATE][GEOGRAPHIC_DATA]" at bounding box center [317, 210] width 420 height 17
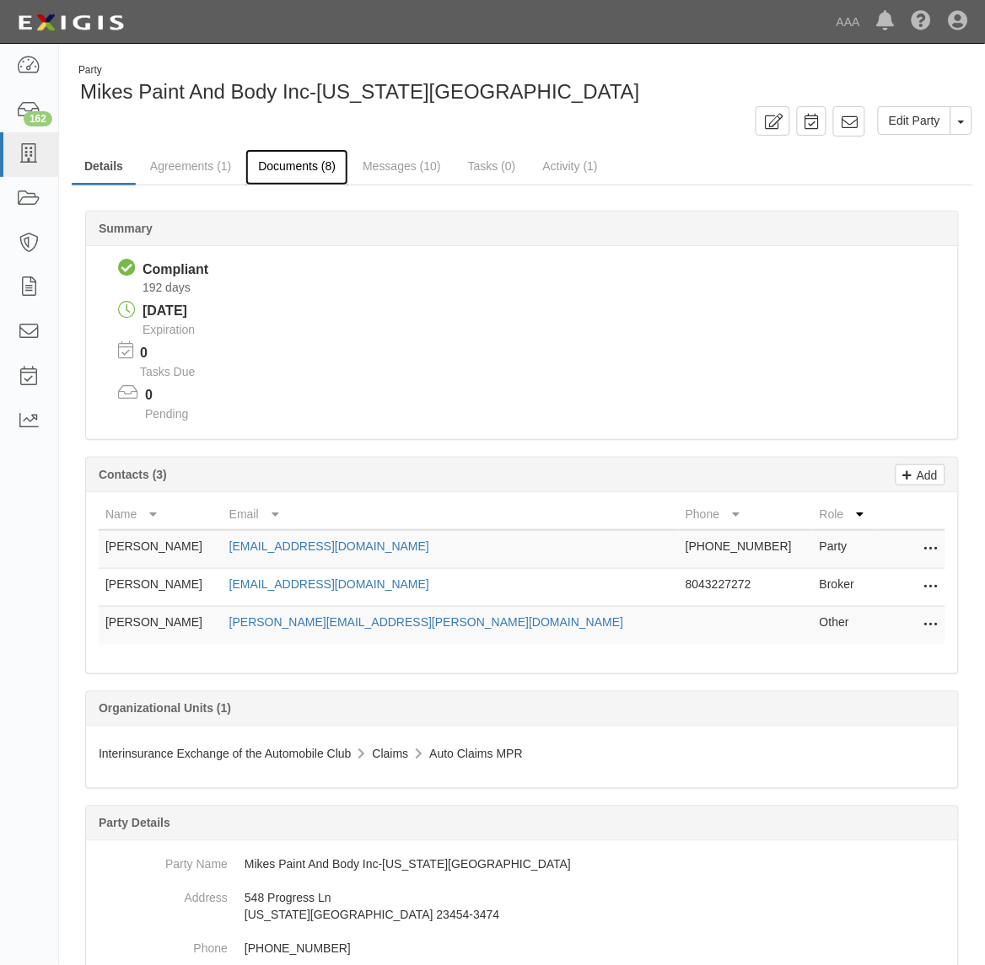
click at [275, 175] on link "Documents (8)" at bounding box center [296, 167] width 103 height 36
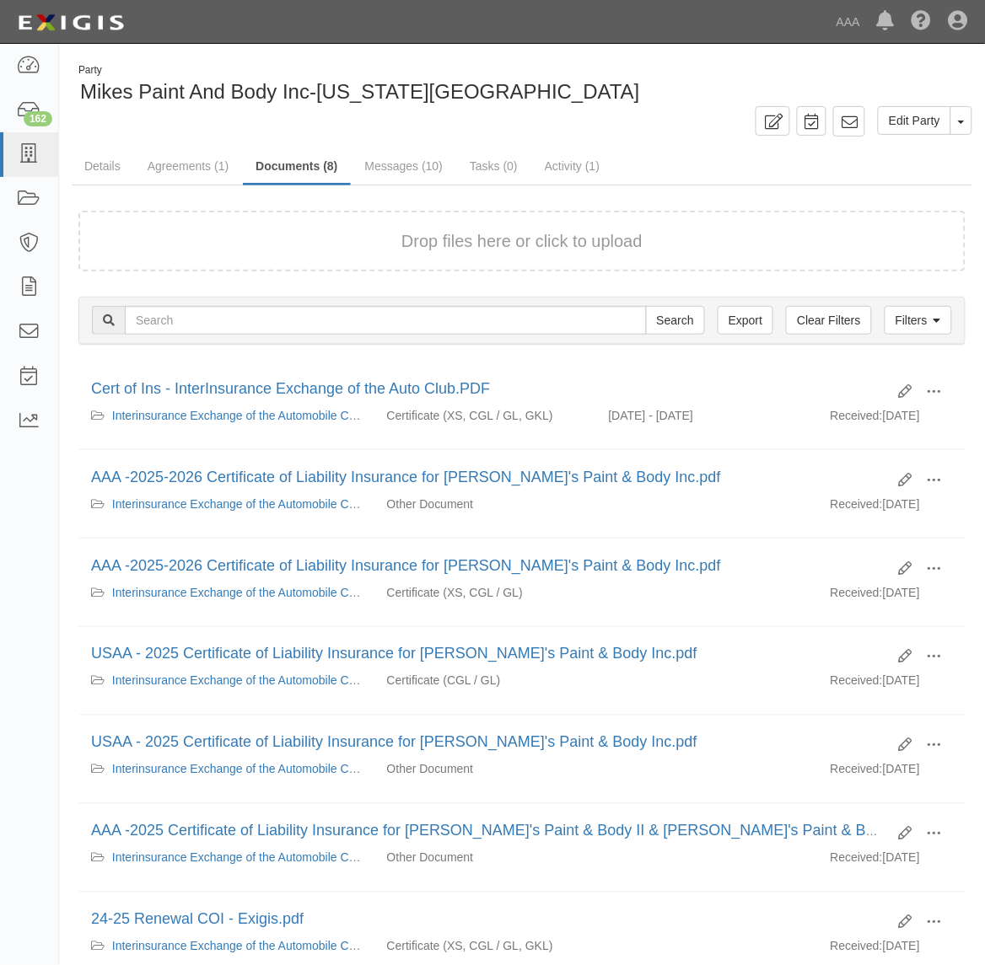
click at [293, 229] on div "Drop files here or click to upload" at bounding box center [522, 241] width 850 height 24
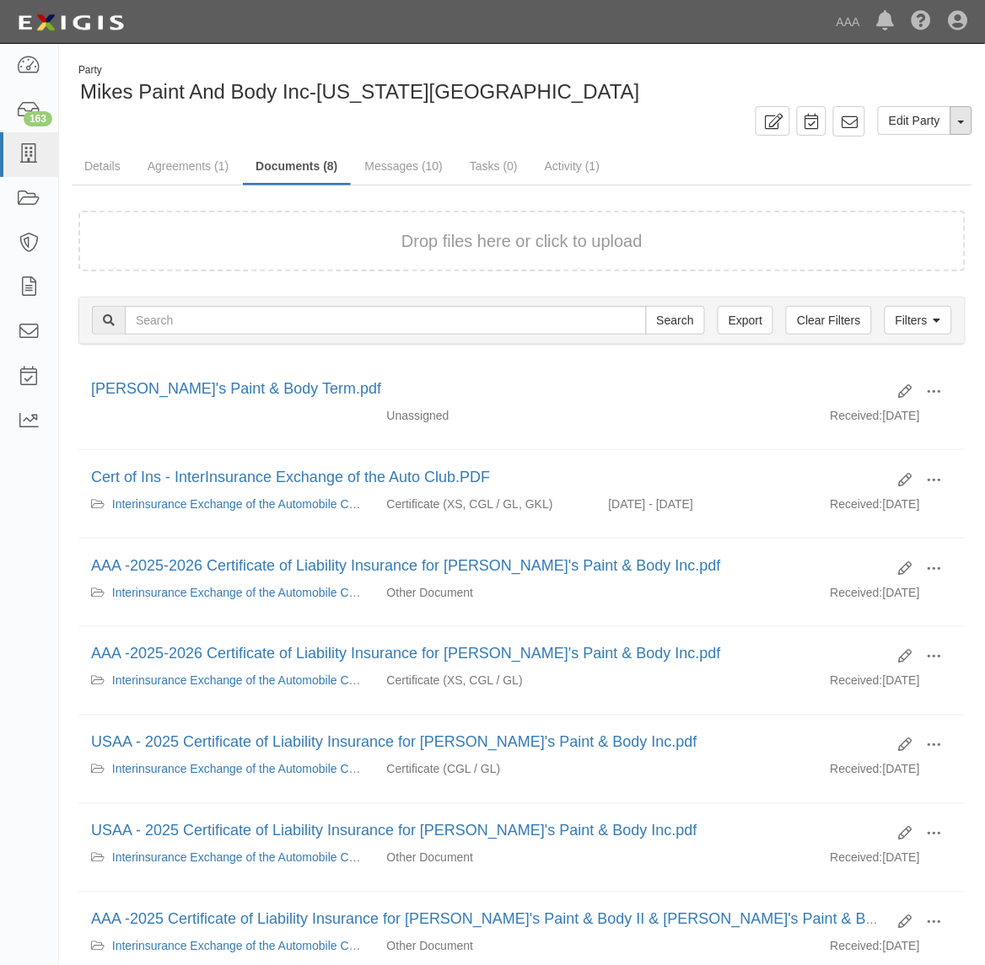
click at [959, 123] on span "button" at bounding box center [961, 122] width 7 height 3
click at [887, 177] on link "Archive Party" at bounding box center [904, 175] width 133 height 22
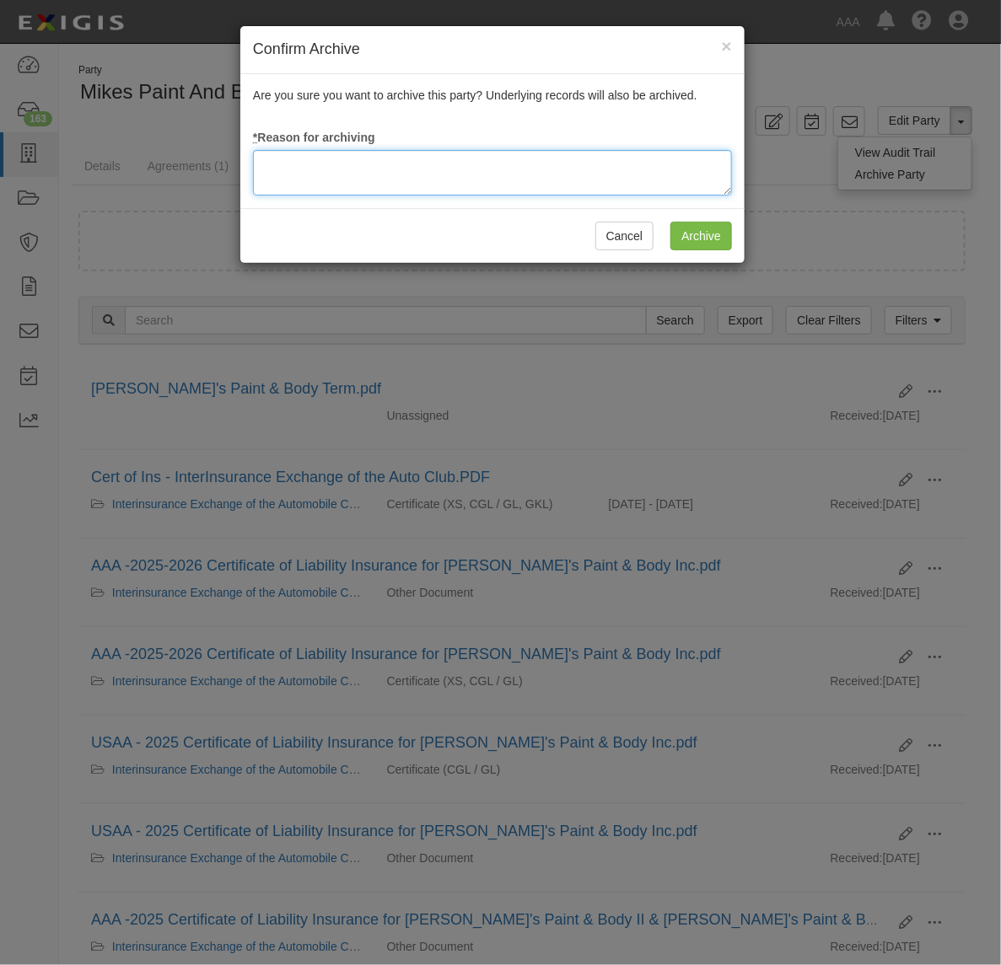
click at [397, 162] on textarea at bounding box center [492, 173] width 479 height 46
type textarea "Station Terminated"
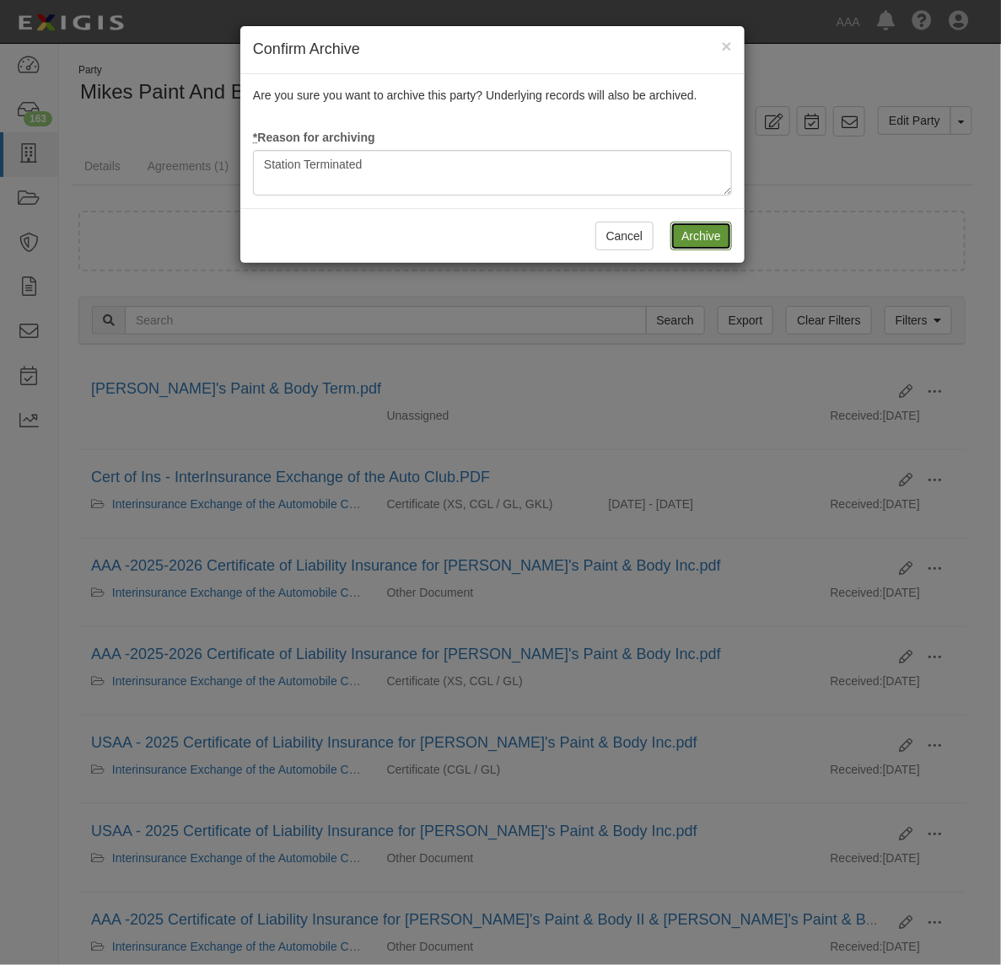
click at [701, 230] on input "Archive" at bounding box center [701, 236] width 62 height 29
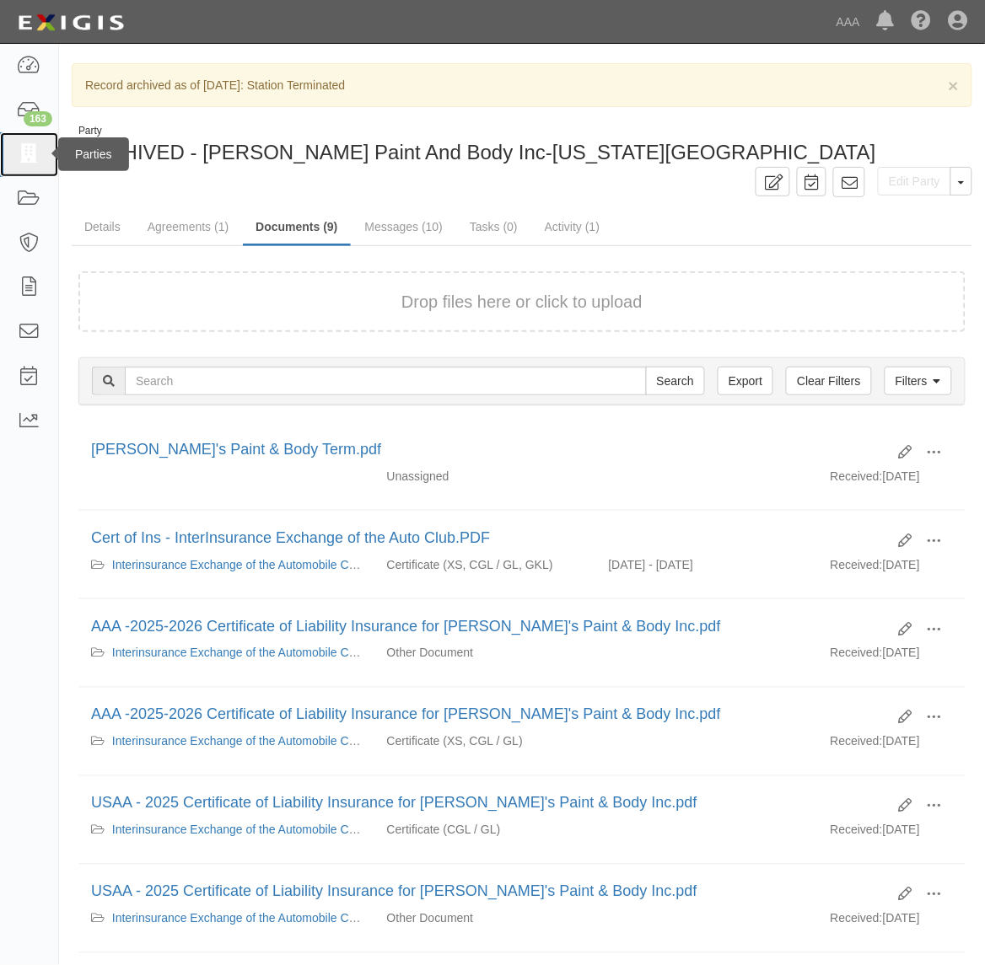
click at [31, 148] on icon at bounding box center [29, 154] width 24 height 19
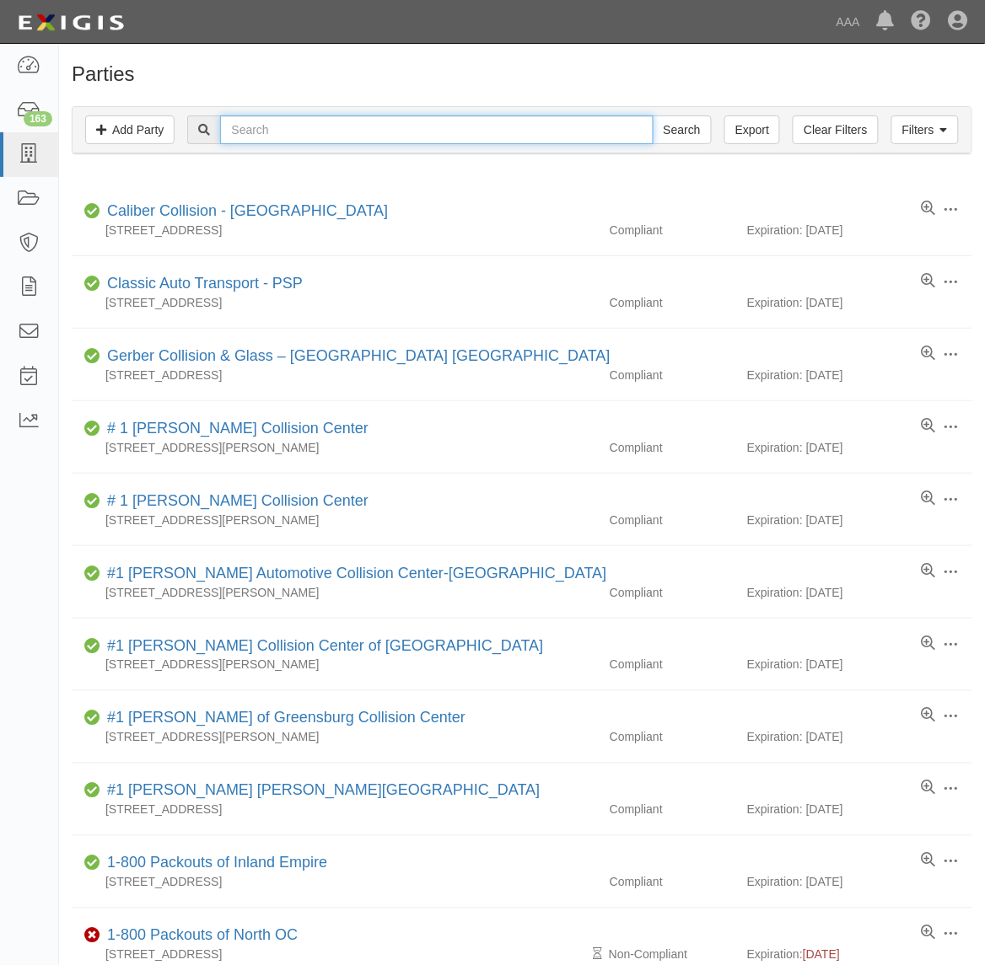
click at [327, 132] on input "text" at bounding box center [436, 129] width 432 height 29
type input "10305"
click at [652, 115] on input "Search" at bounding box center [681, 129] width 59 height 29
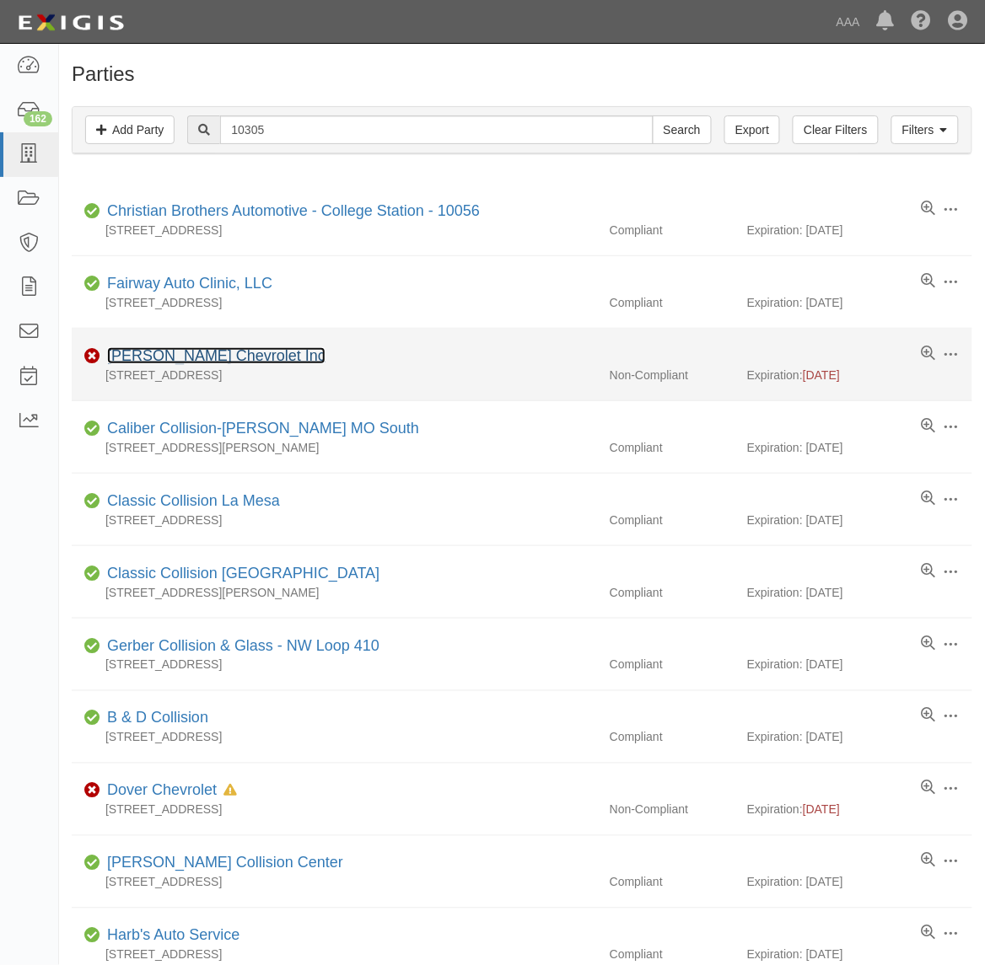
click at [272, 351] on link "[PERSON_NAME] Chevrolet Inc" at bounding box center [216, 355] width 218 height 17
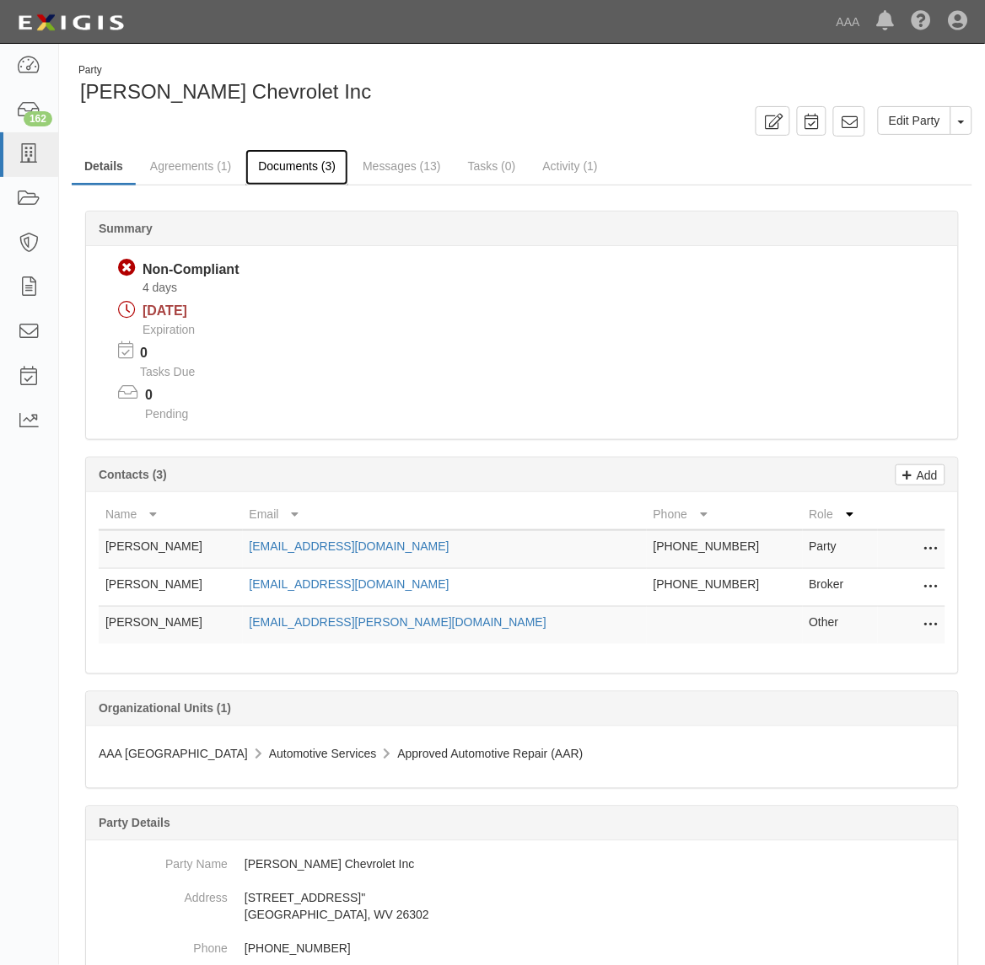
click at [283, 163] on link "Documents (3)" at bounding box center [296, 167] width 103 height 36
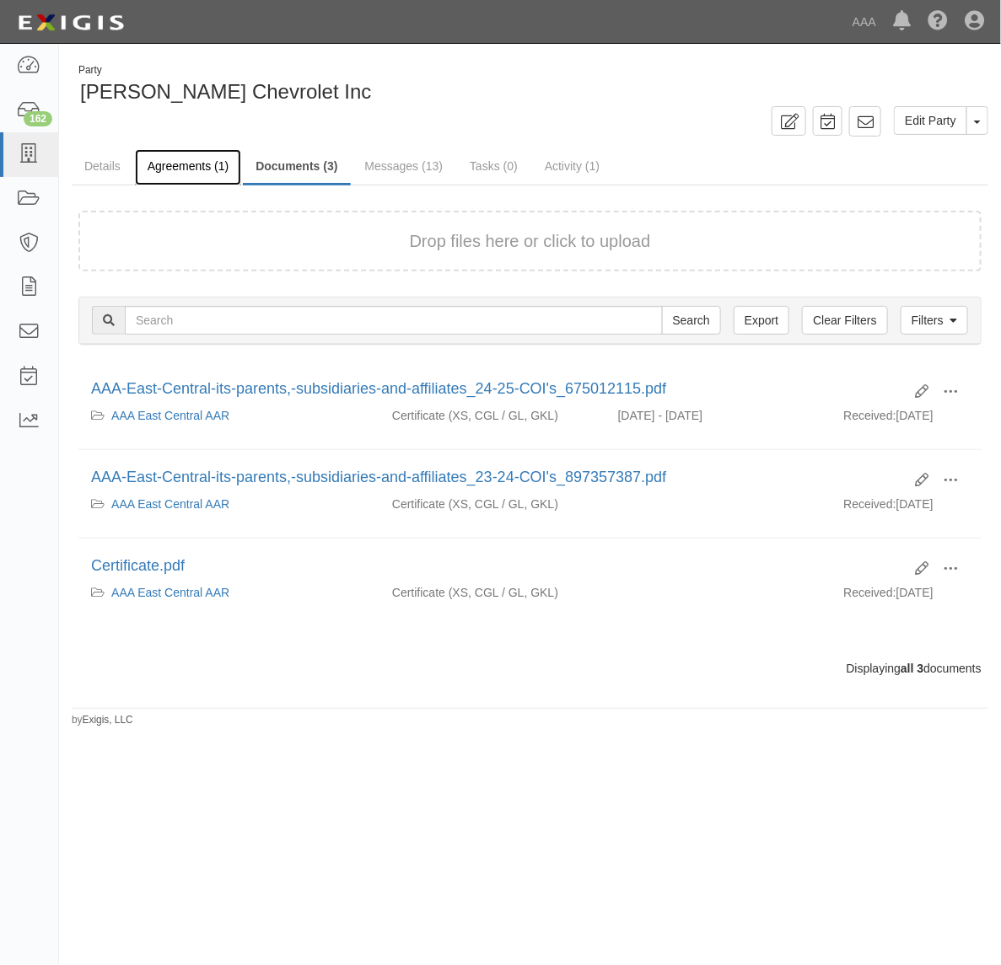
click at [153, 166] on link "Agreements (1)" at bounding box center [188, 167] width 106 height 36
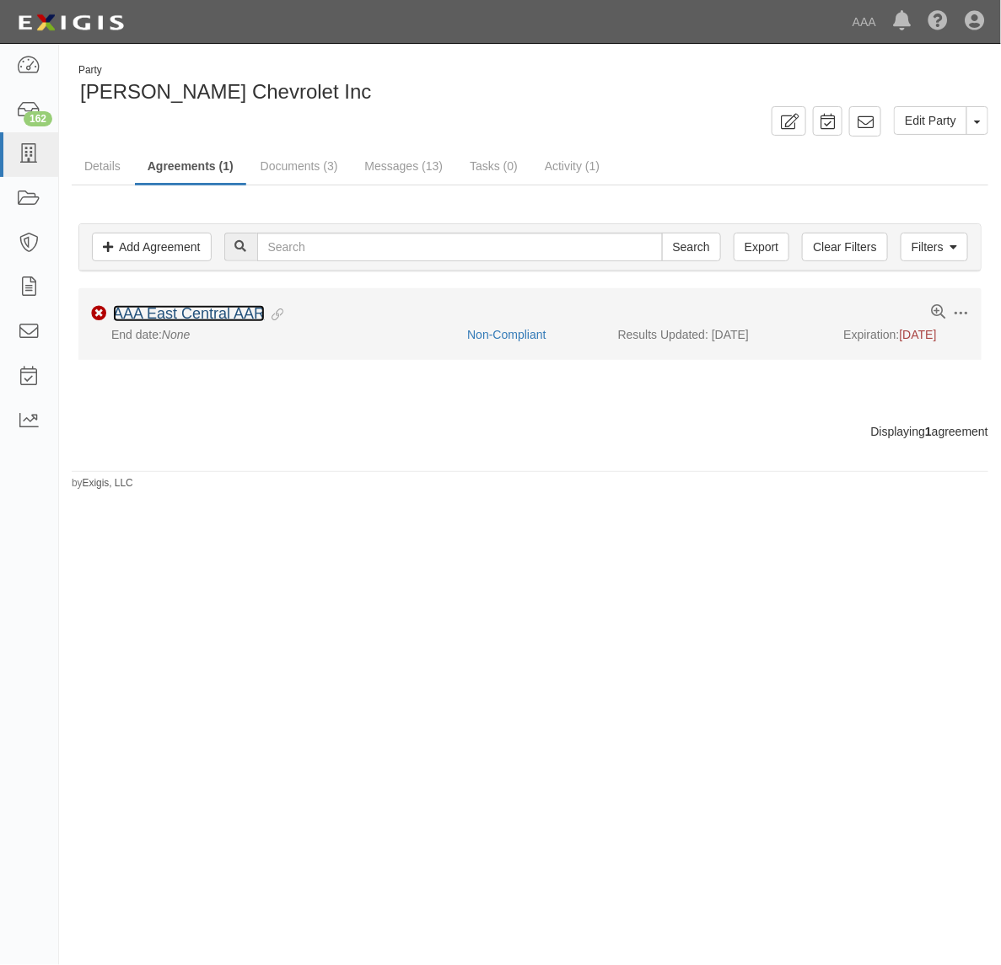
click at [228, 318] on link "AAA East Central AAR" at bounding box center [189, 313] width 152 height 17
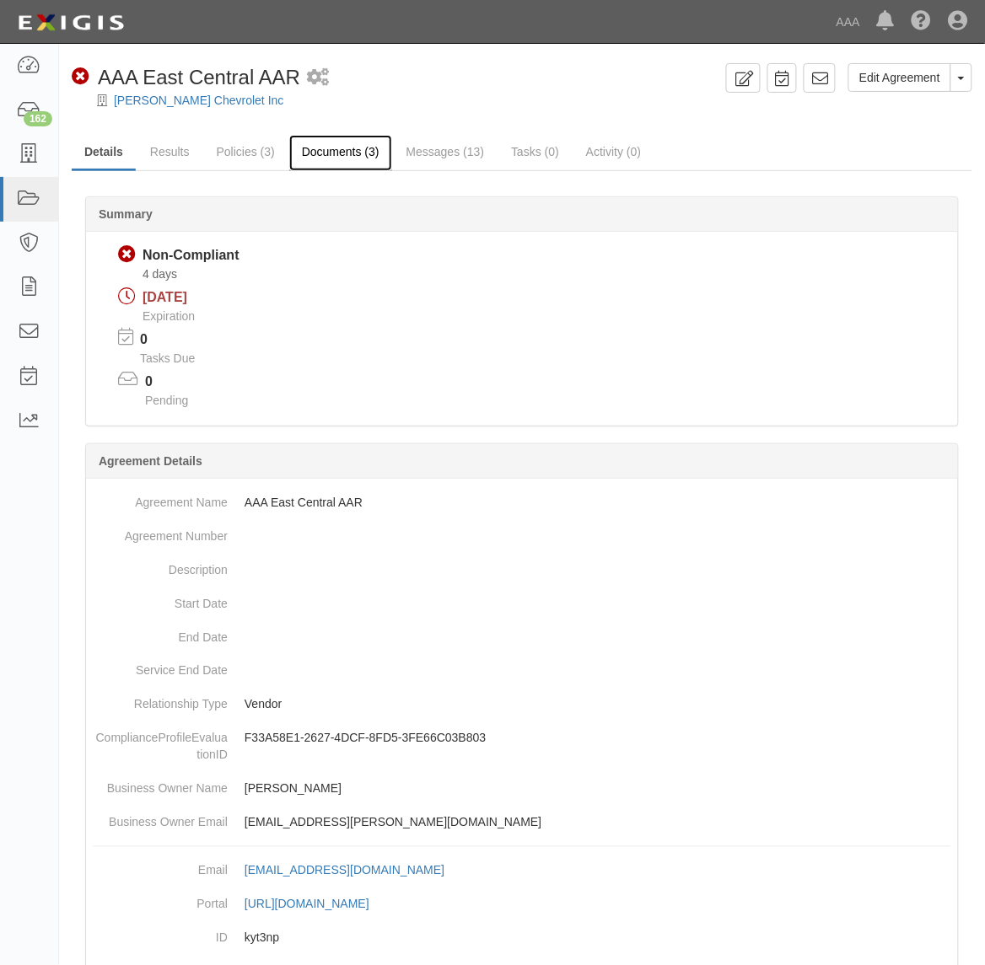
click at [333, 150] on link "Documents (3)" at bounding box center [340, 153] width 103 height 36
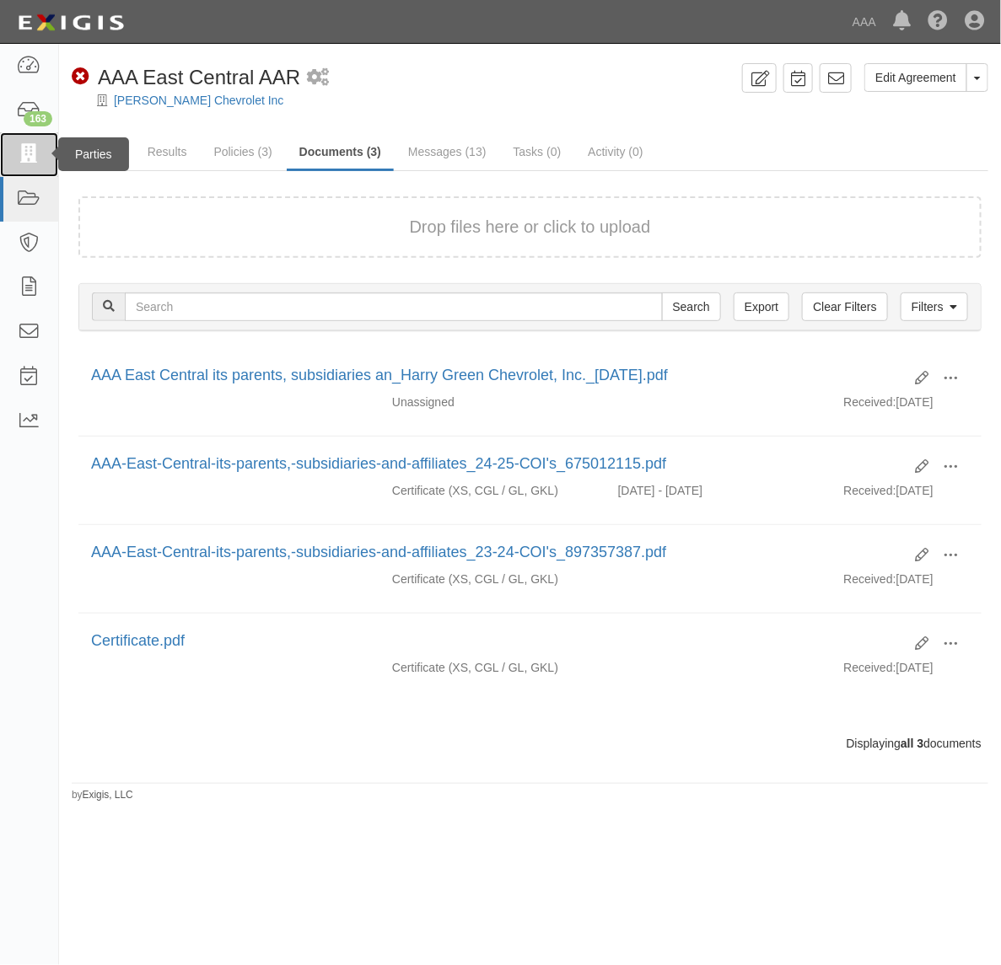
click at [38, 158] on icon at bounding box center [29, 154] width 24 height 19
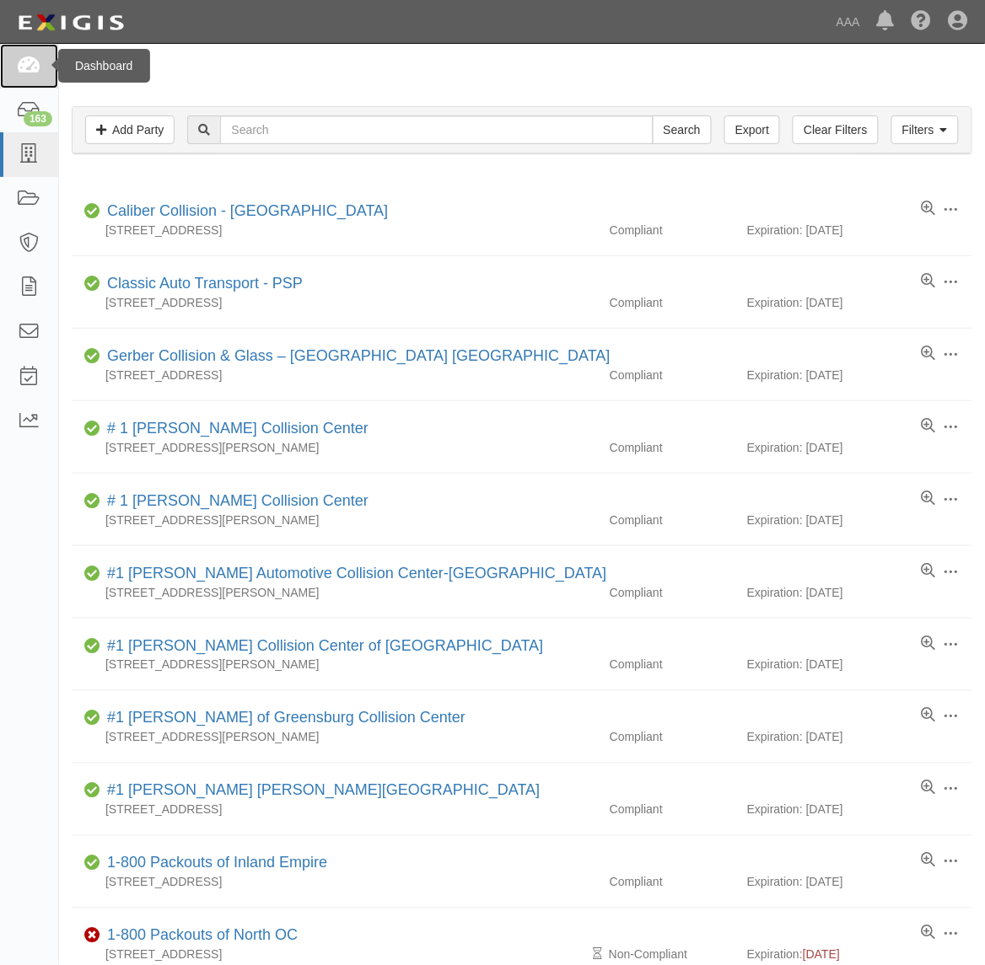
click at [34, 73] on icon at bounding box center [29, 65] width 24 height 19
